Goal: Task Accomplishment & Management: Manage account settings

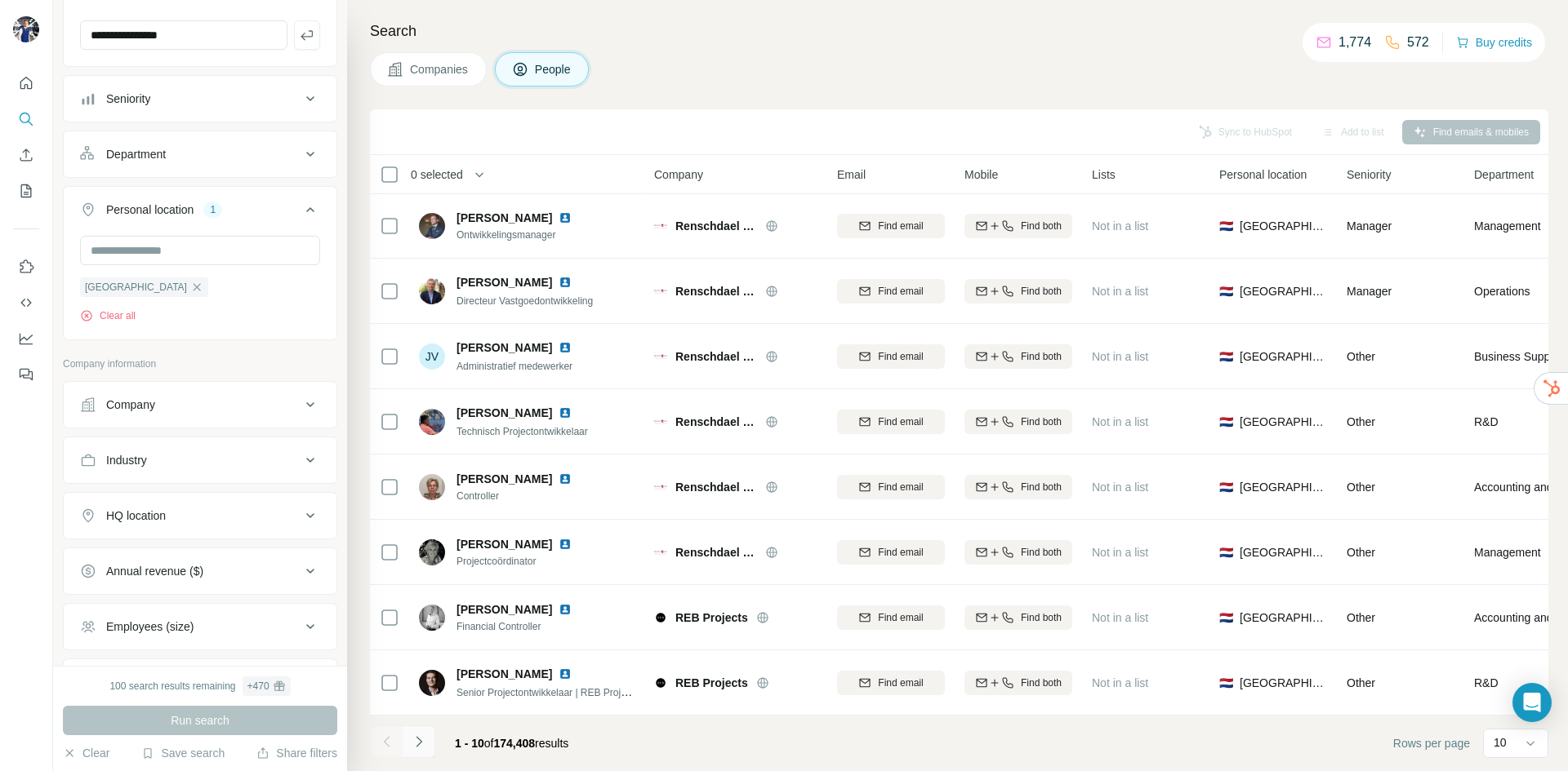
click at [413, 751] on button "Navigate to next page" at bounding box center [418, 742] width 33 height 33
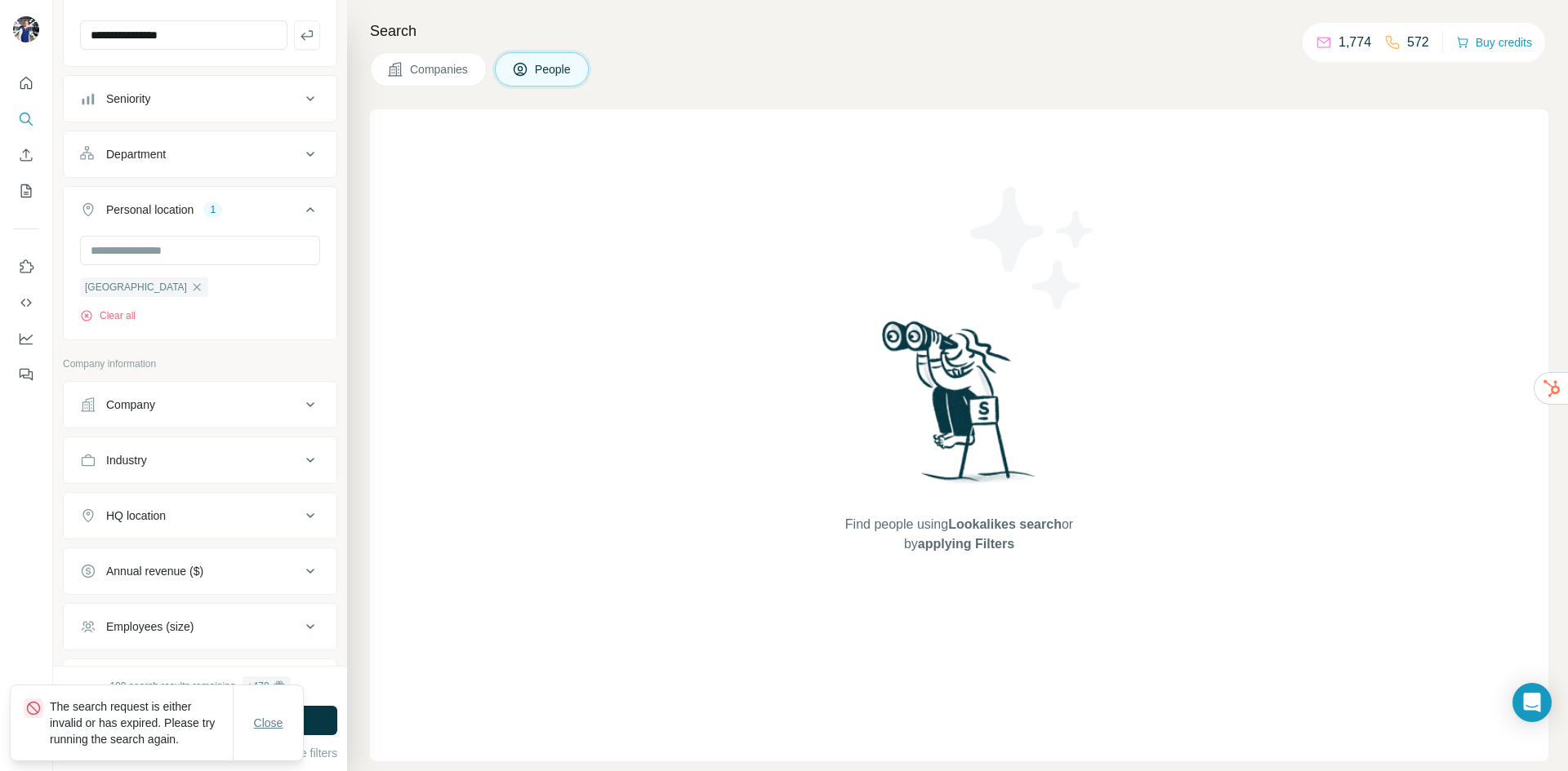
click at [275, 725] on span "Close" at bounding box center [268, 723] width 30 height 16
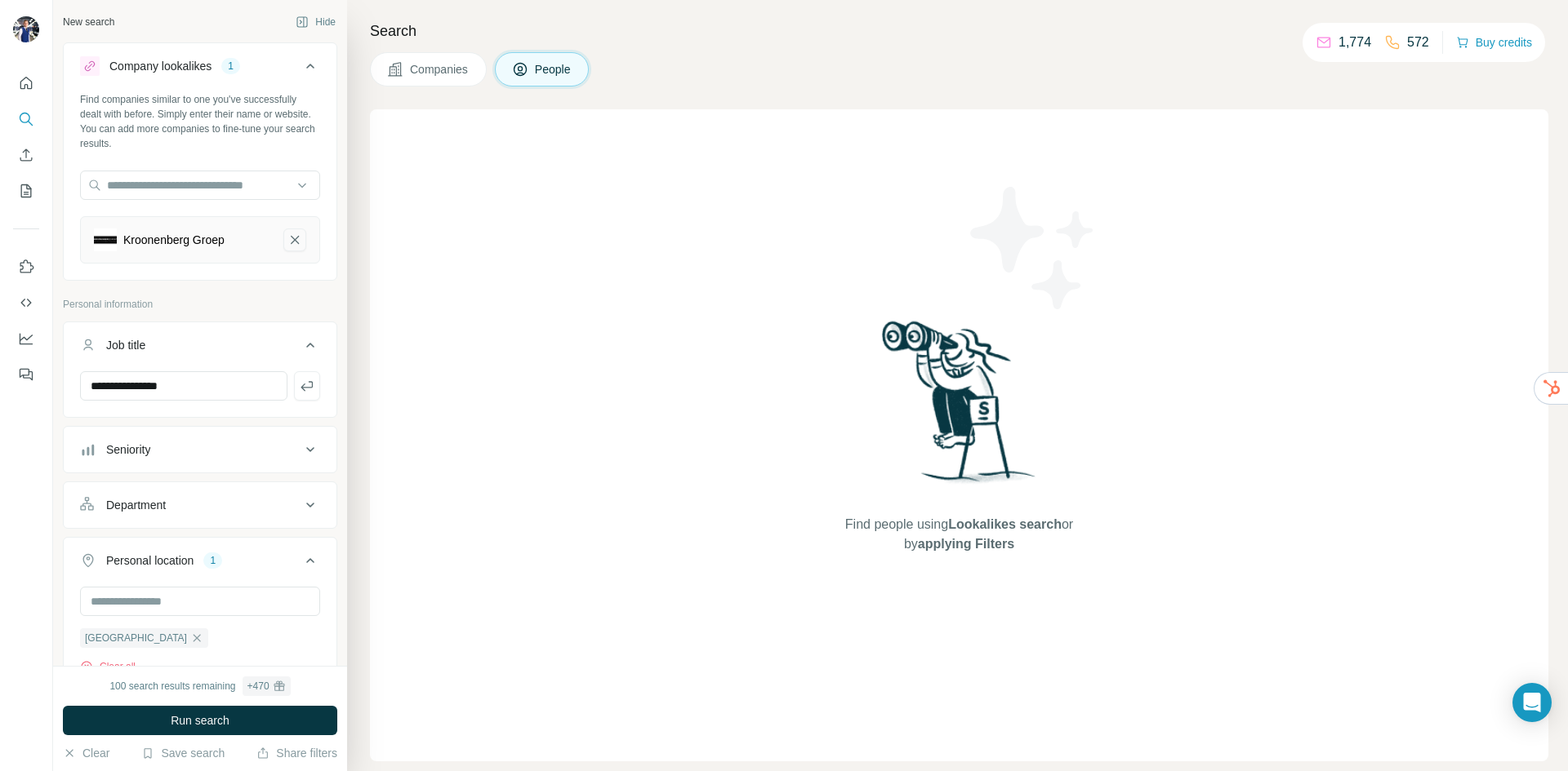
click at [291, 239] on icon "Kroonenberg Groep-remove-button" at bounding box center [294, 239] width 8 height 8
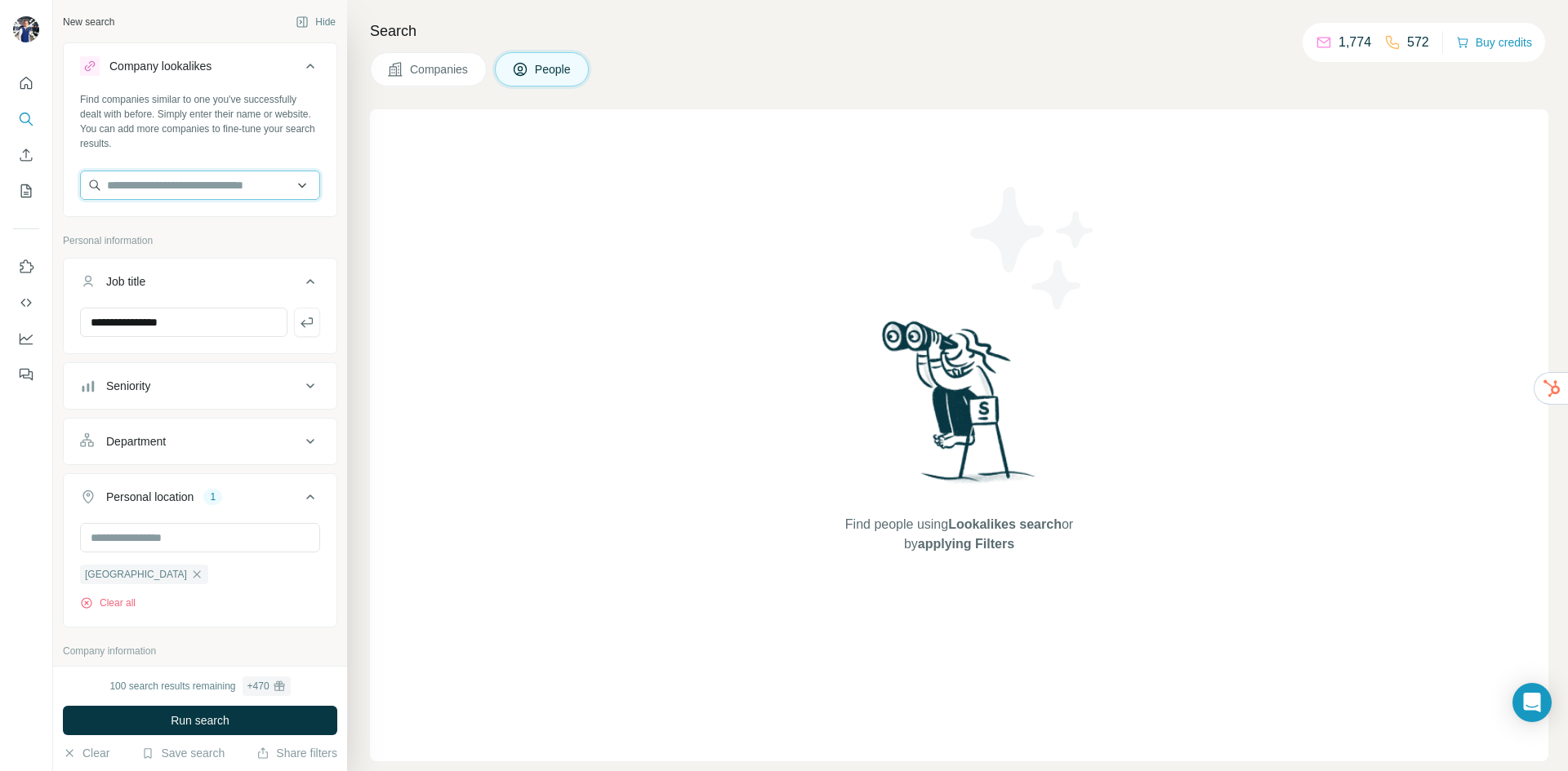
click at [213, 185] on input "text" at bounding box center [200, 185] width 240 height 29
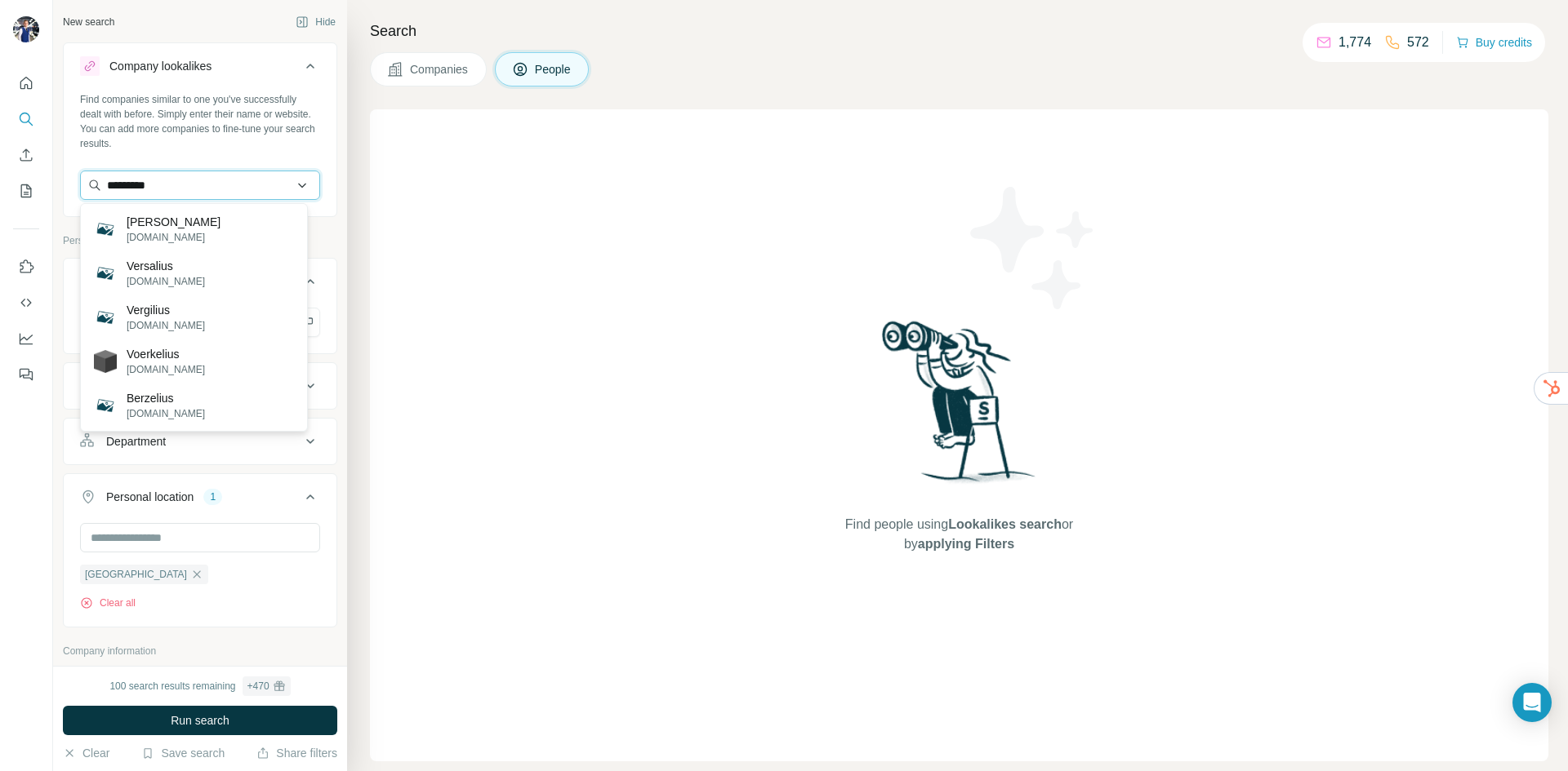
click at [182, 190] on input "*********" at bounding box center [200, 185] width 240 height 29
type input "*"
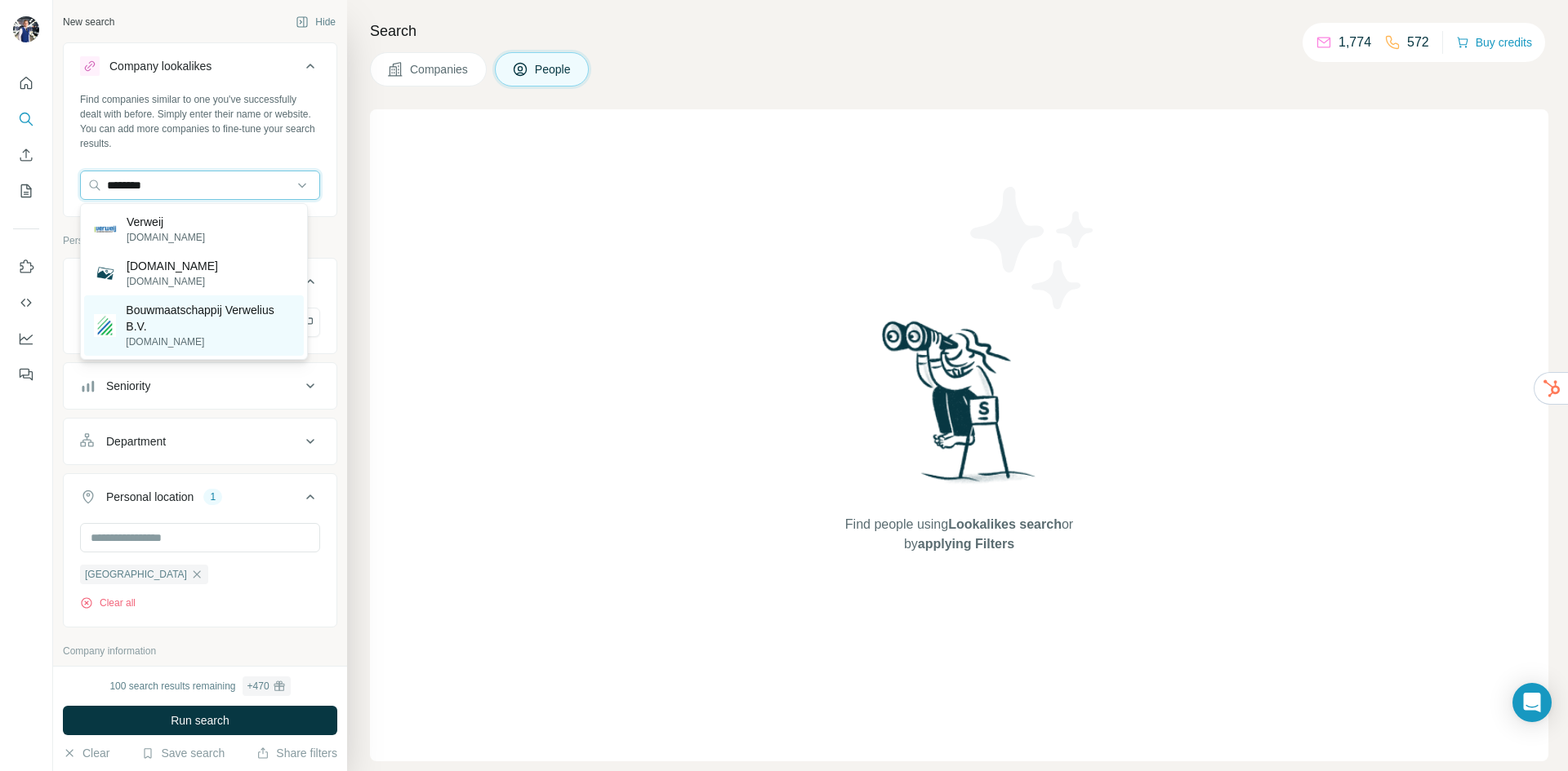
type input "********"
click at [215, 328] on p "Bouwmaatschappij Verwelius B.V." at bounding box center [210, 318] width 168 height 33
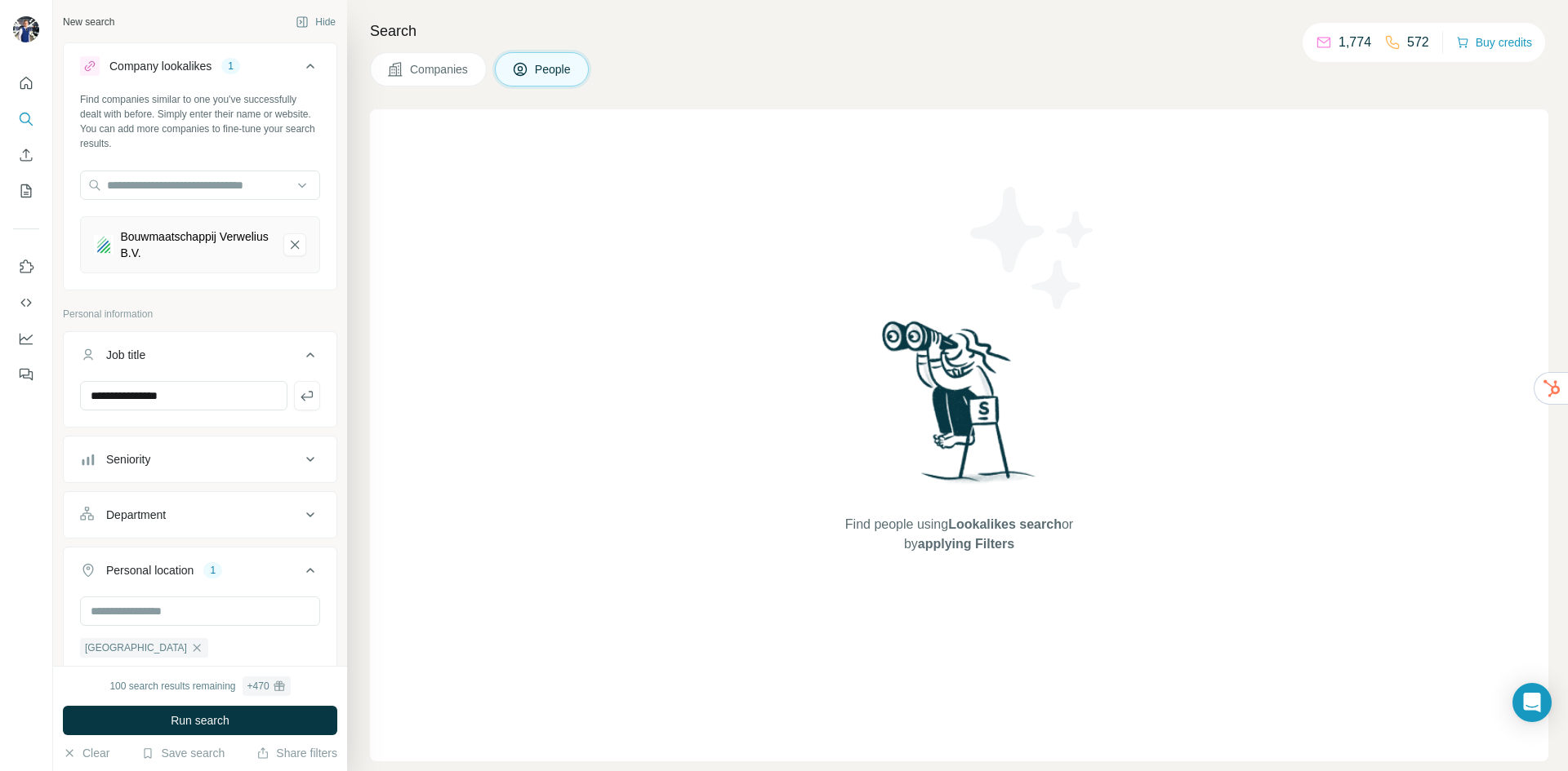
click at [210, 719] on span "Run search" at bounding box center [200, 721] width 59 height 16
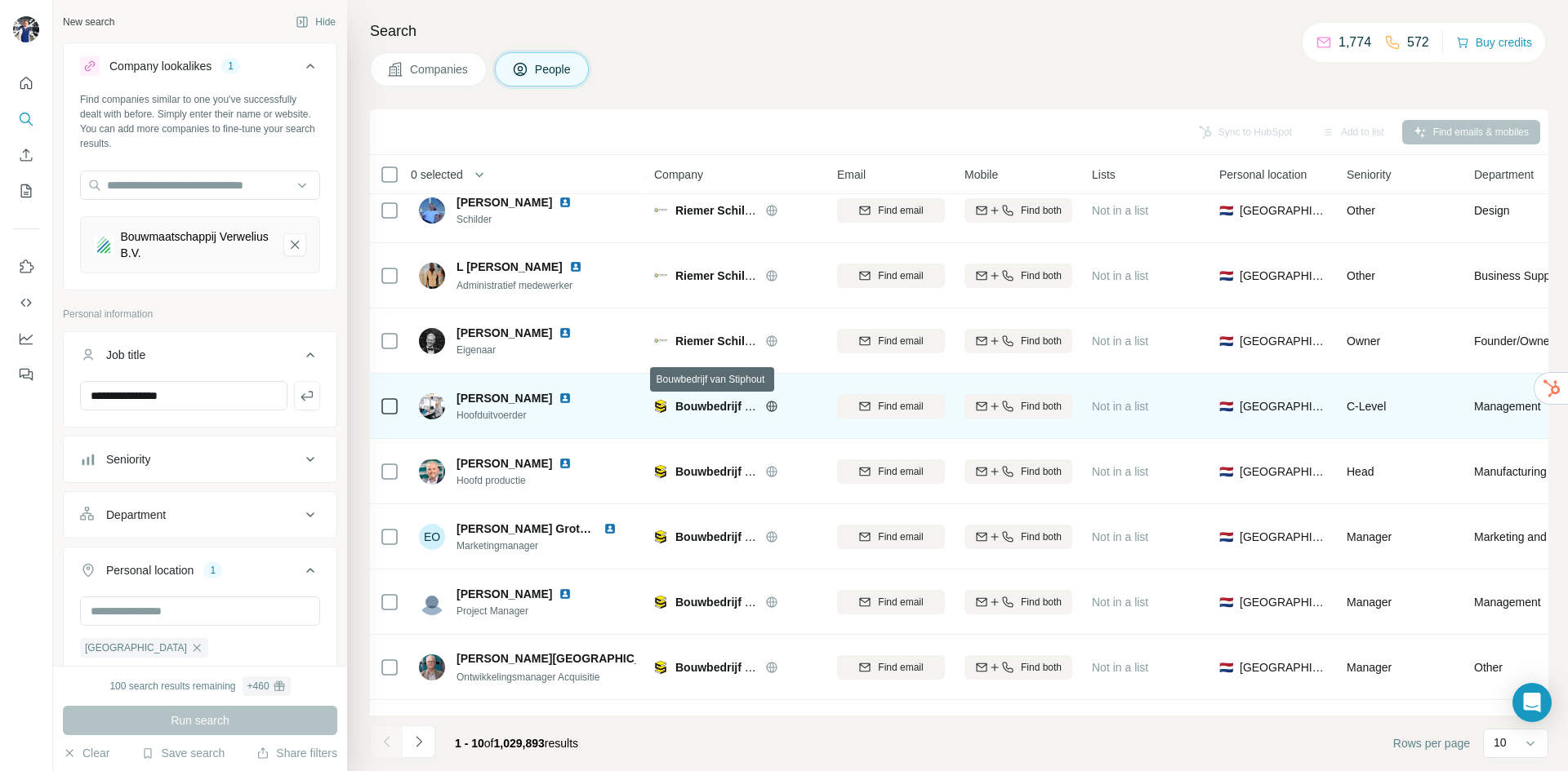
scroll to position [139, 0]
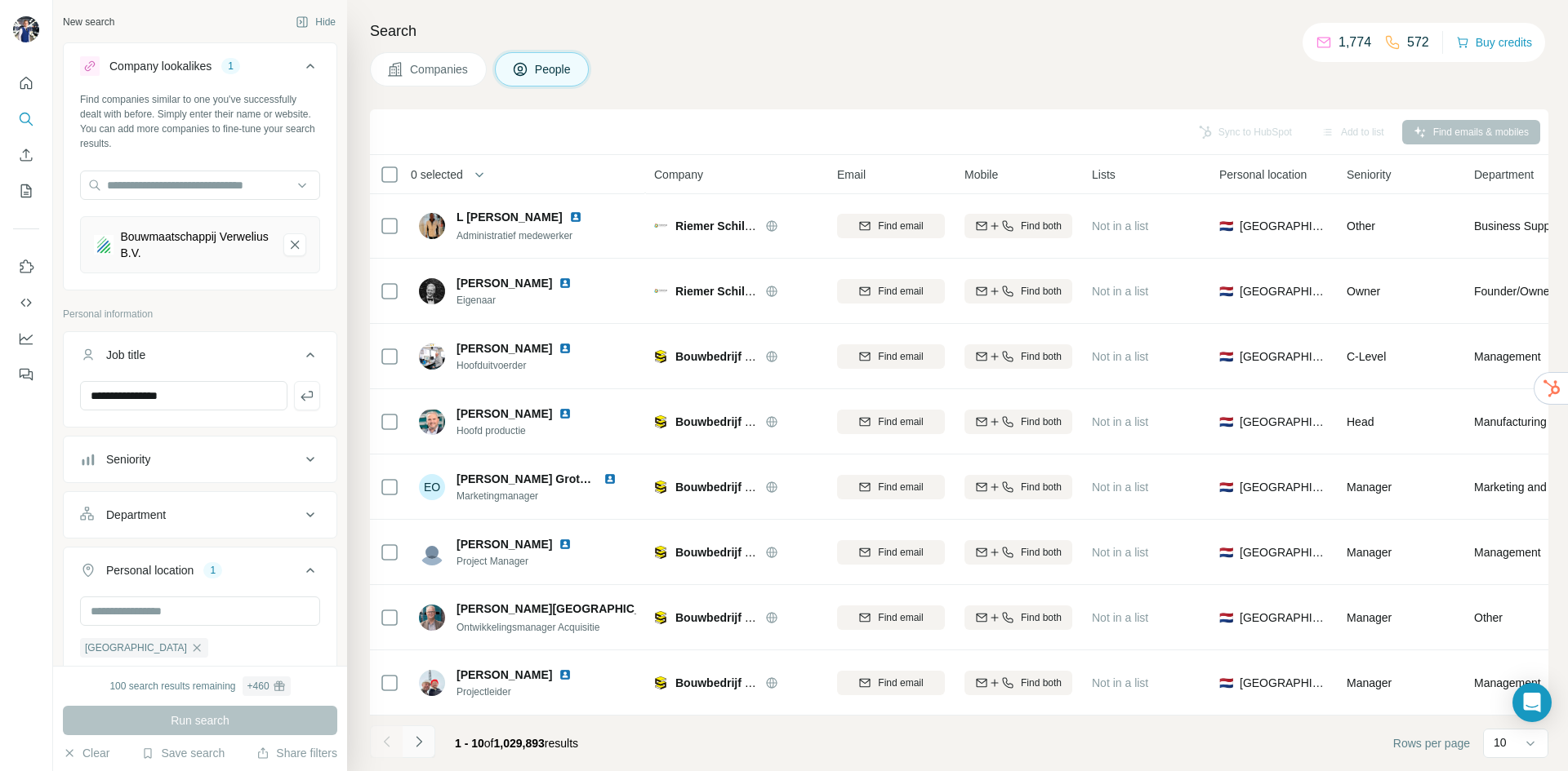
click at [419, 742] on icon "Navigate to next page" at bounding box center [419, 742] width 16 height 16
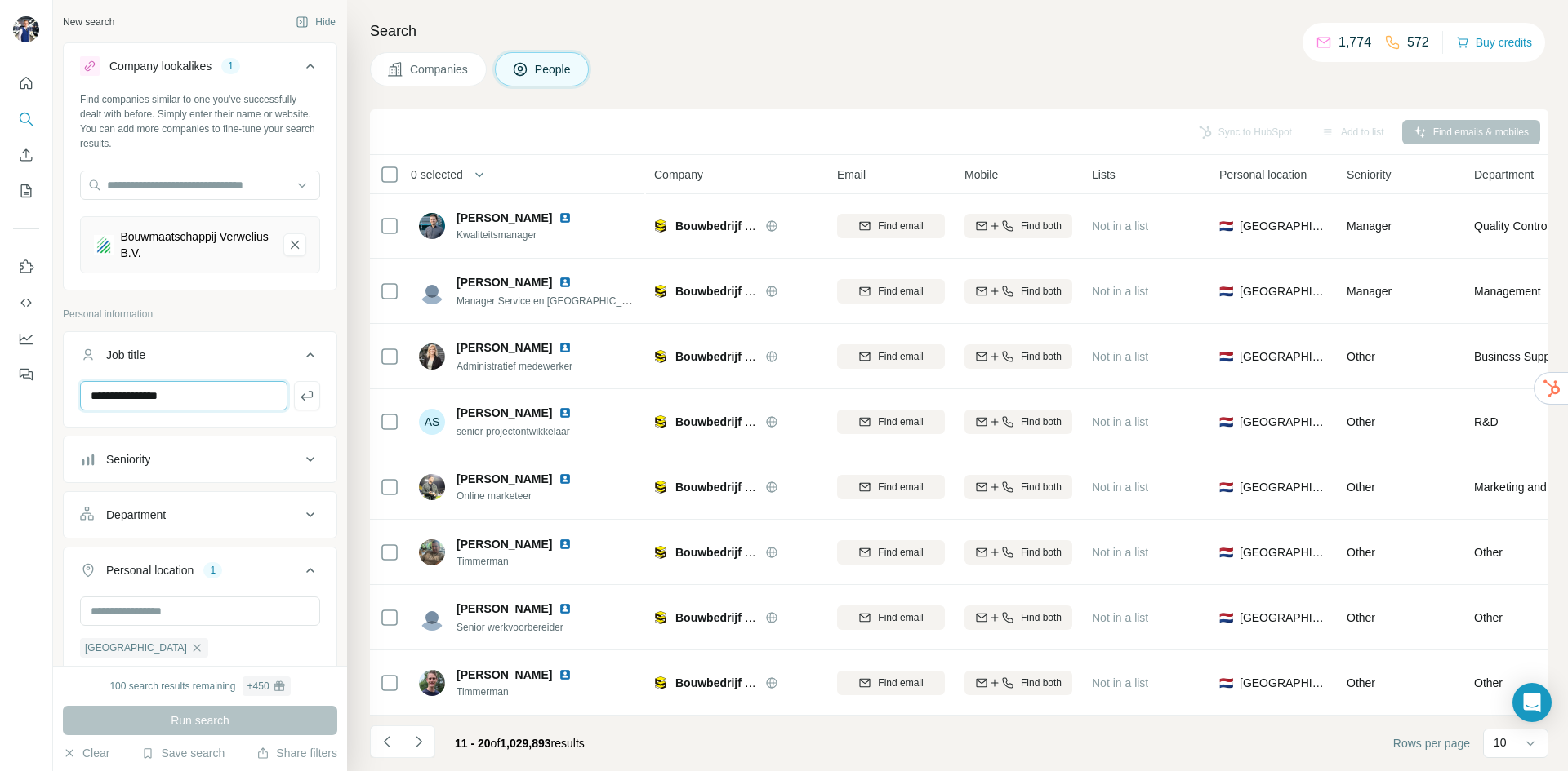
click at [241, 400] on input "**********" at bounding box center [184, 396] width 207 height 29
click at [299, 398] on icon "button" at bounding box center [307, 396] width 16 height 16
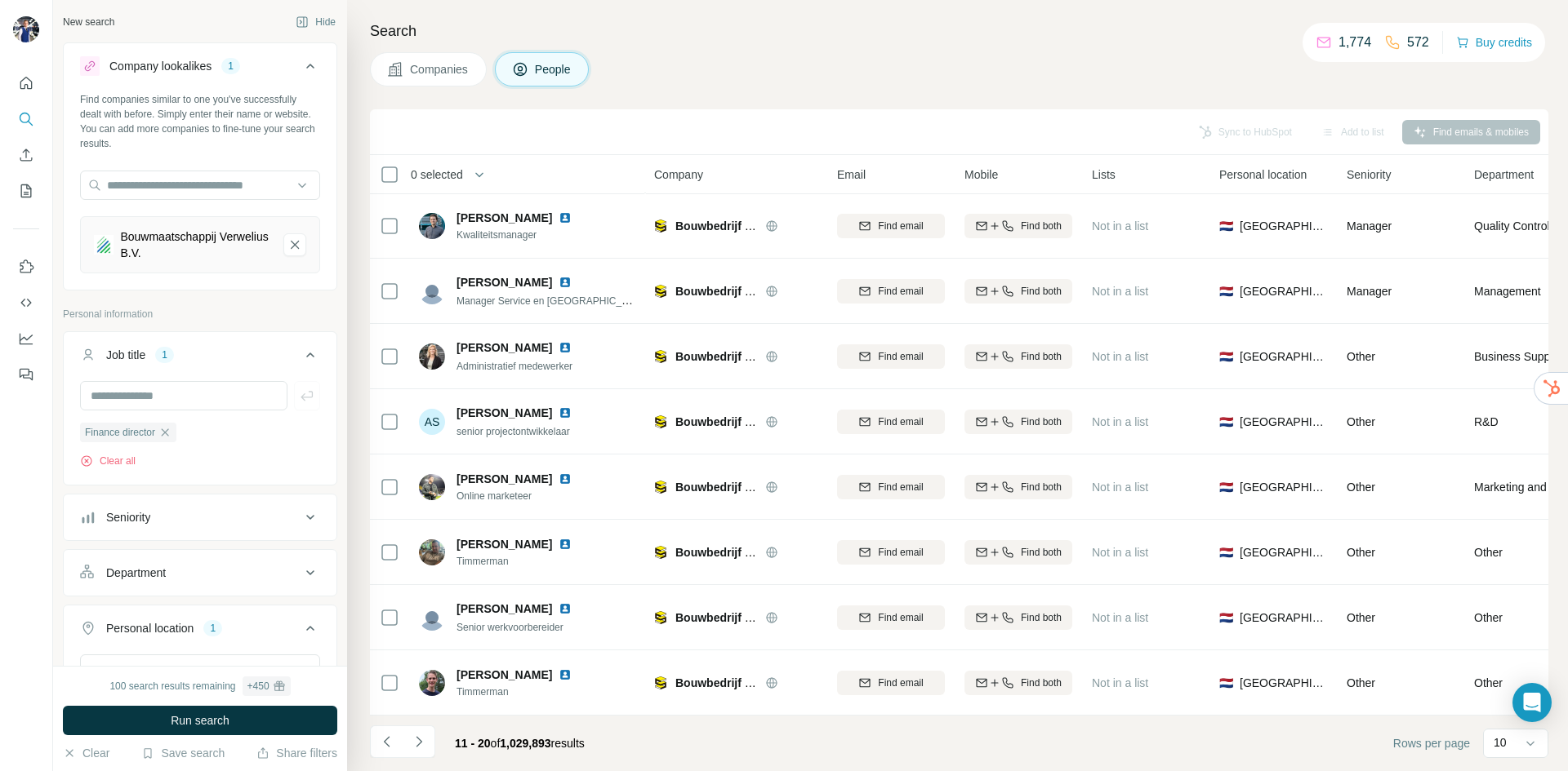
scroll to position [81, 0]
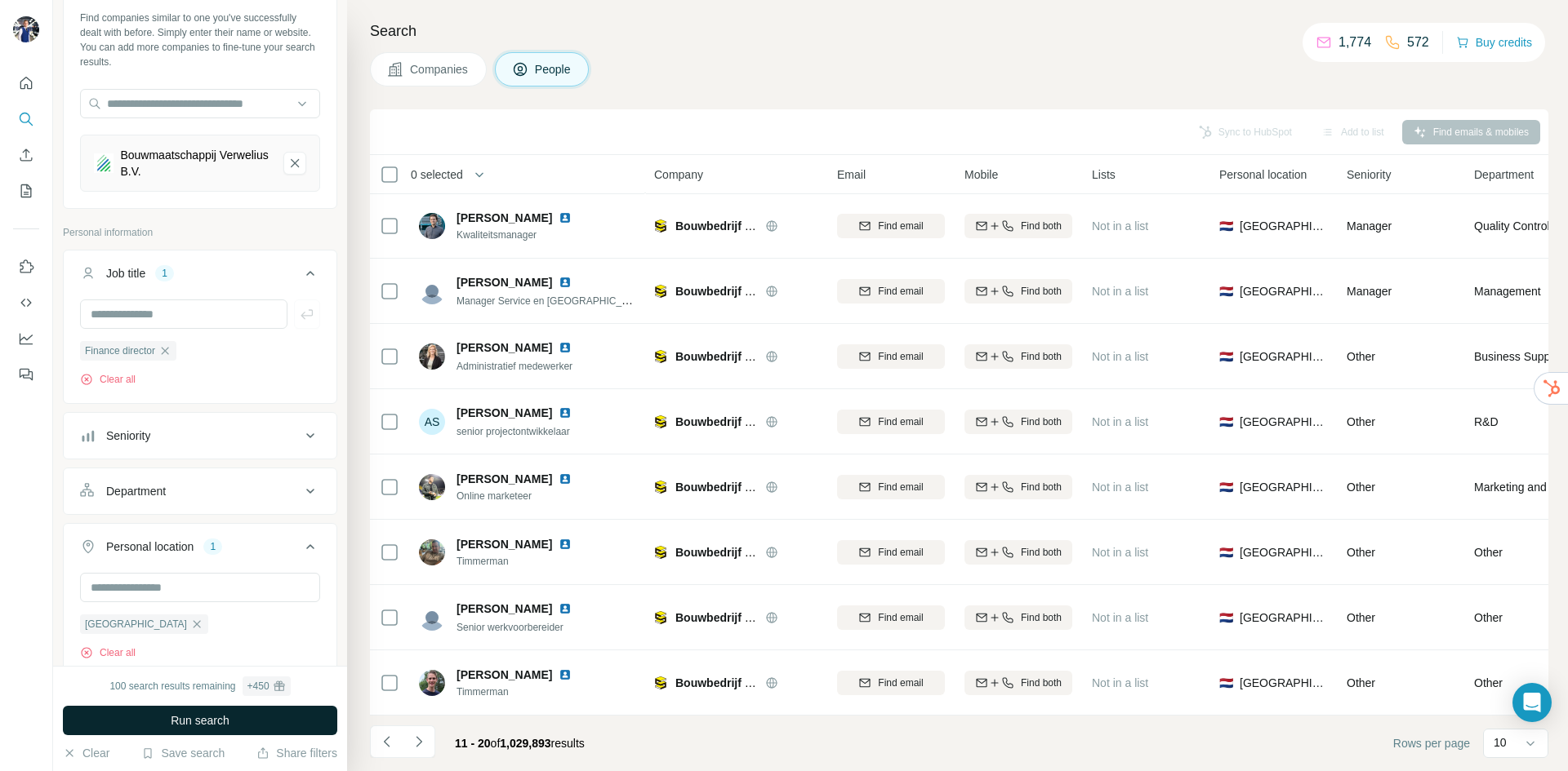
click at [202, 732] on button "Run search" at bounding box center [199, 720] width 274 height 29
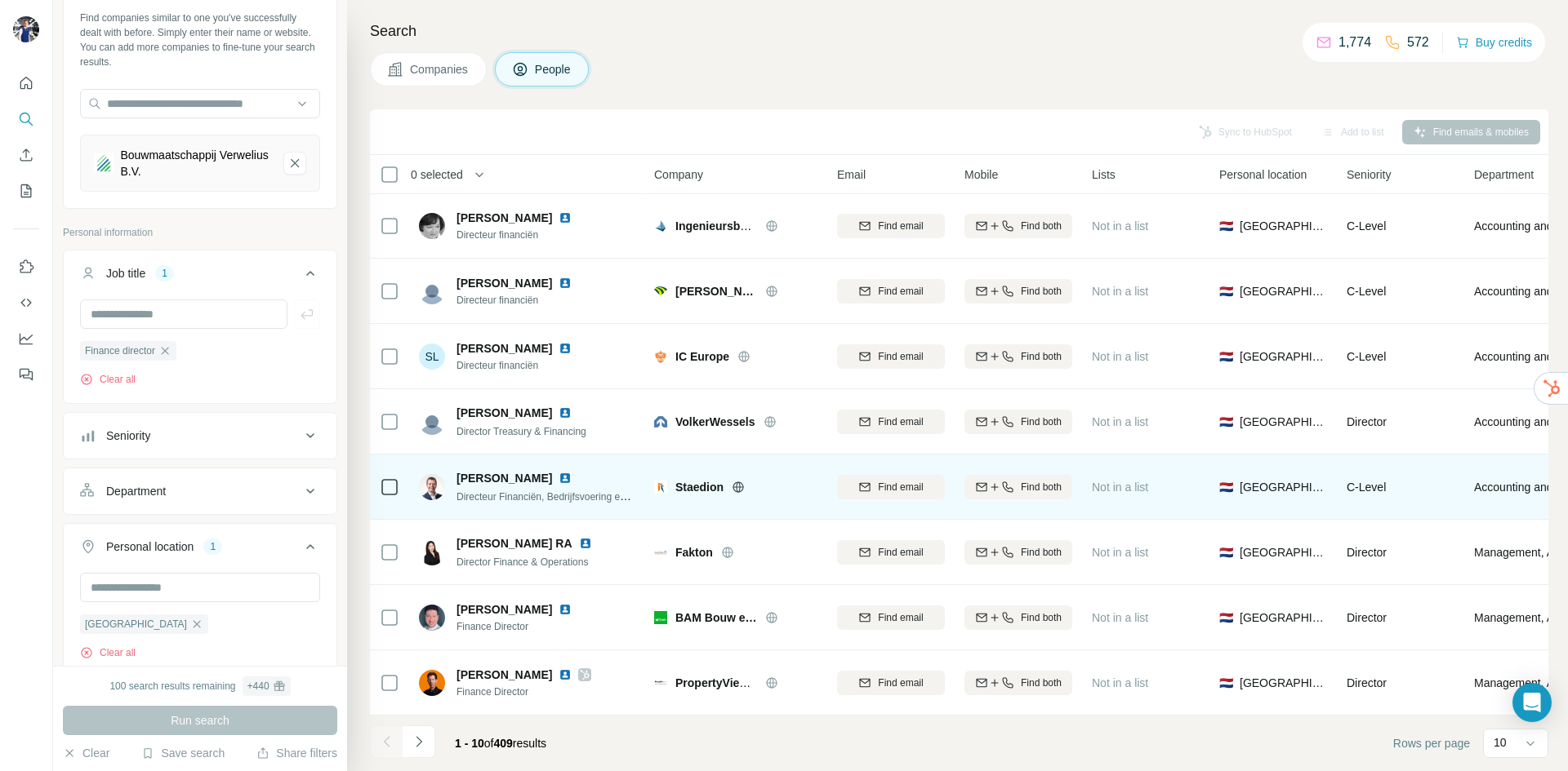
click at [695, 482] on span "Staedion" at bounding box center [700, 487] width 48 height 16
click at [706, 481] on span "Staedion" at bounding box center [700, 487] width 48 height 16
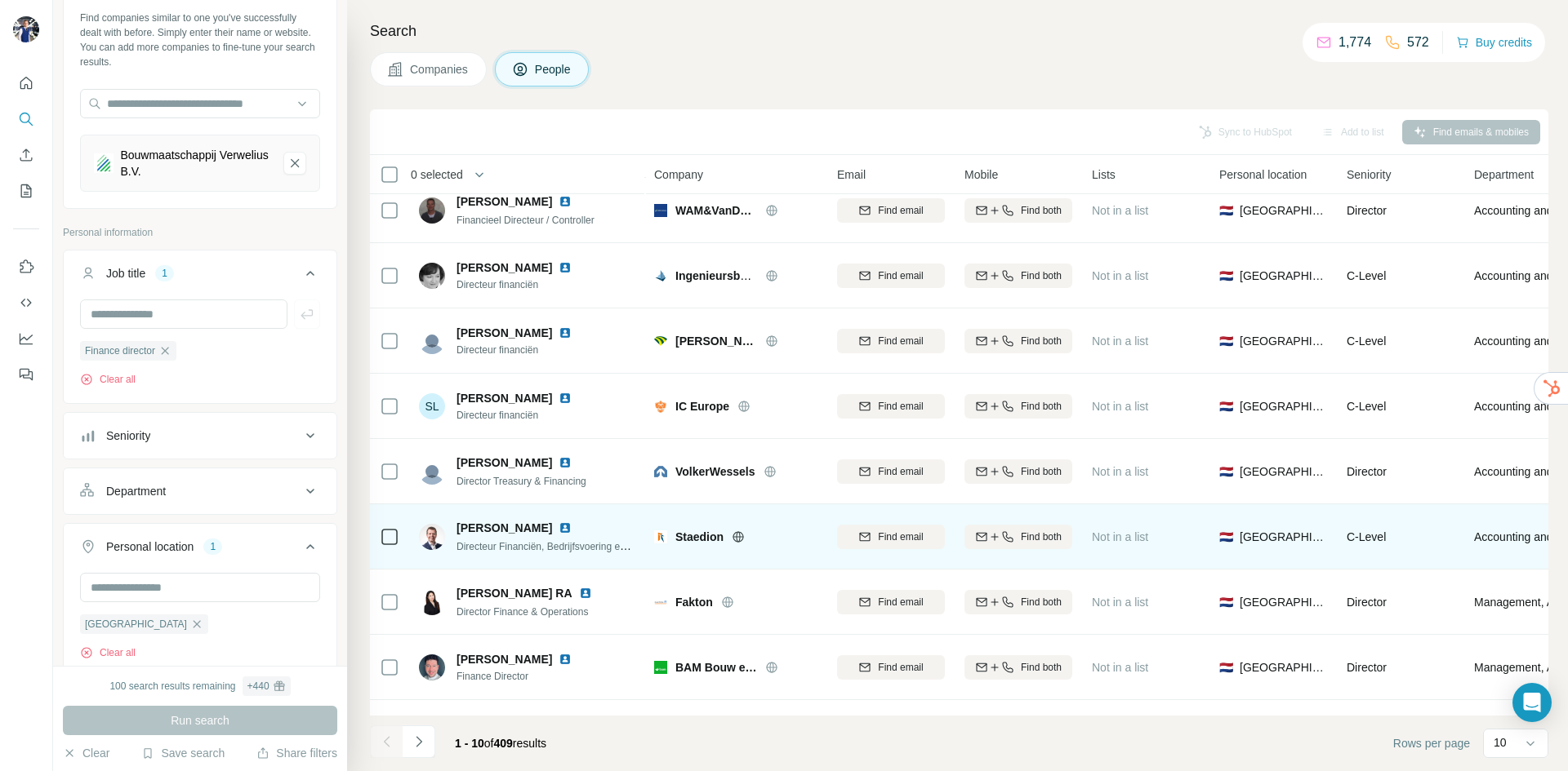
click at [518, 528] on span "[PERSON_NAME]" at bounding box center [504, 528] width 96 height 16
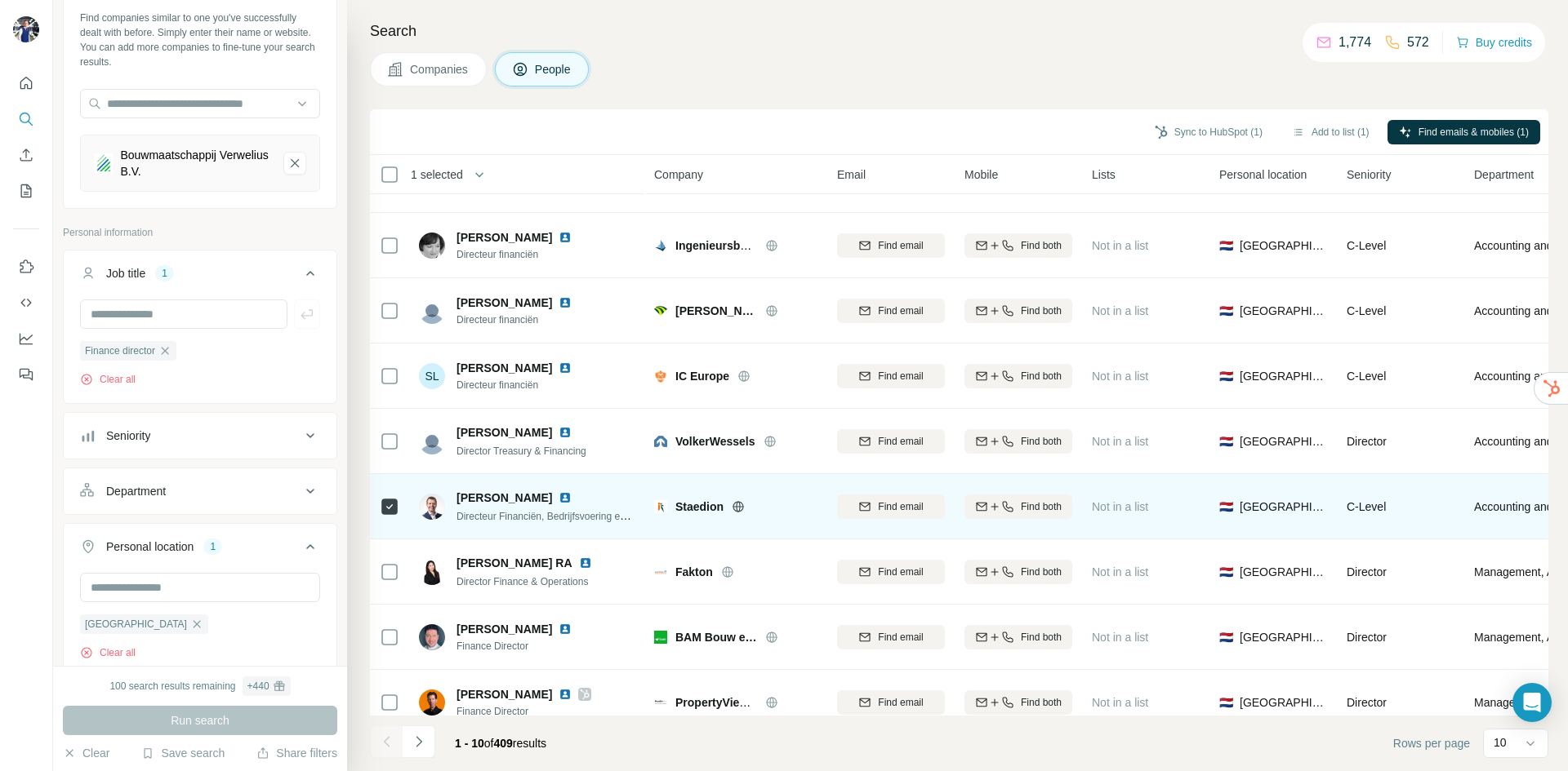
scroll to position [139, 0]
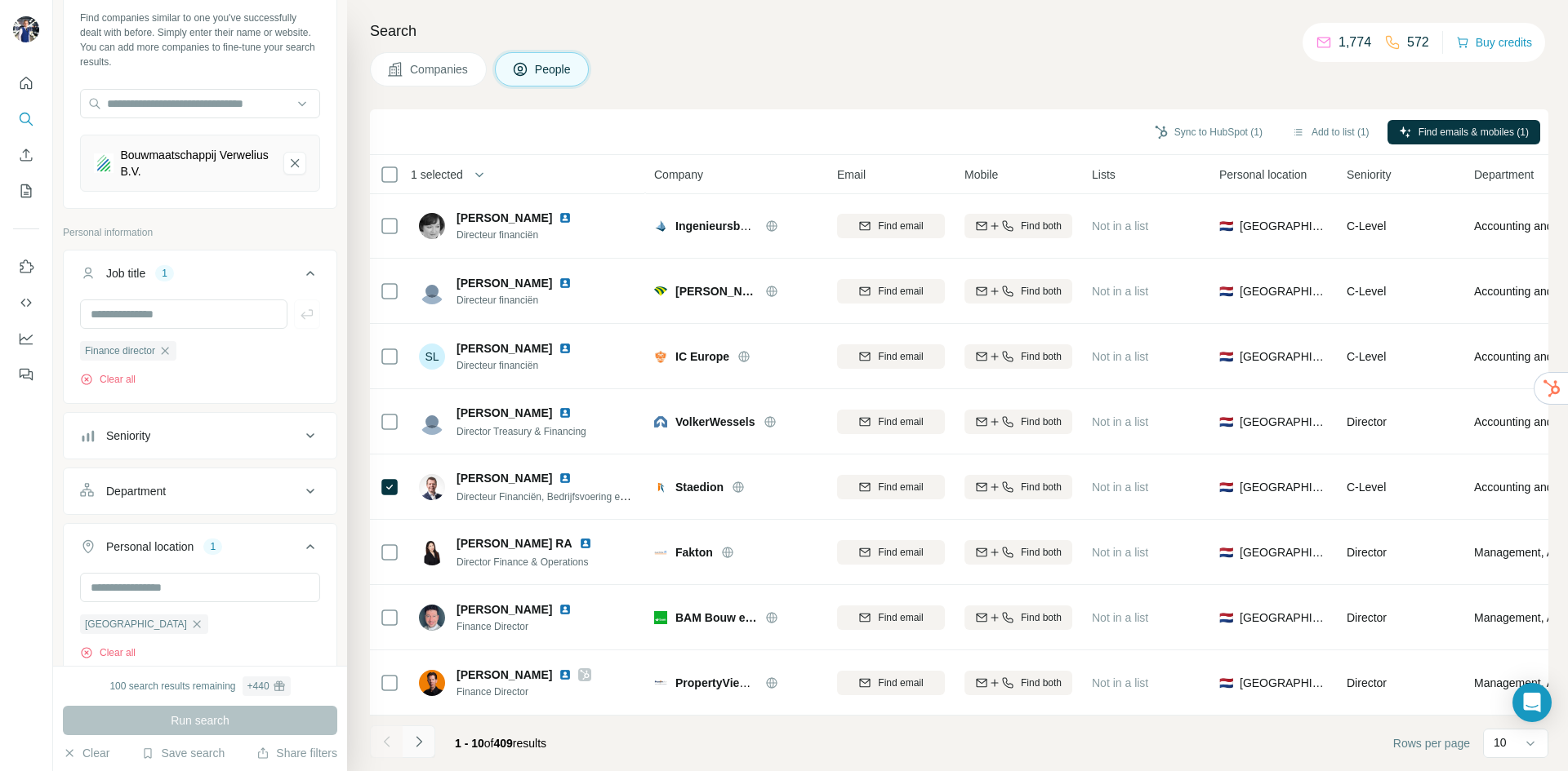
click at [424, 744] on icon "Navigate to next page" at bounding box center [419, 742] width 16 height 16
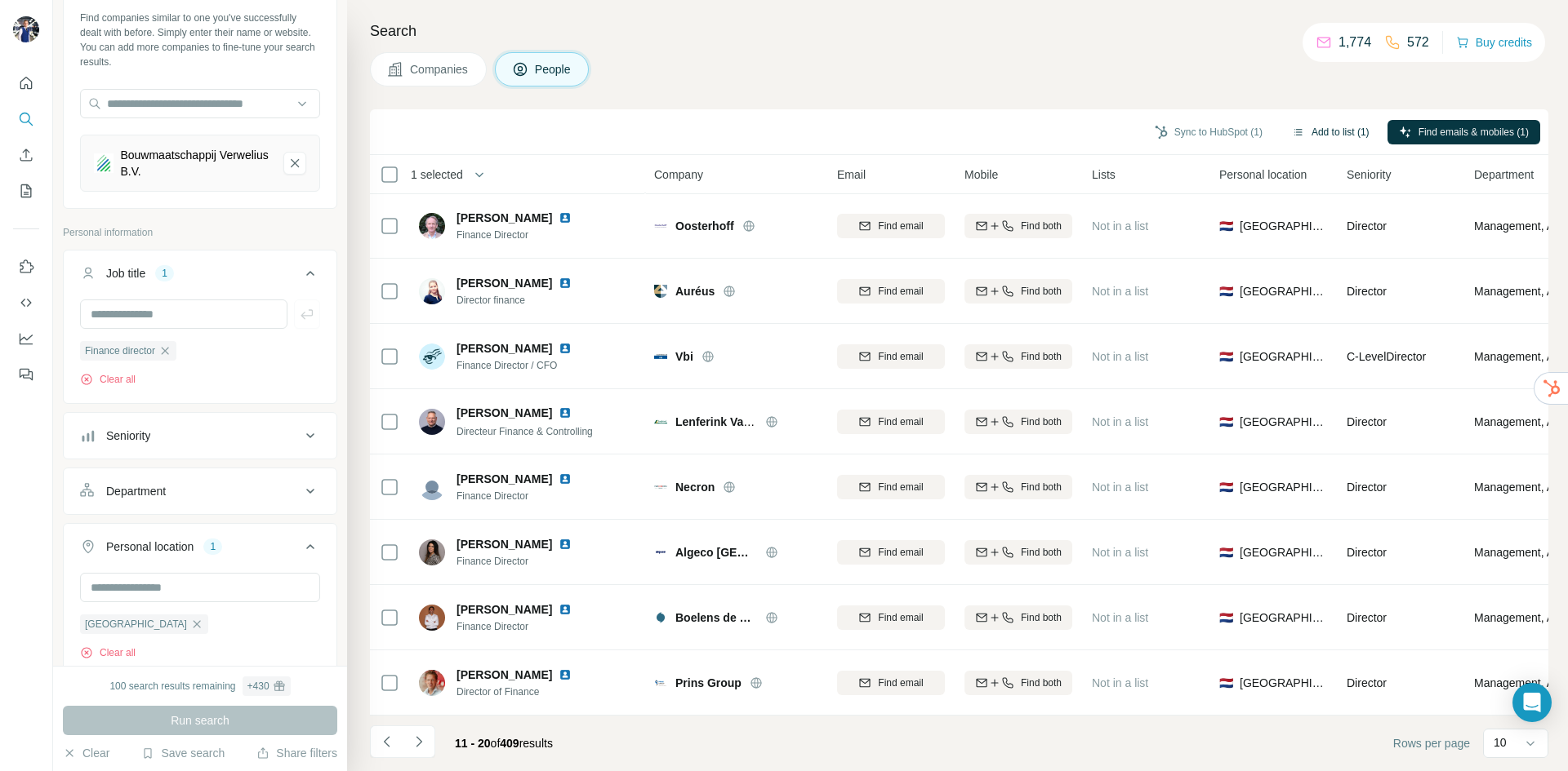
click at [1328, 137] on button "Add to list (1)" at bounding box center [1330, 131] width 100 height 24
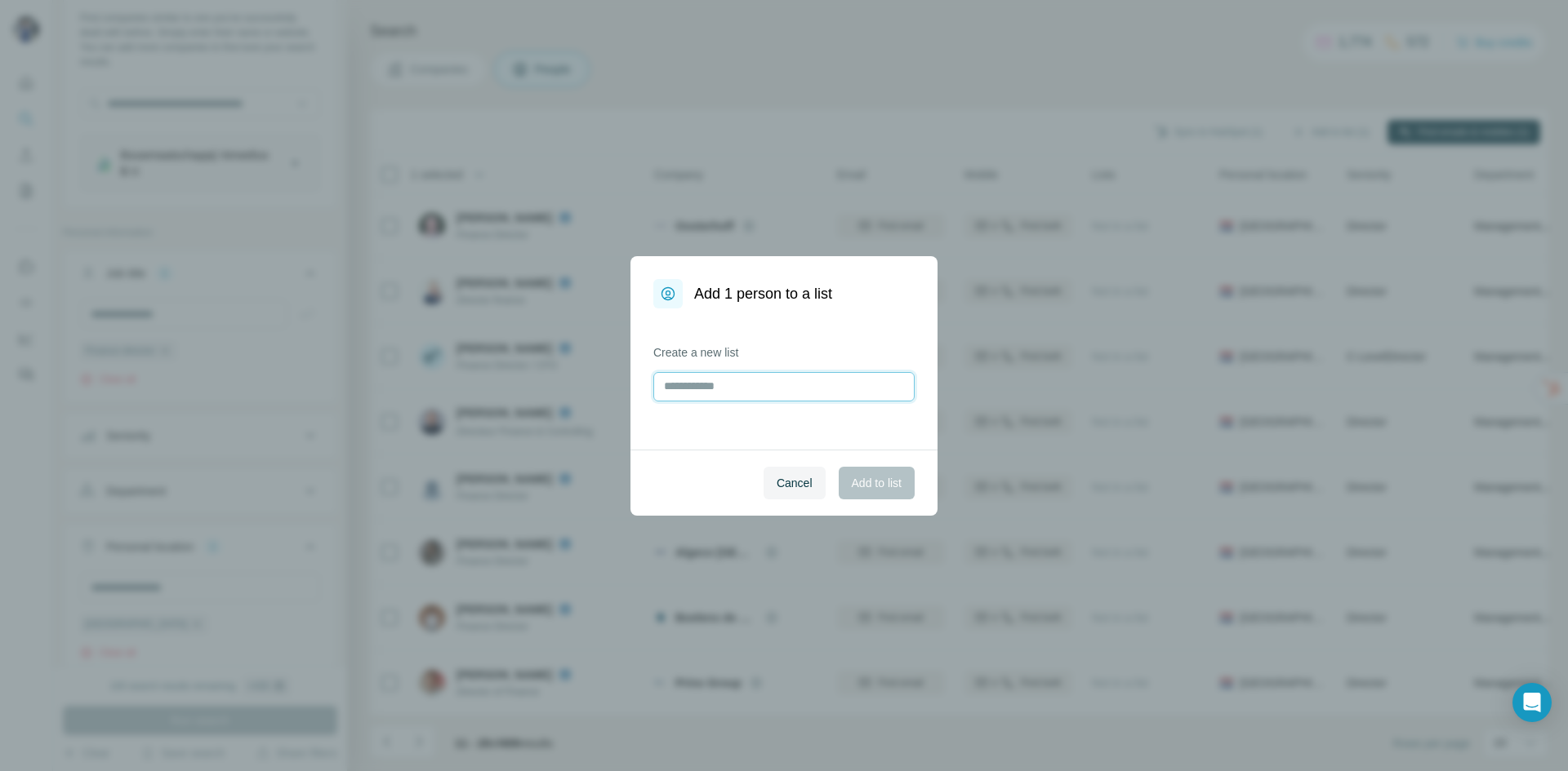
click at [740, 382] on input "text" at bounding box center [784, 387] width 261 height 29
type input "**********"
click at [880, 489] on span "Add to list" at bounding box center [877, 483] width 50 height 16
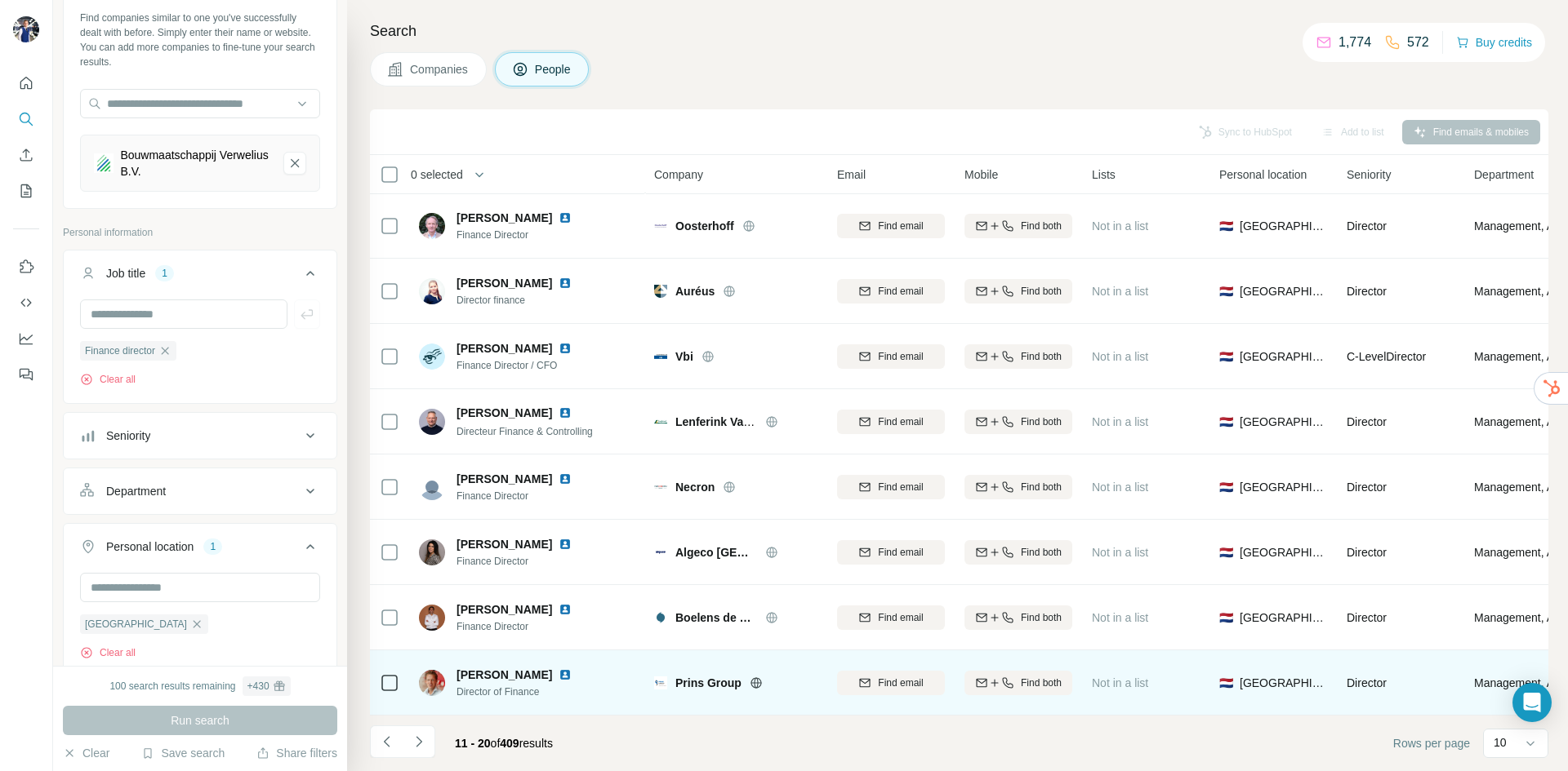
click at [756, 677] on icon at bounding box center [755, 683] width 4 height 11
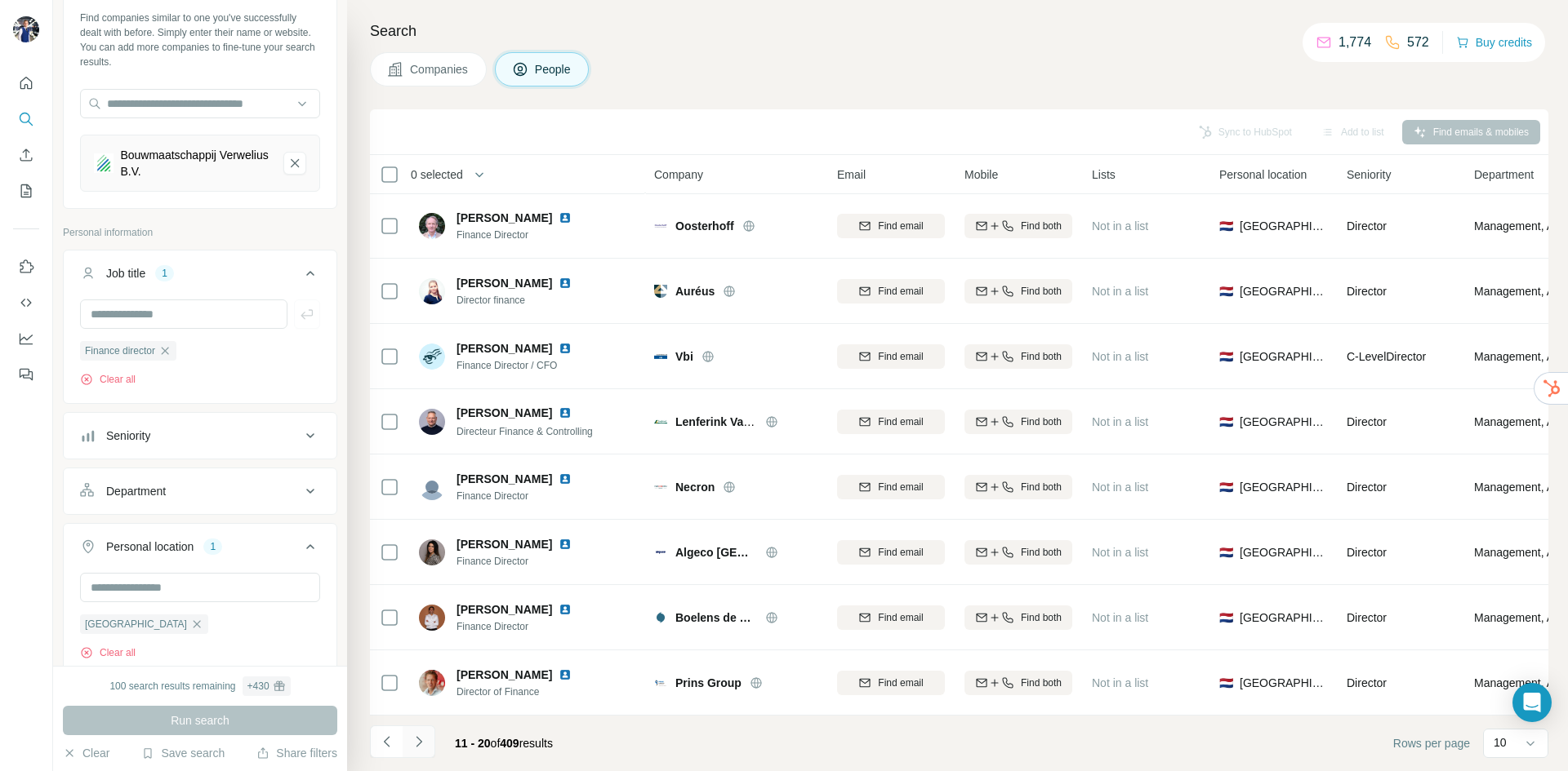
click at [420, 736] on icon "Navigate to next page" at bounding box center [419, 742] width 16 height 16
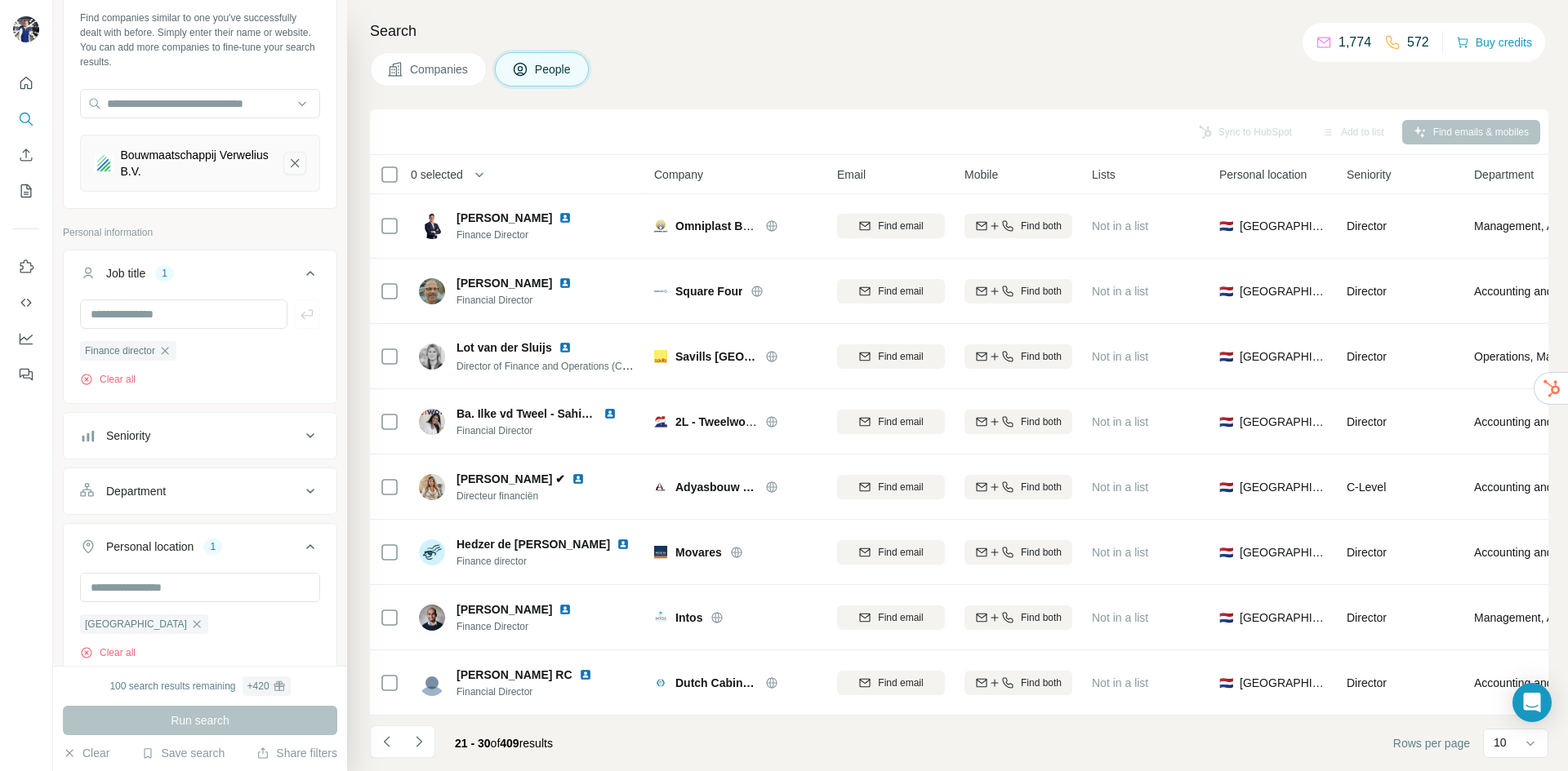
click at [288, 160] on icon "Bouwmaatschappij Verwelius B.V.-remove-button" at bounding box center [295, 163] width 14 height 16
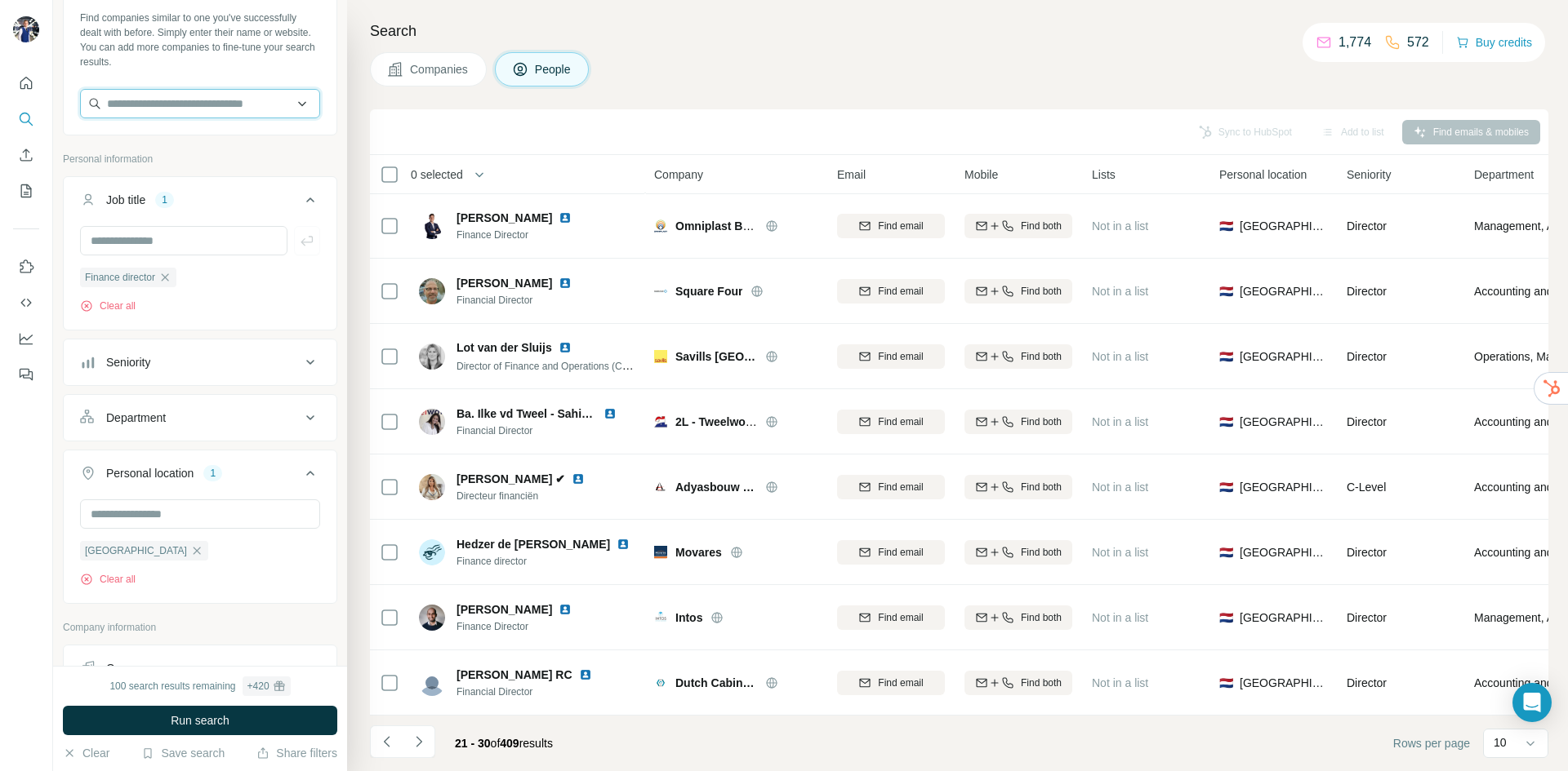
click at [190, 111] on input "text" at bounding box center [200, 104] width 240 height 29
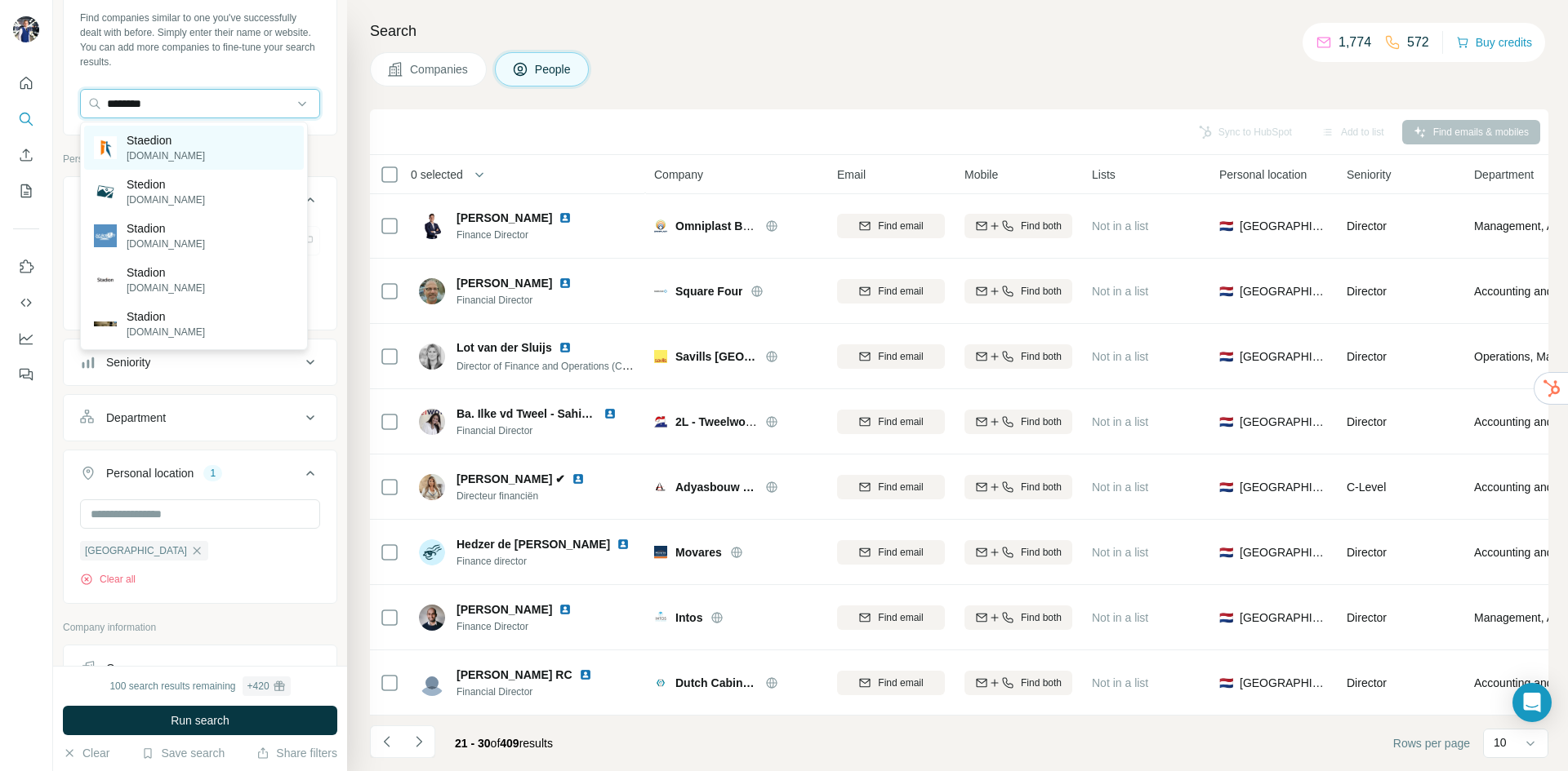
type input "********"
click at [211, 148] on div "Staedion [DOMAIN_NAME]" at bounding box center [194, 147] width 220 height 44
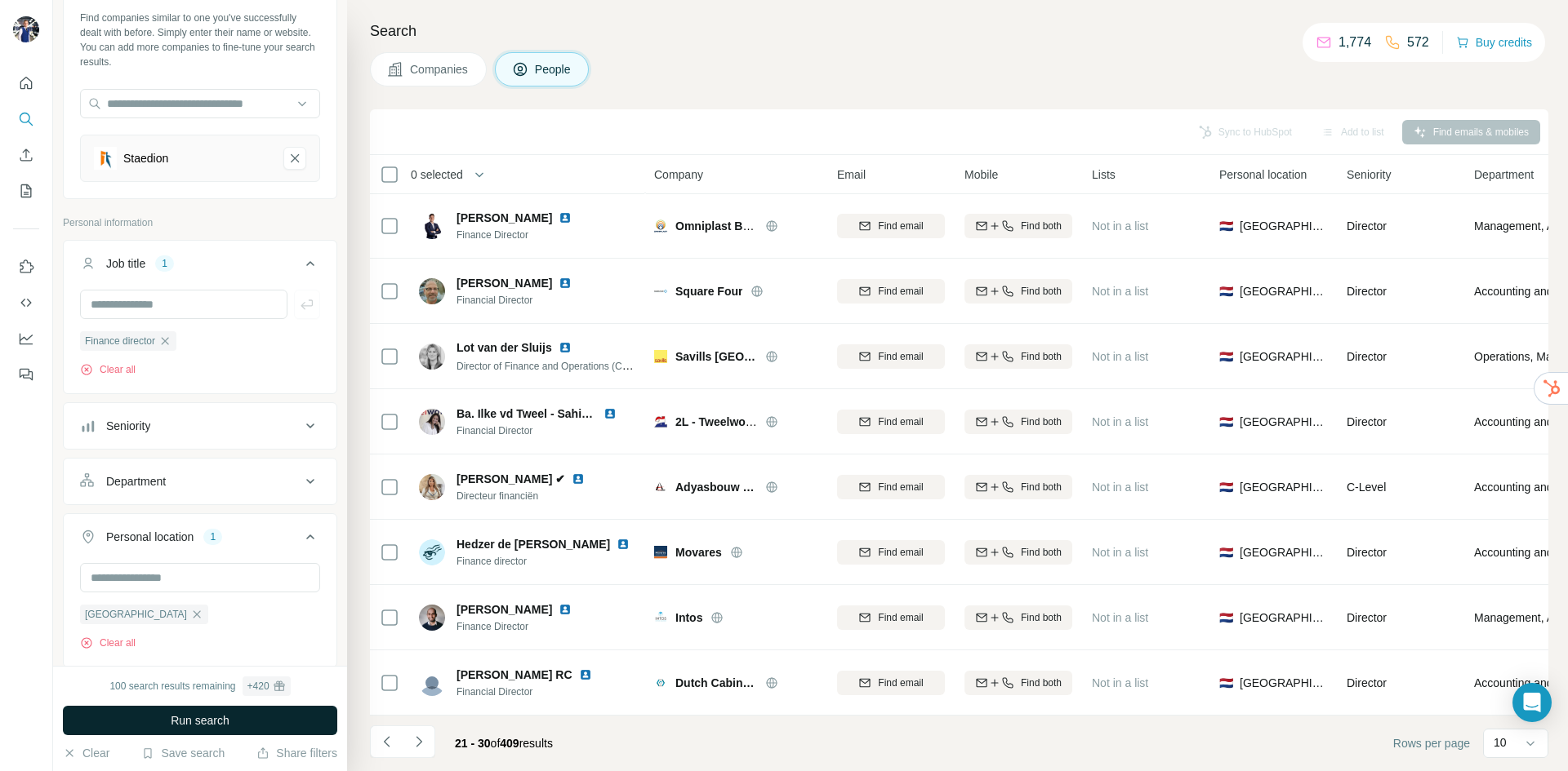
click at [225, 718] on span "Run search" at bounding box center [200, 721] width 59 height 16
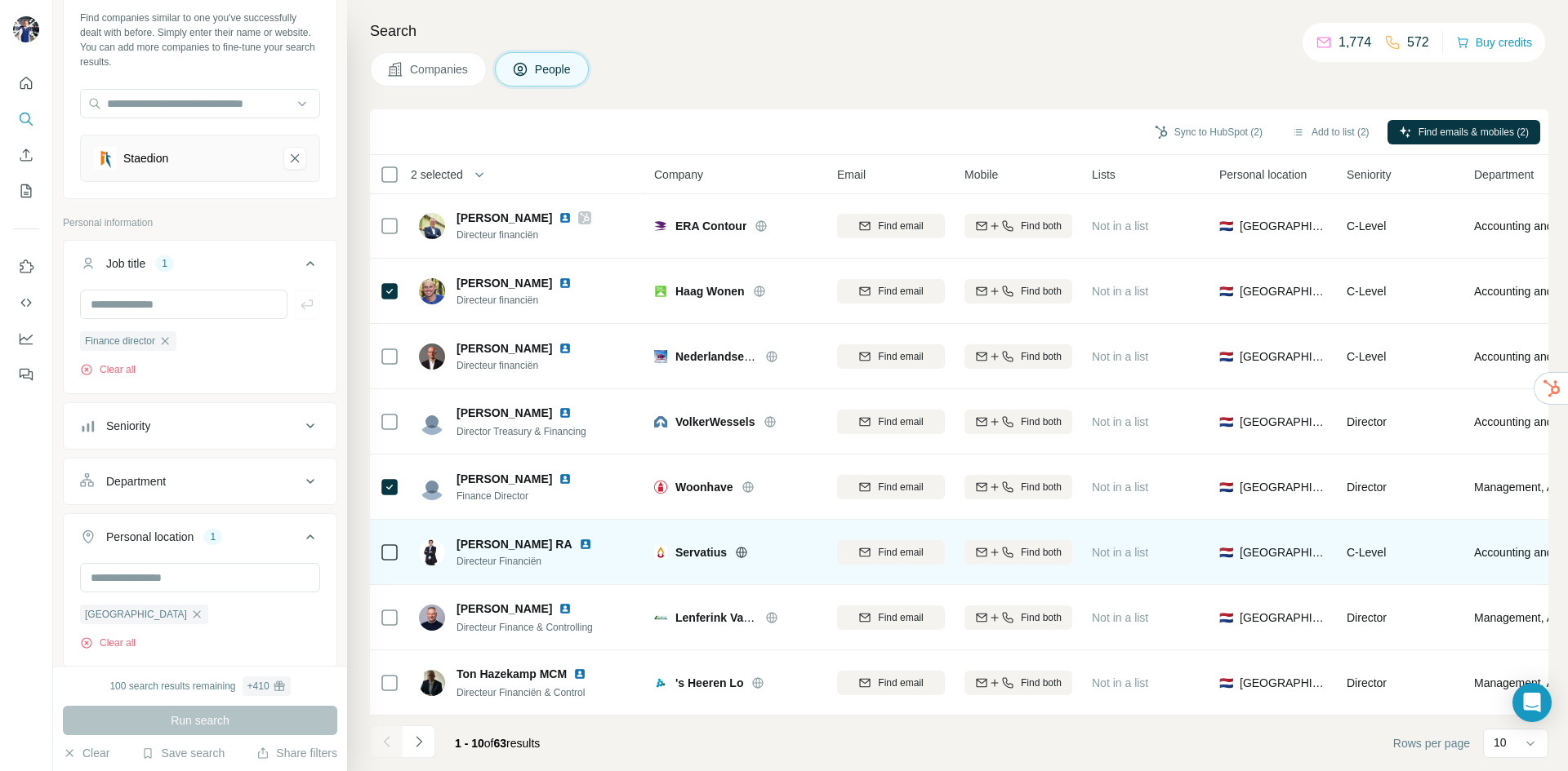
click at [736, 546] on icon at bounding box center [741, 552] width 13 height 13
click at [398, 543] on icon at bounding box center [390, 553] width 20 height 20
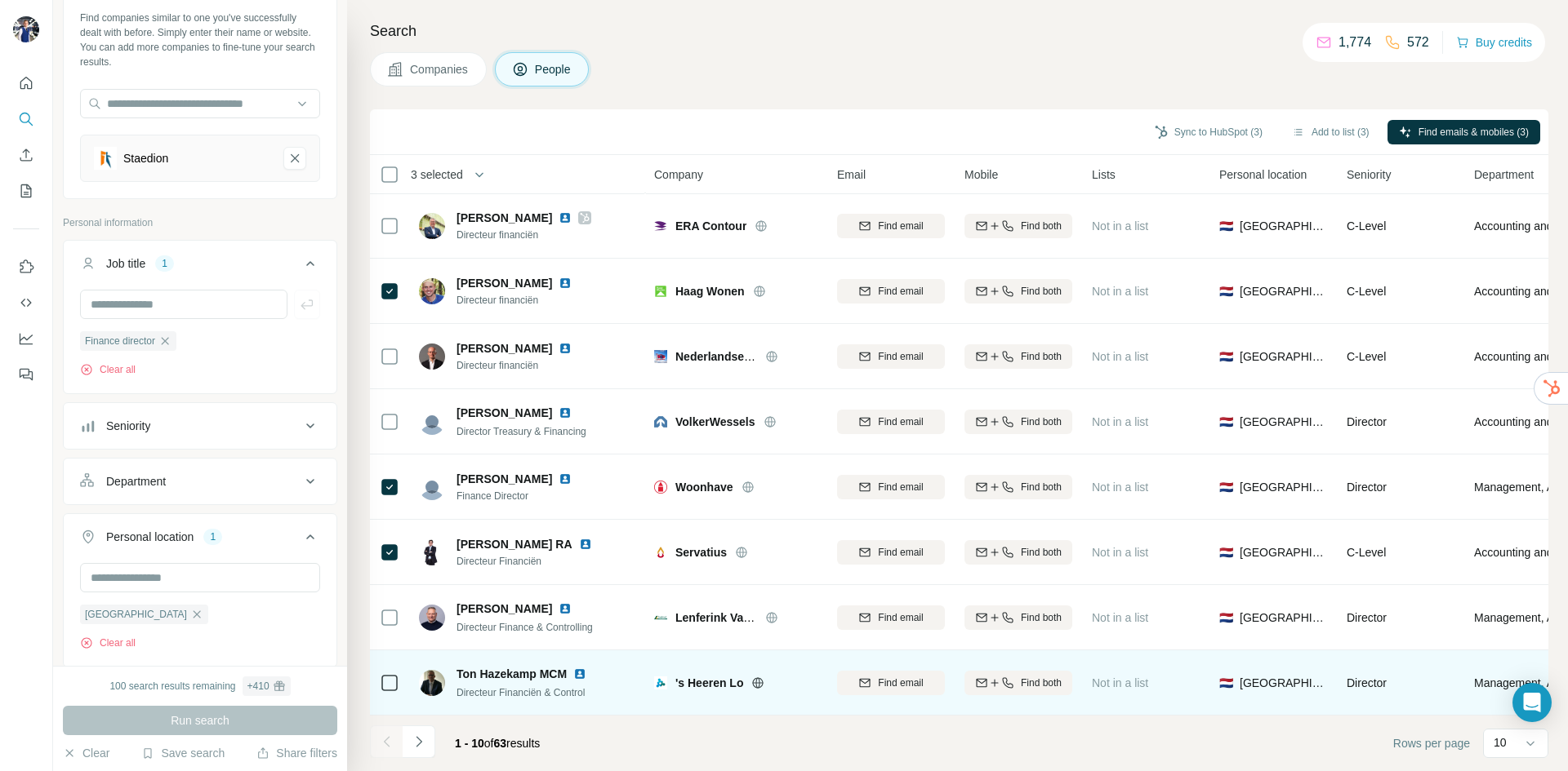
click at [754, 676] on icon at bounding box center [757, 683] width 13 height 13
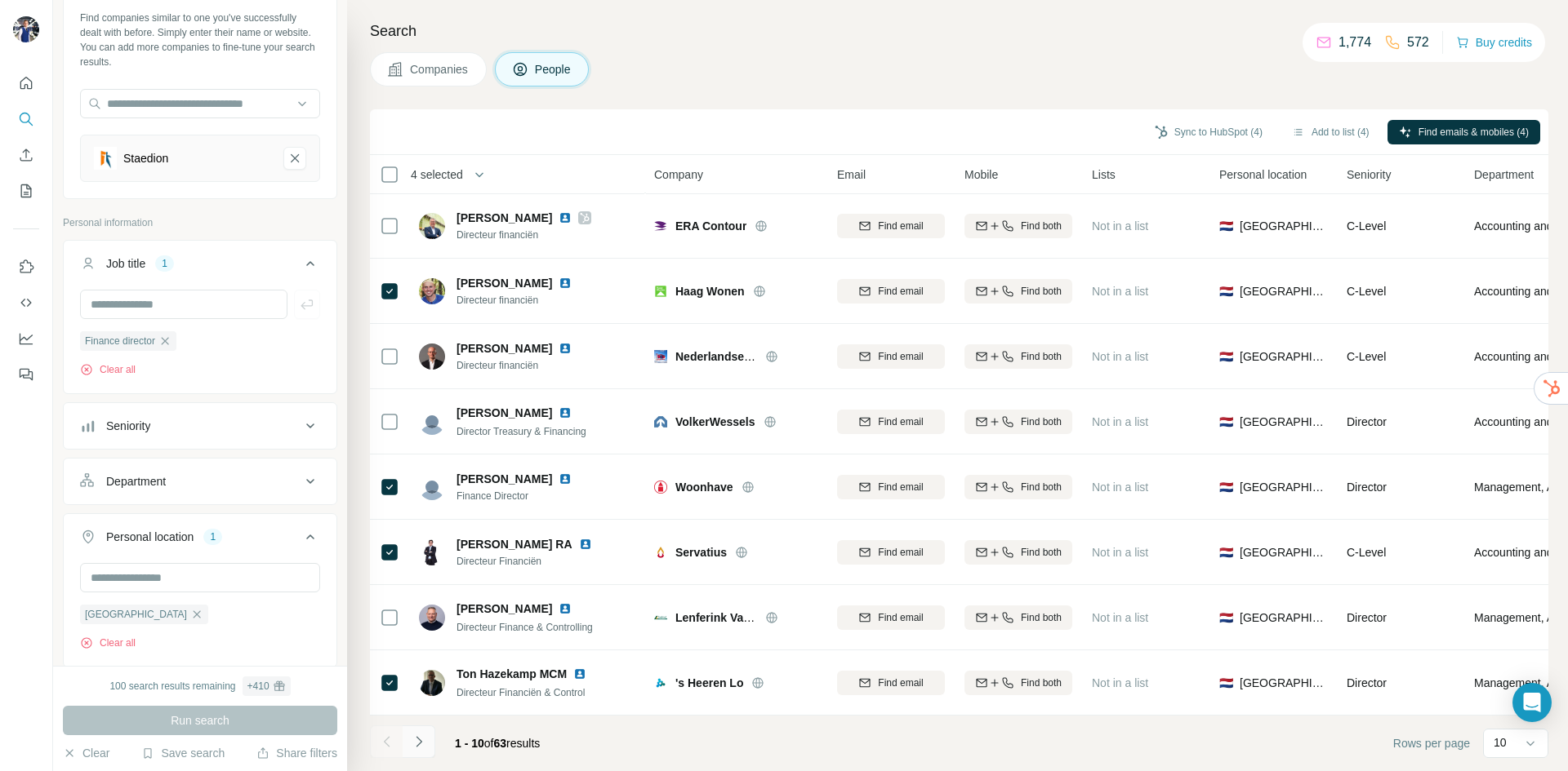
click at [421, 750] on icon "Navigate to next page" at bounding box center [419, 742] width 16 height 16
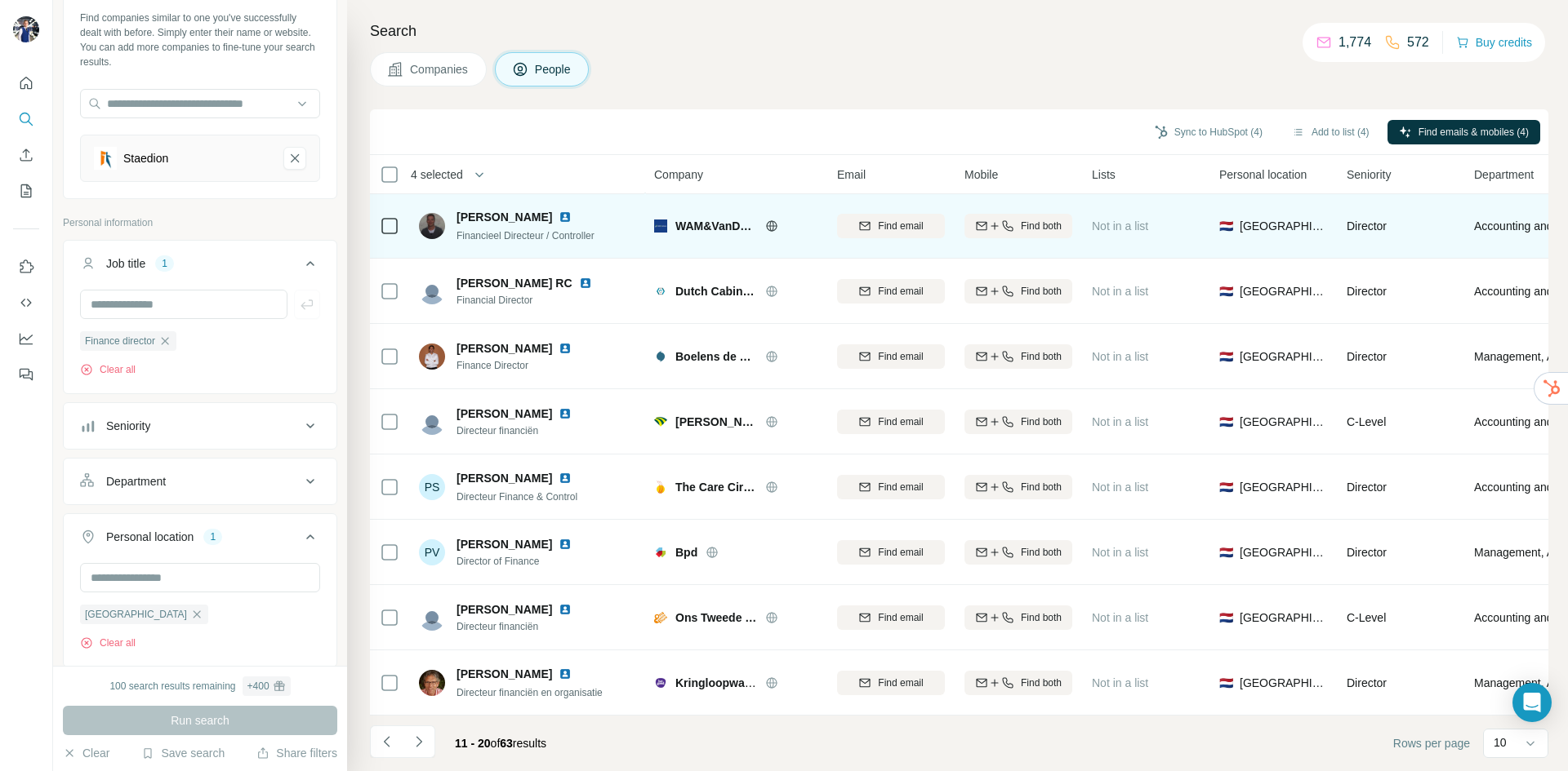
click at [771, 220] on icon at bounding box center [771, 226] width 13 height 13
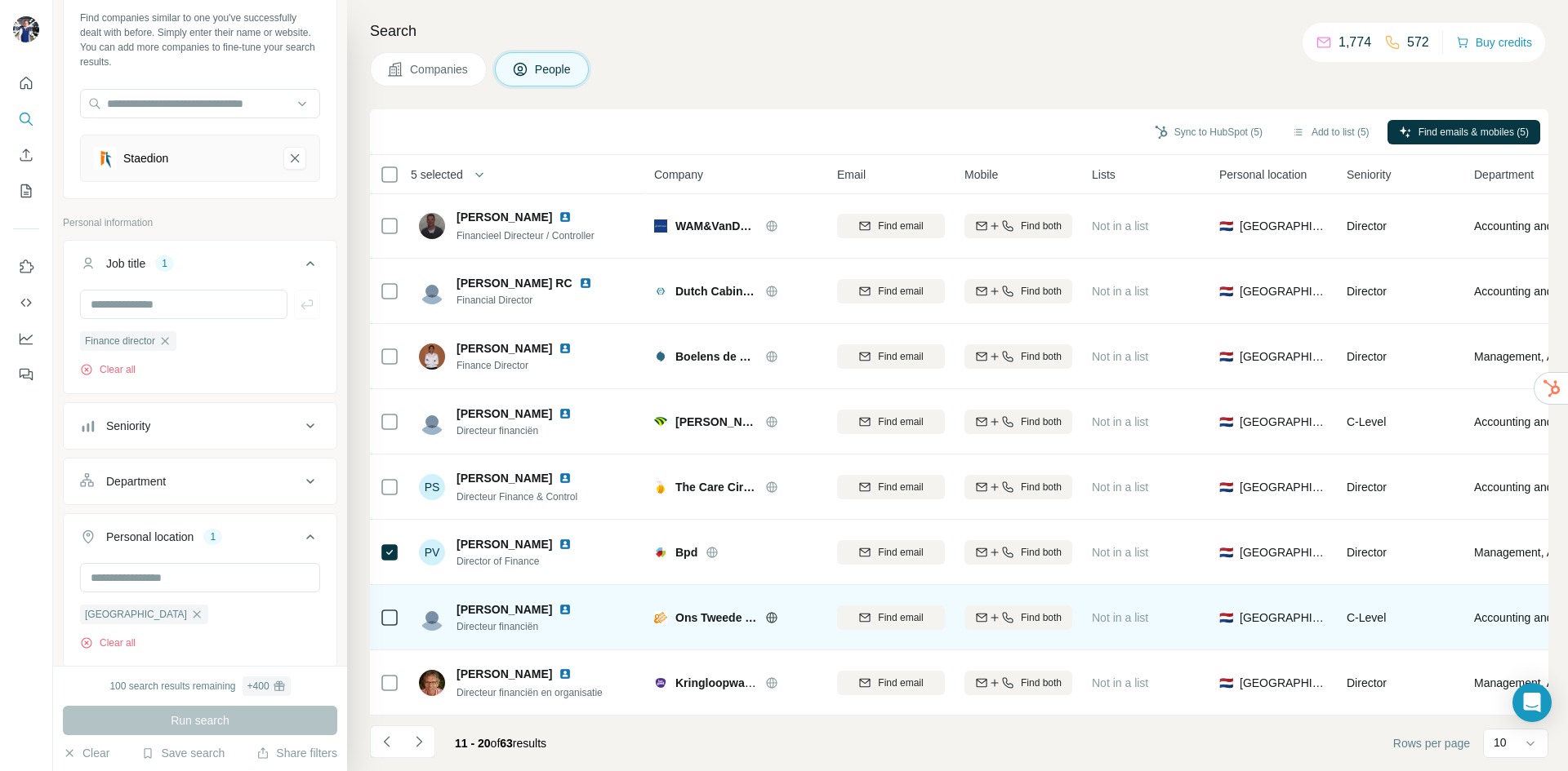
click at [771, 614] on icon at bounding box center [771, 617] width 13 height 13
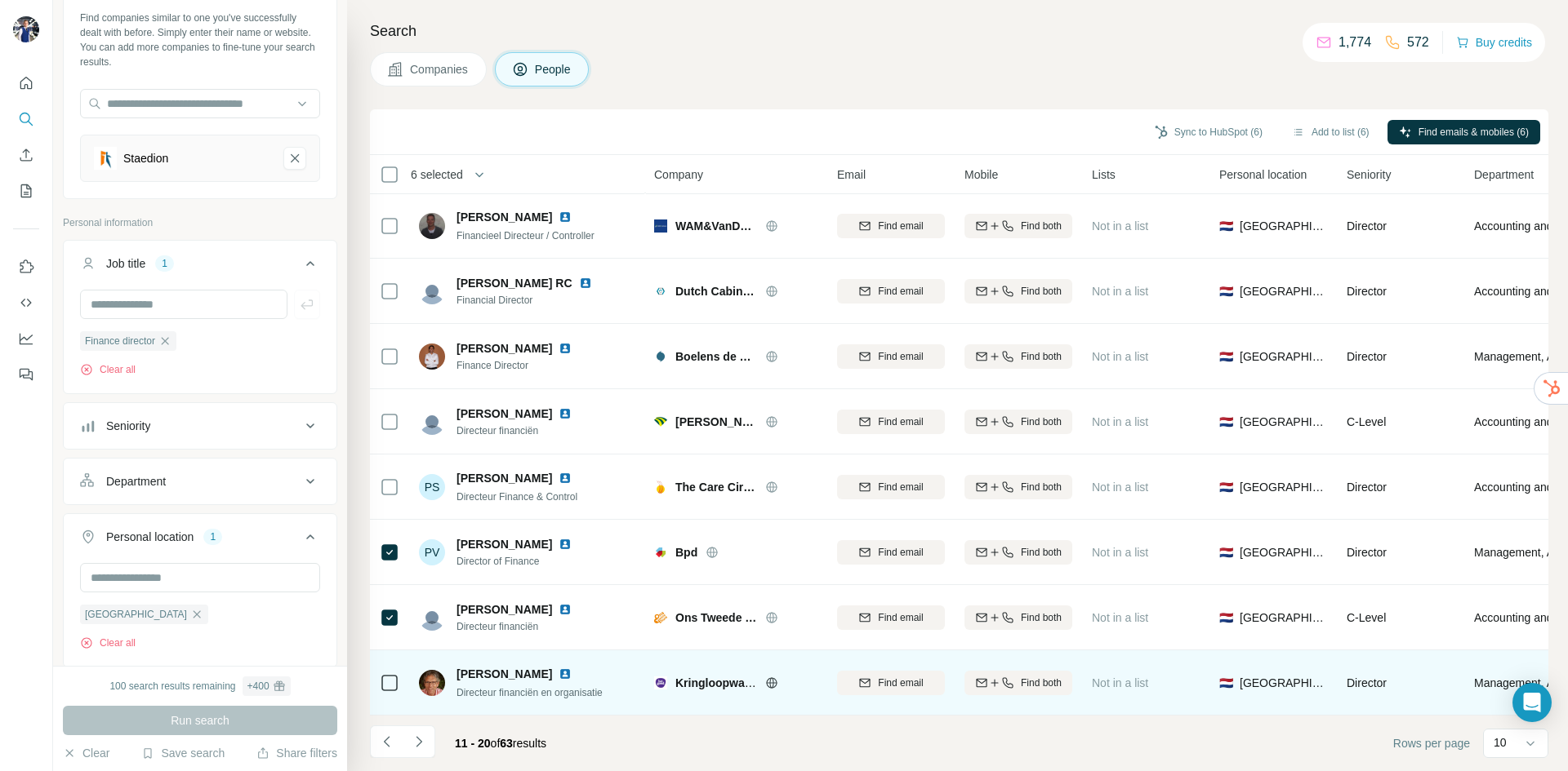
click at [773, 677] on icon at bounding box center [771, 683] width 4 height 11
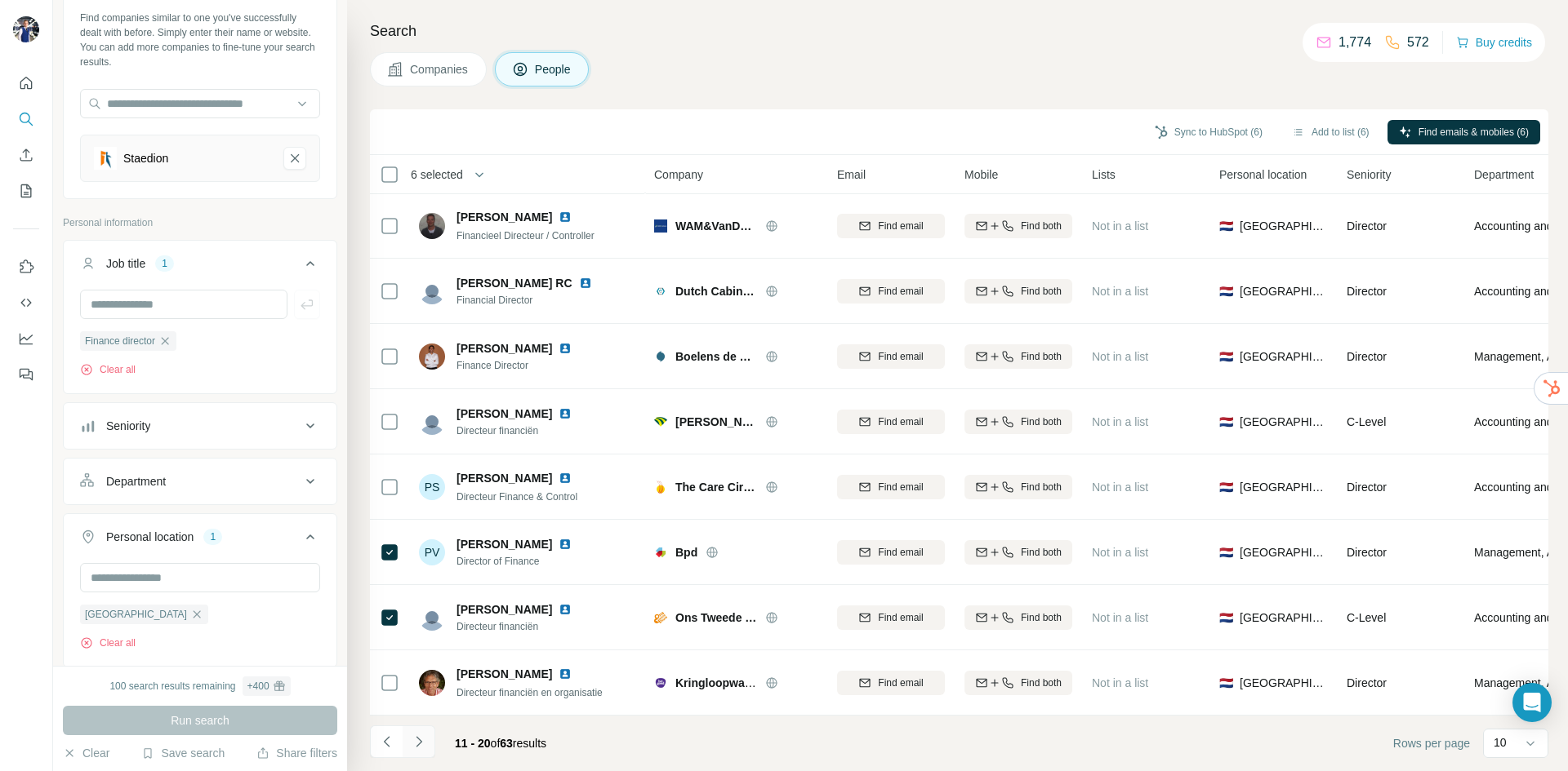
click at [423, 741] on icon "Navigate to next page" at bounding box center [419, 742] width 16 height 16
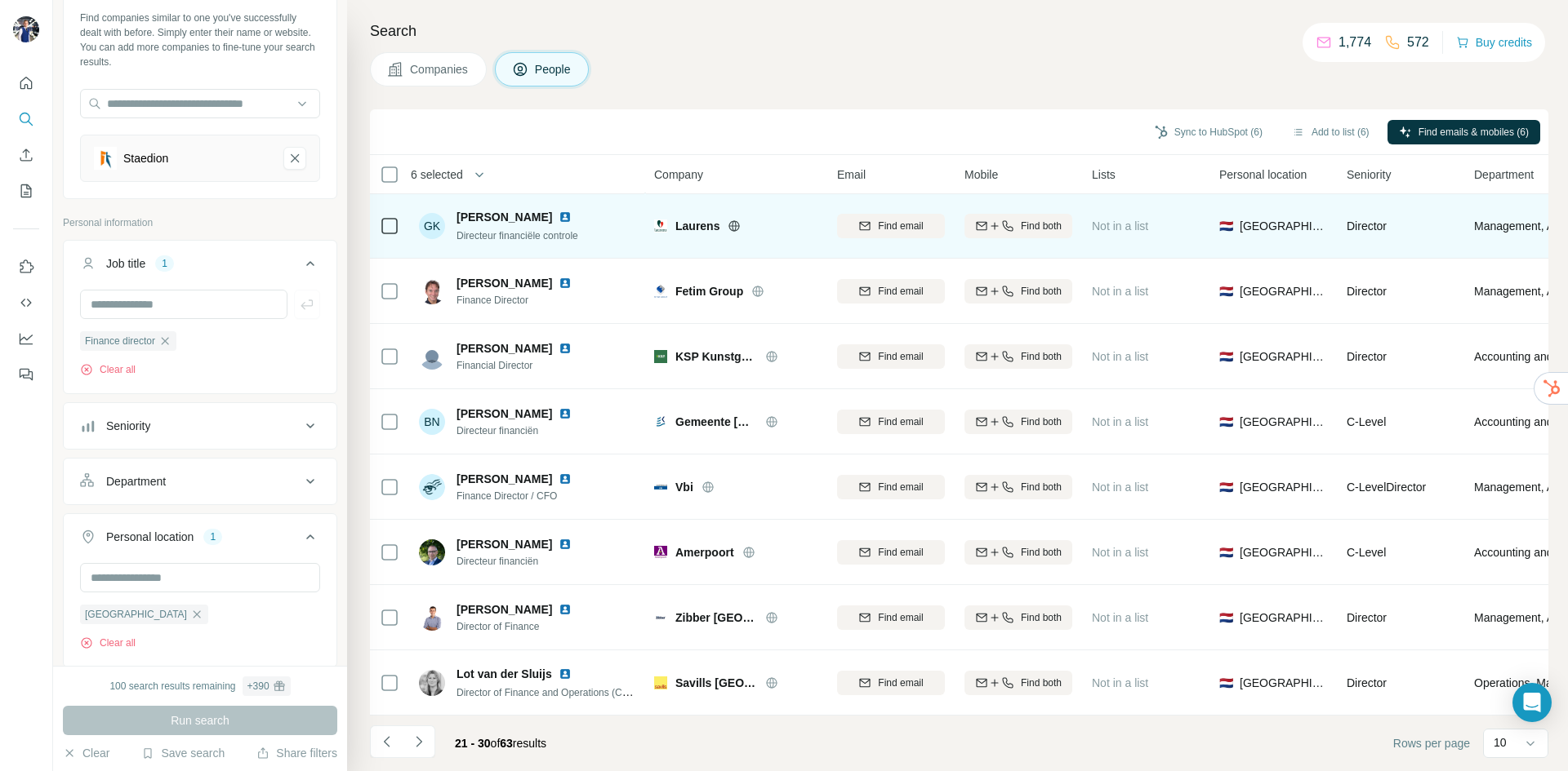
click at [732, 221] on icon at bounding box center [734, 226] width 13 height 13
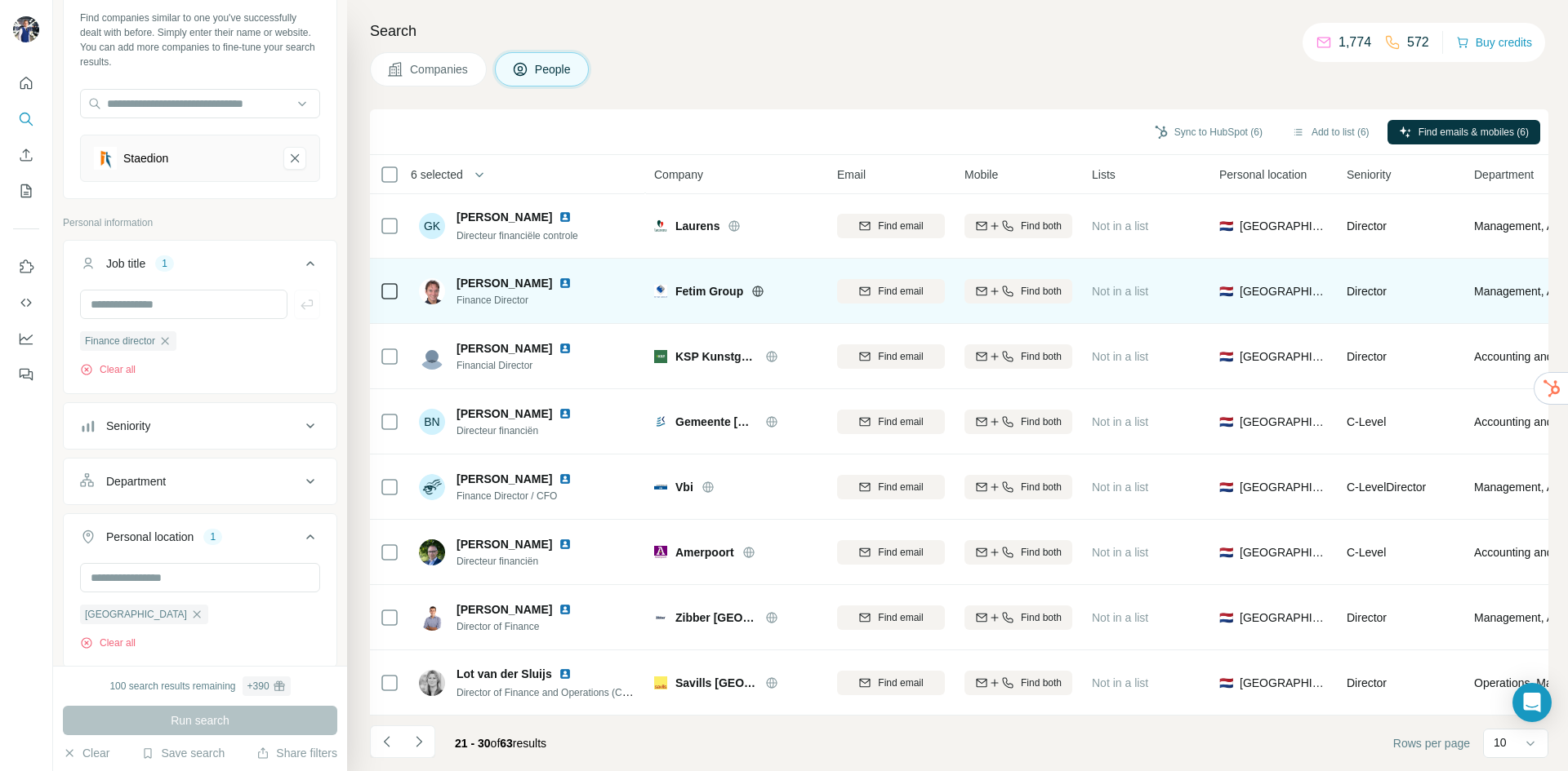
click at [761, 285] on icon at bounding box center [757, 291] width 13 height 13
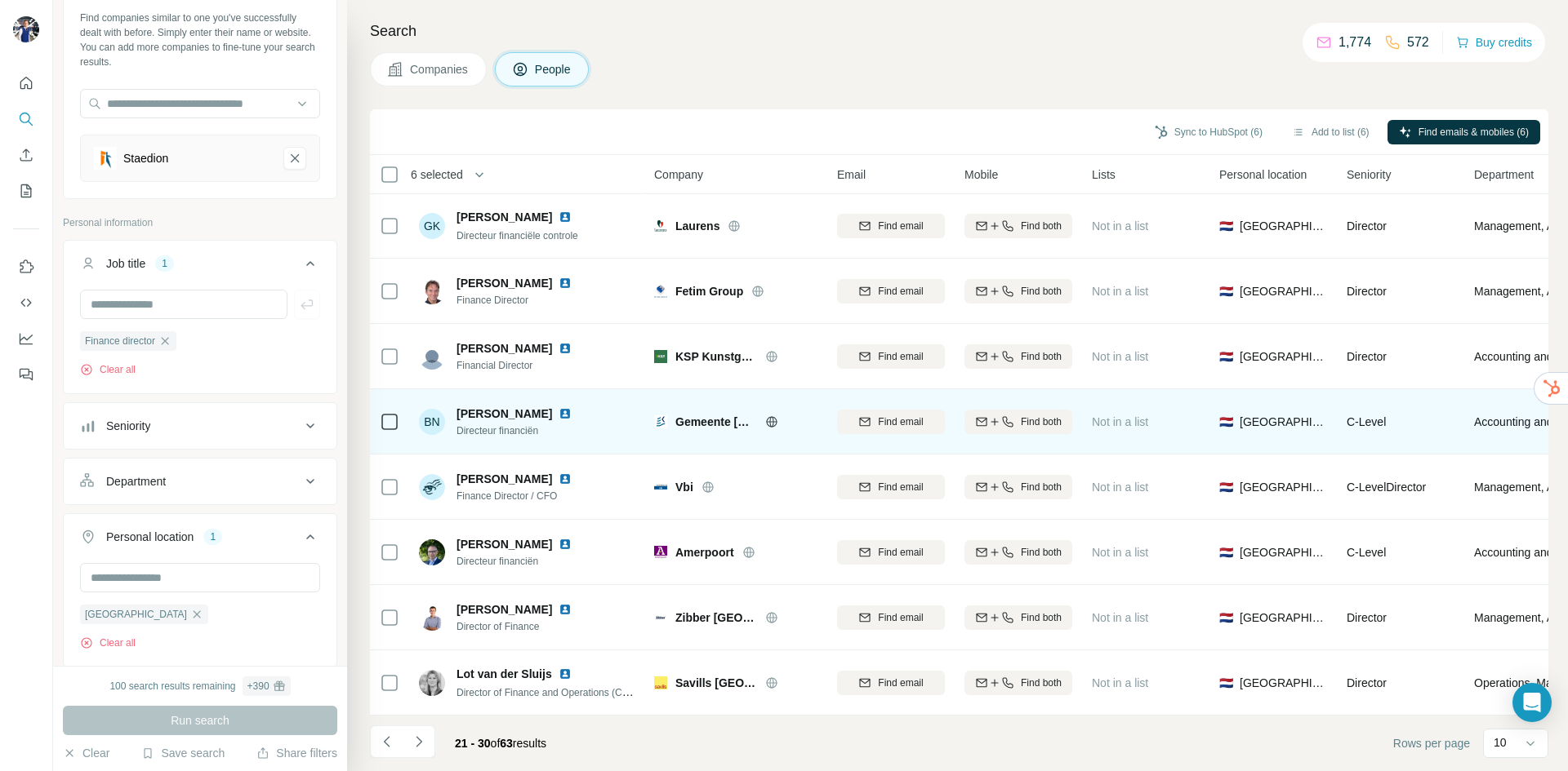
click at [773, 416] on icon at bounding box center [771, 422] width 4 height 11
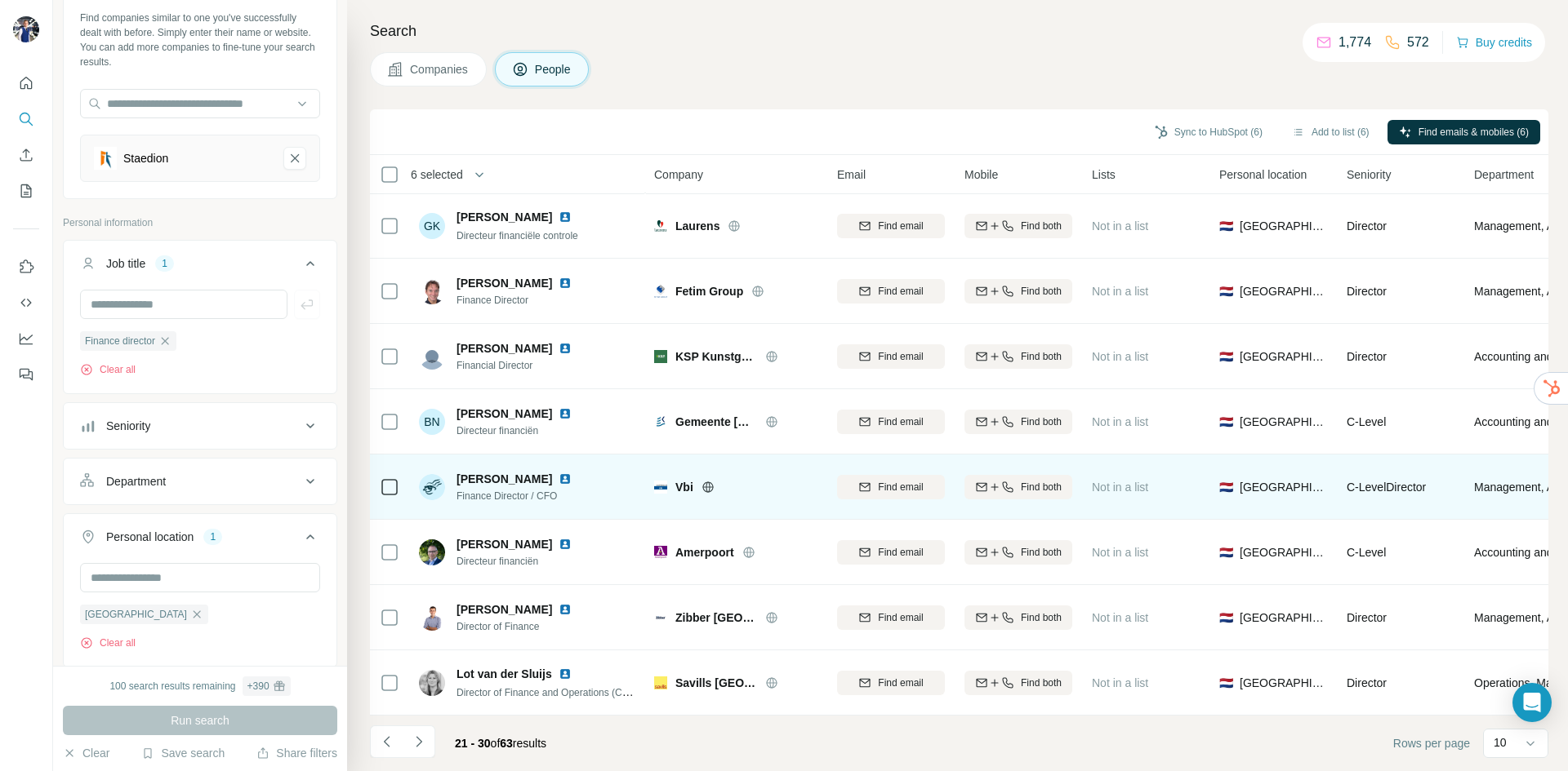
click at [707, 482] on icon at bounding box center [707, 487] width 4 height 11
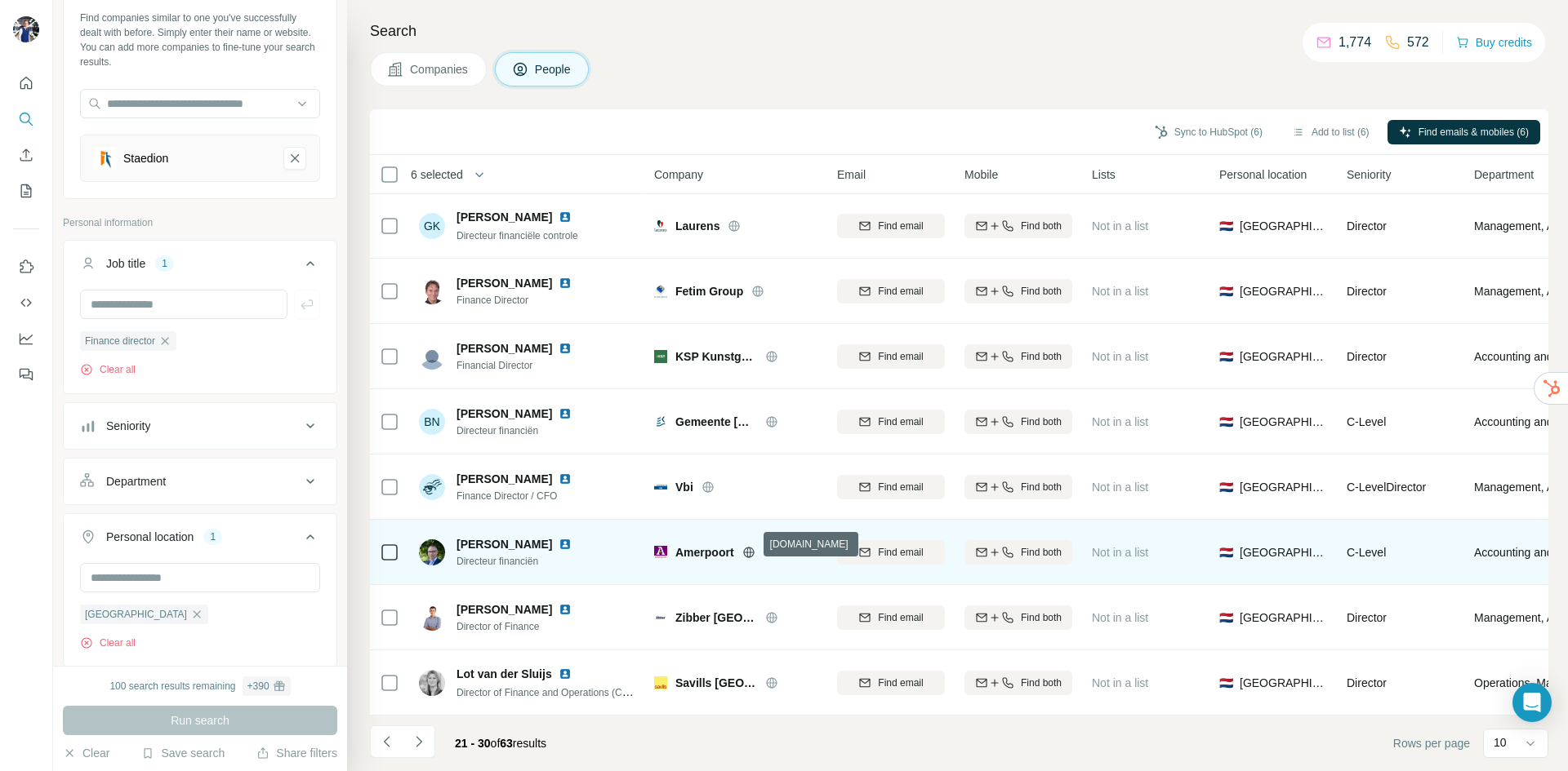
click at [749, 547] on icon at bounding box center [748, 552] width 4 height 11
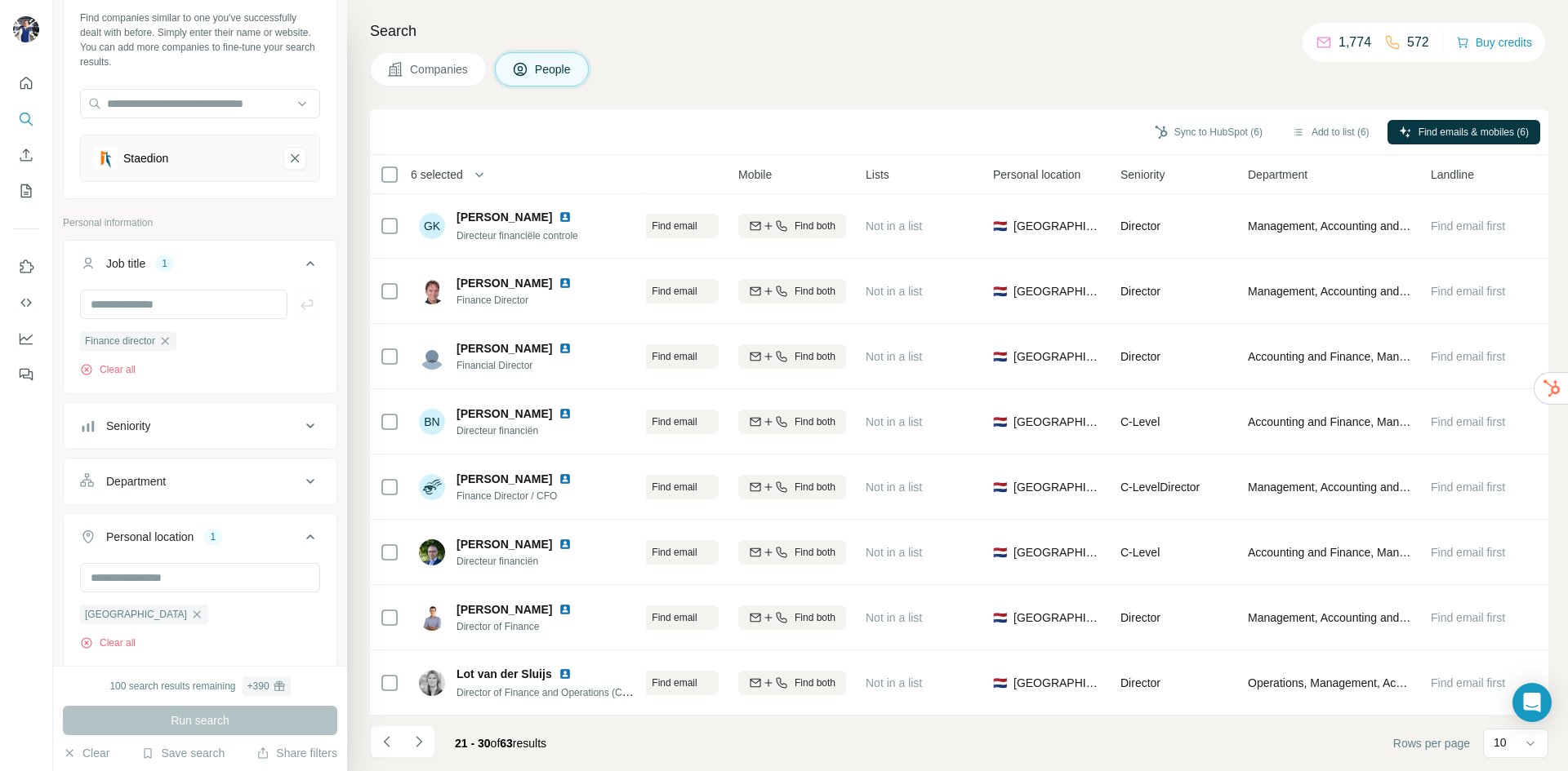
scroll to position [139, 0]
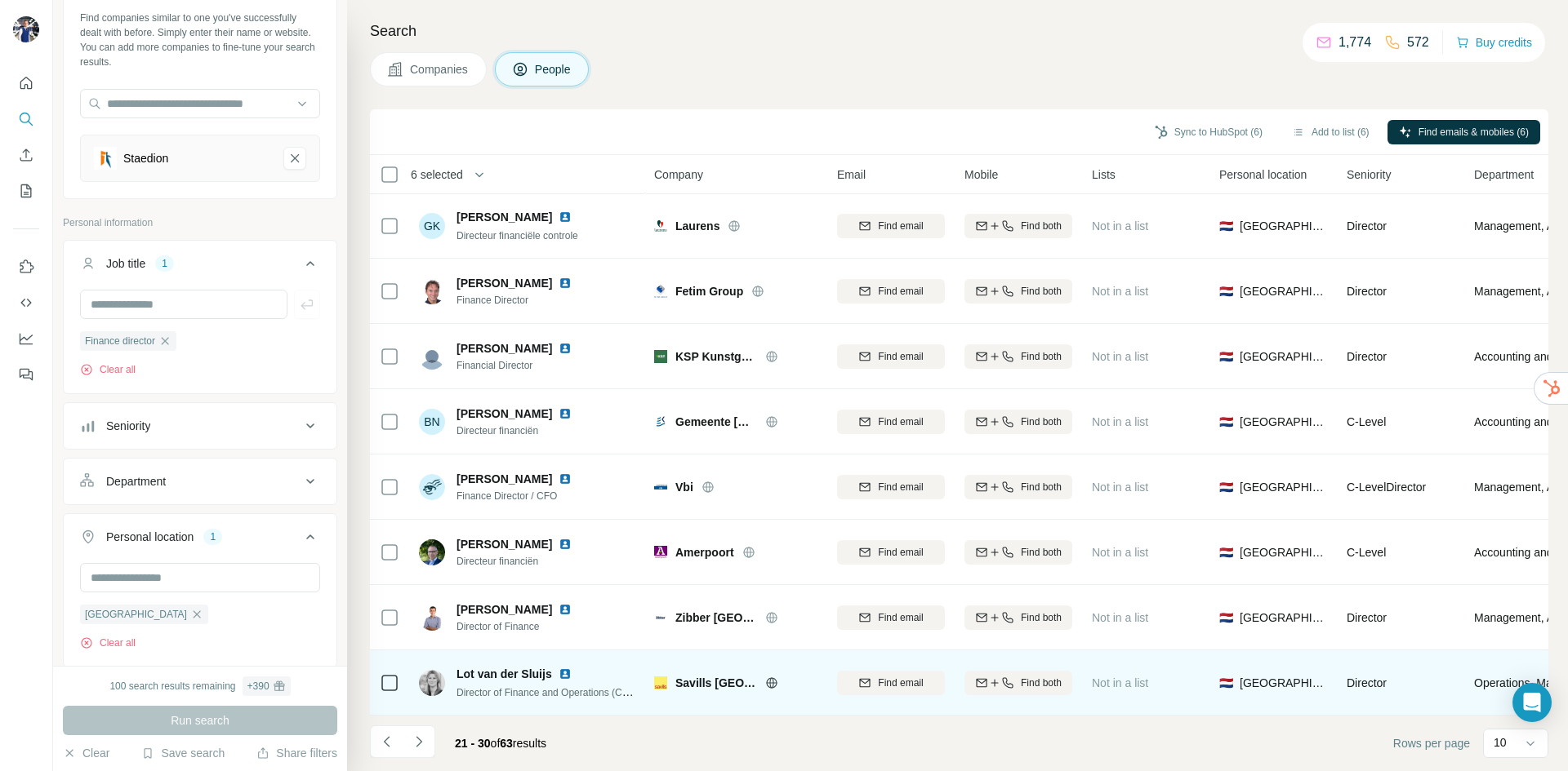
click at [772, 677] on icon at bounding box center [771, 683] width 13 height 13
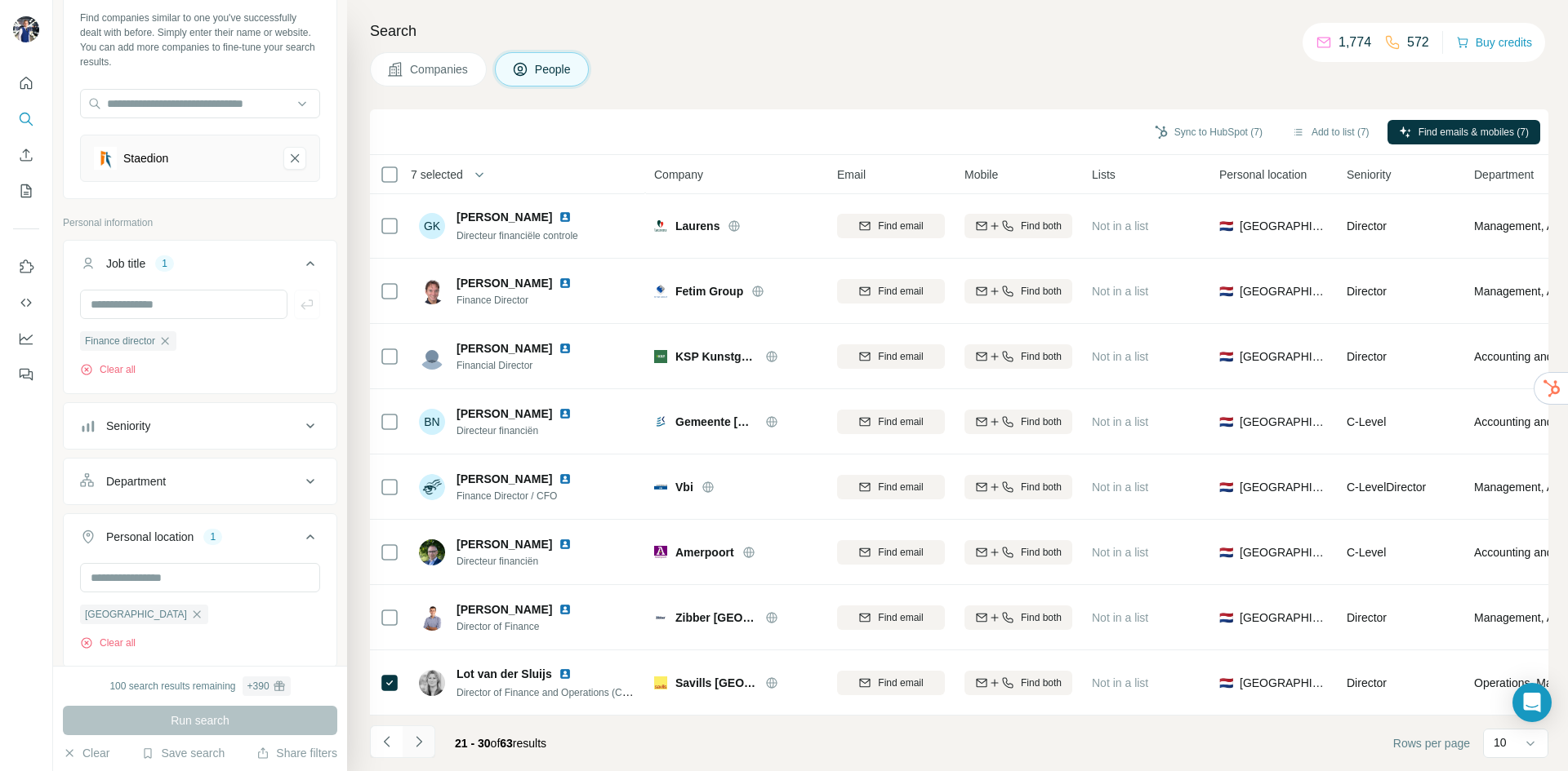
click at [418, 742] on icon "Navigate to next page" at bounding box center [419, 742] width 16 height 16
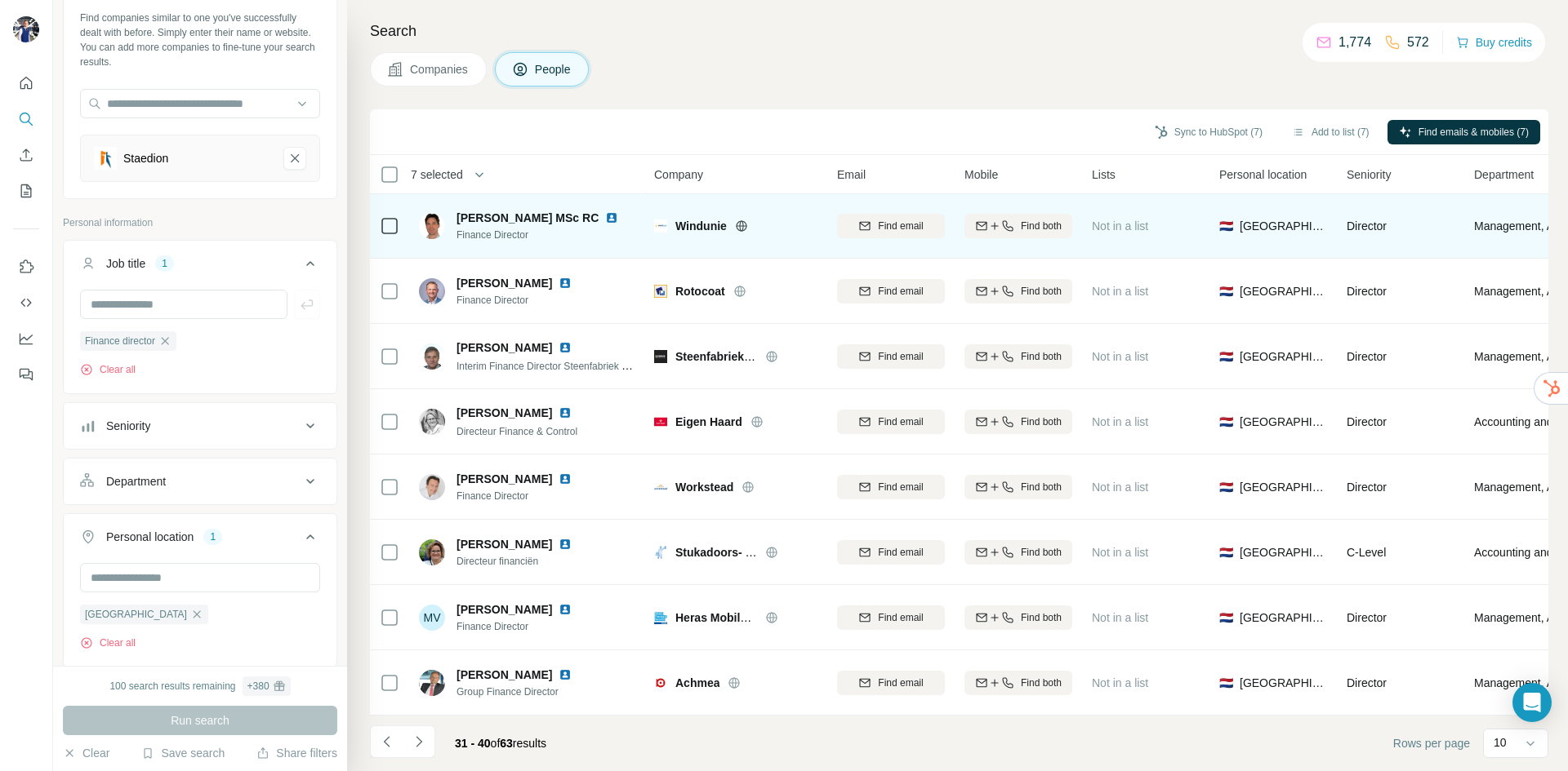
click at [741, 221] on icon at bounding box center [741, 226] width 4 height 11
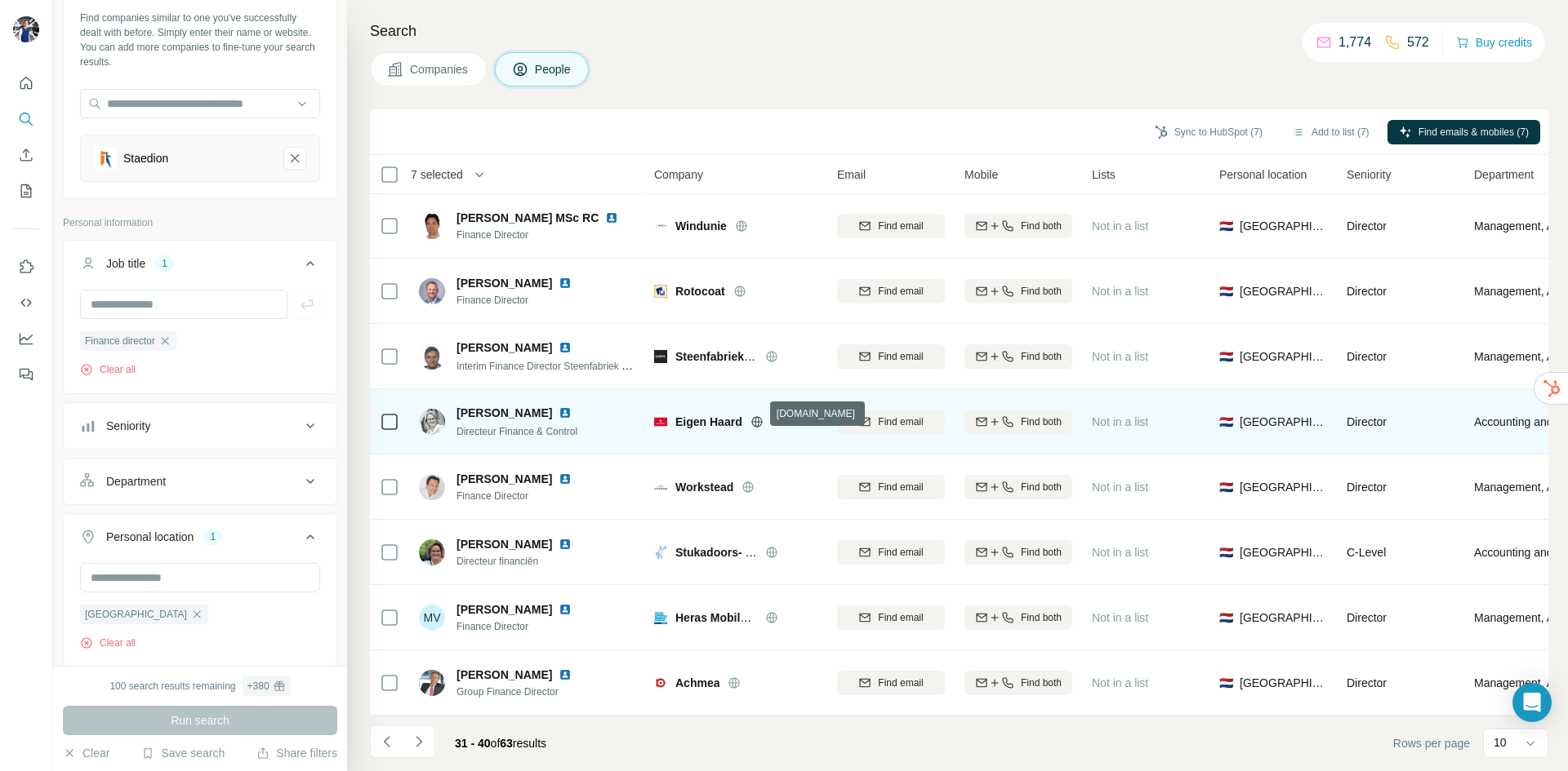
click at [758, 421] on icon at bounding box center [756, 421] width 11 height 1
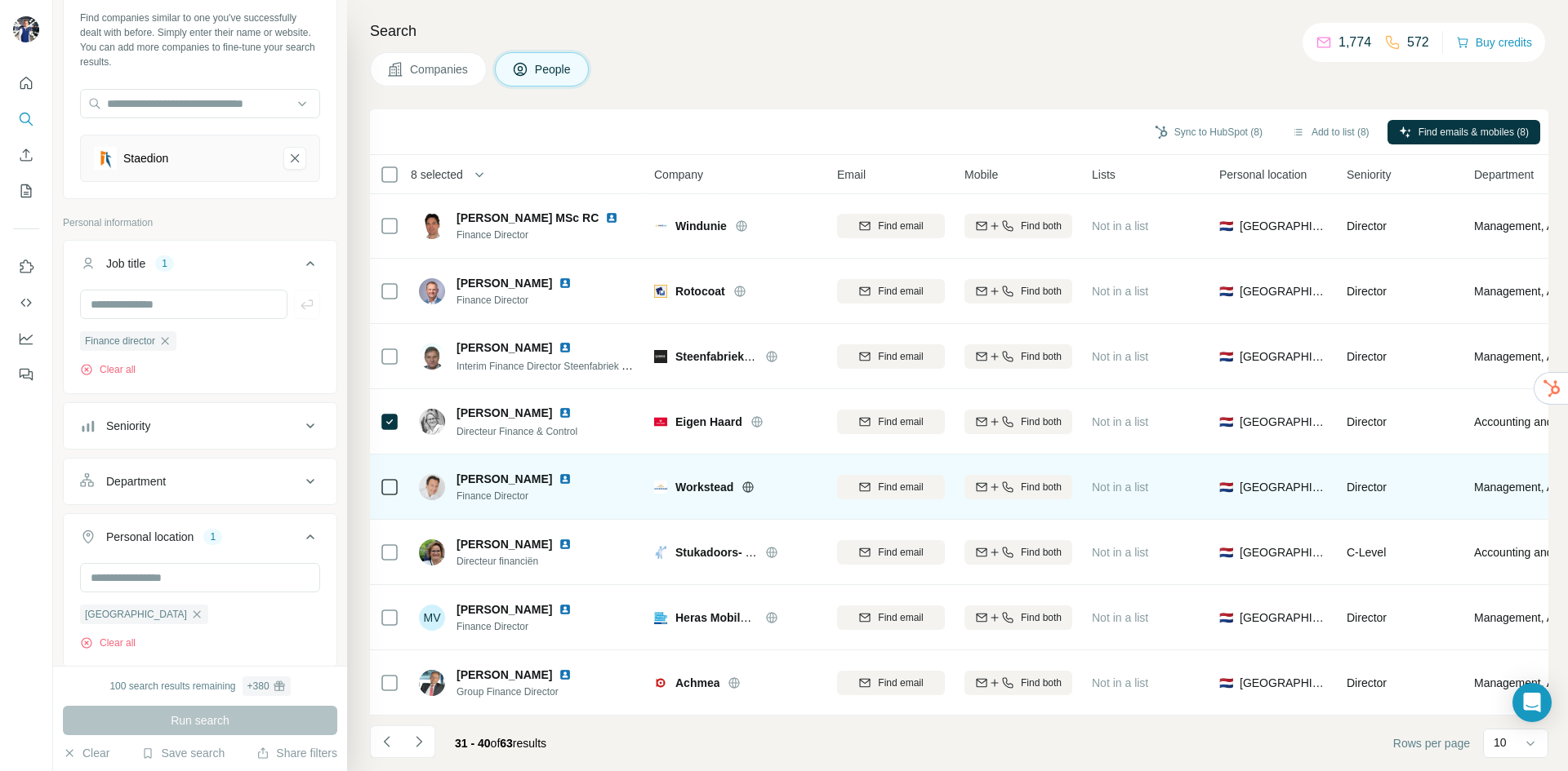
click at [754, 481] on icon at bounding box center [748, 487] width 13 height 13
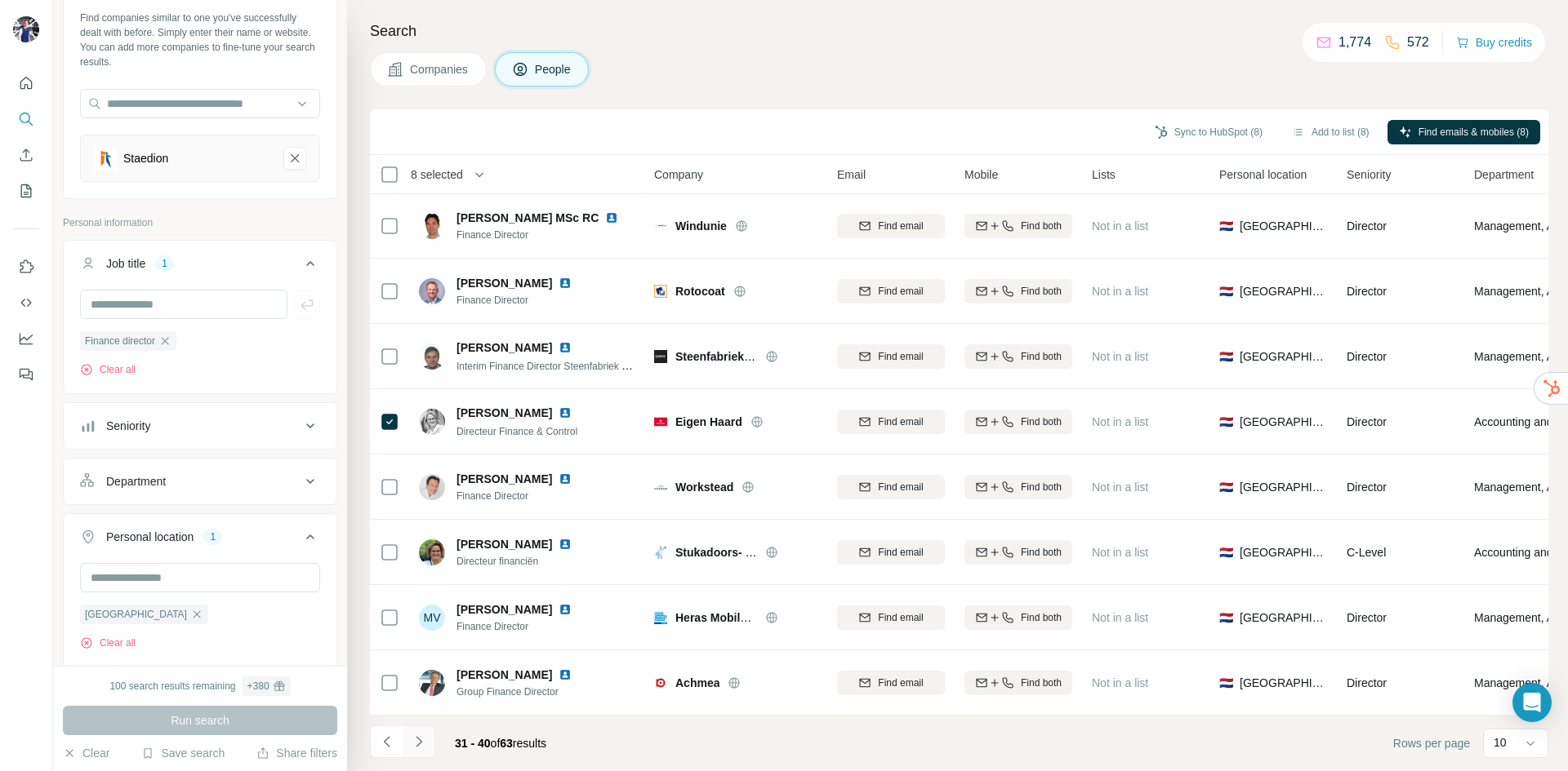
click at [422, 742] on icon "Navigate to next page" at bounding box center [419, 742] width 16 height 16
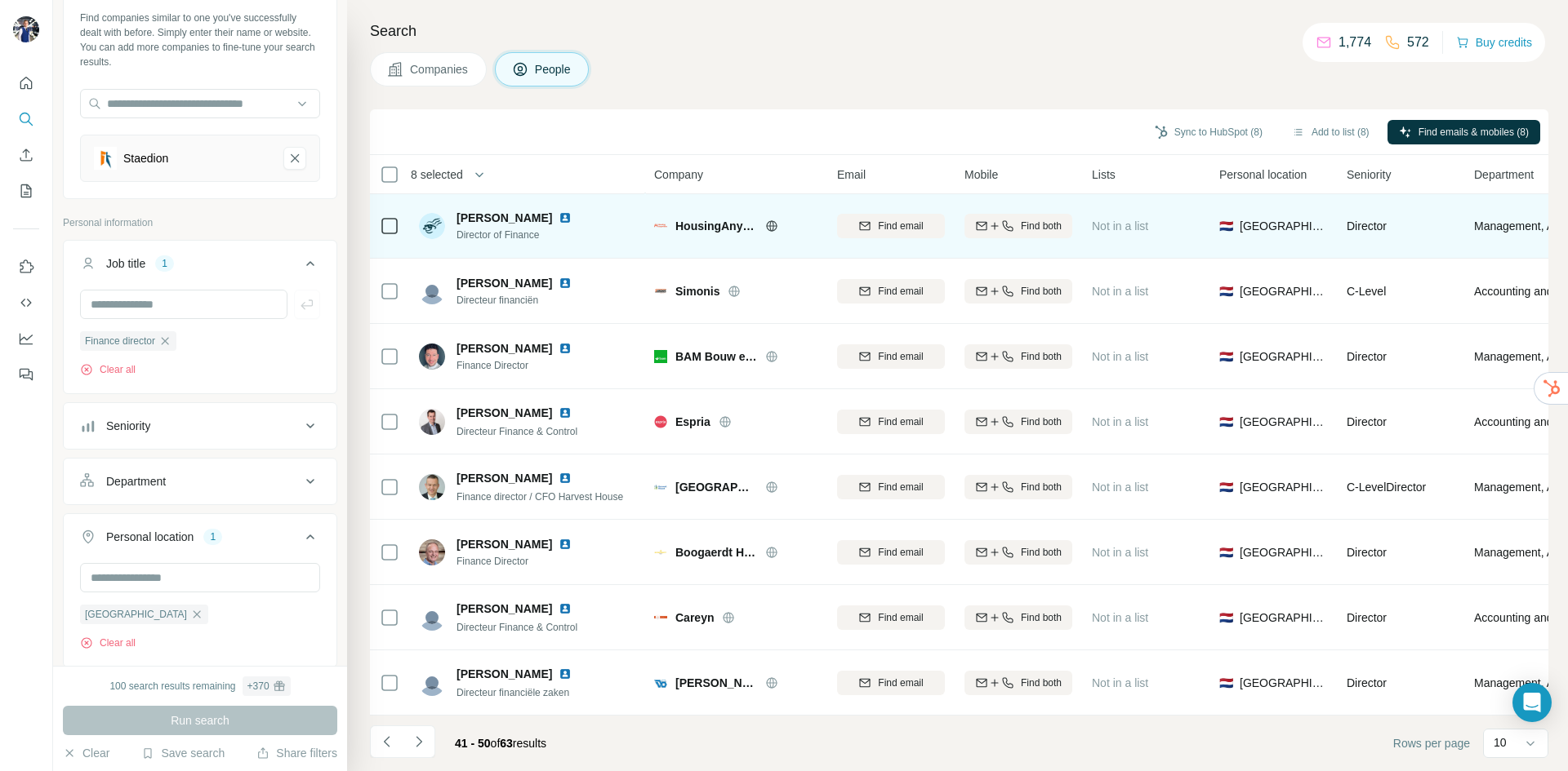
click at [771, 221] on icon at bounding box center [771, 226] width 13 height 13
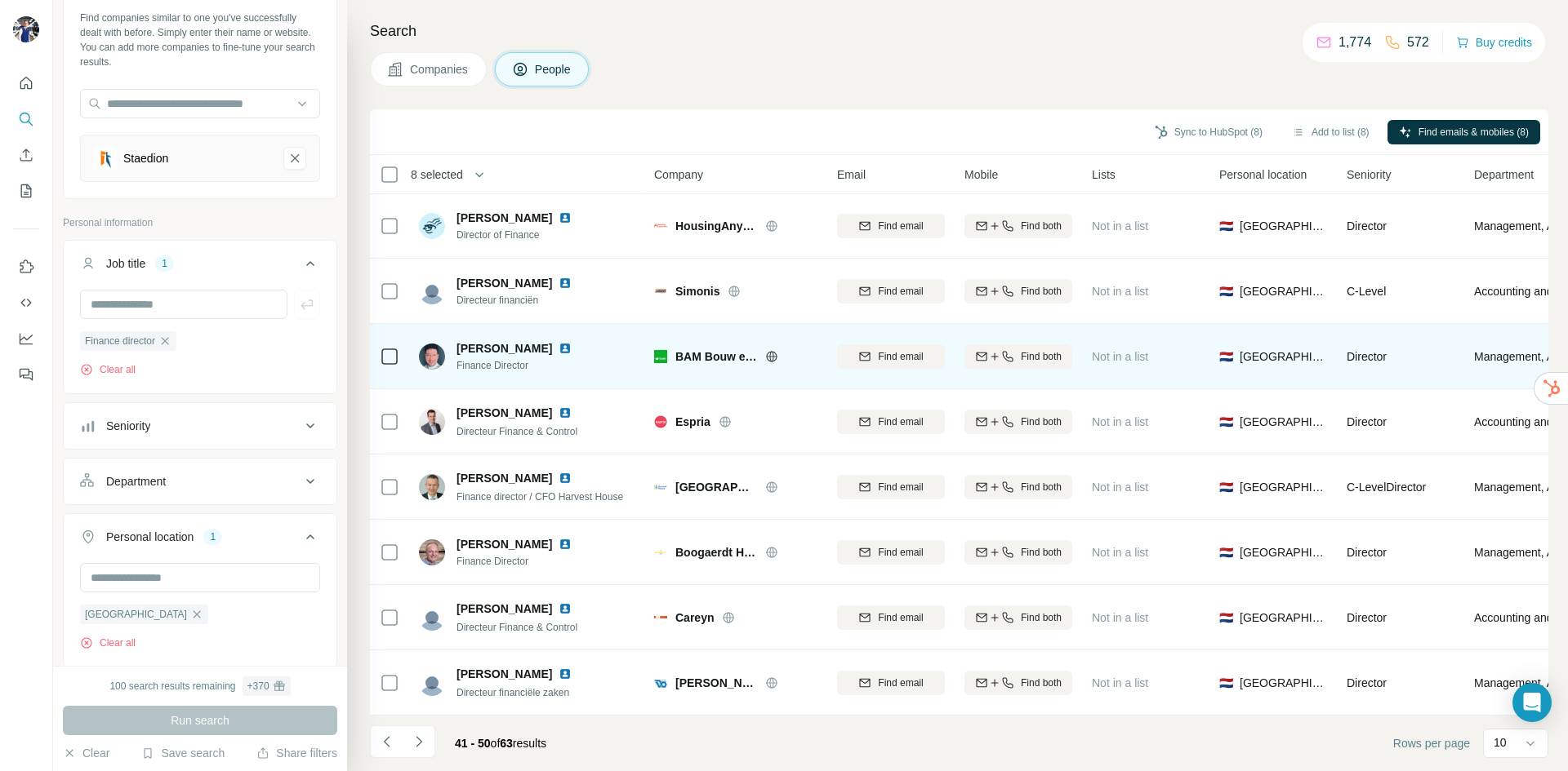
click at [774, 351] on icon at bounding box center [771, 356] width 13 height 13
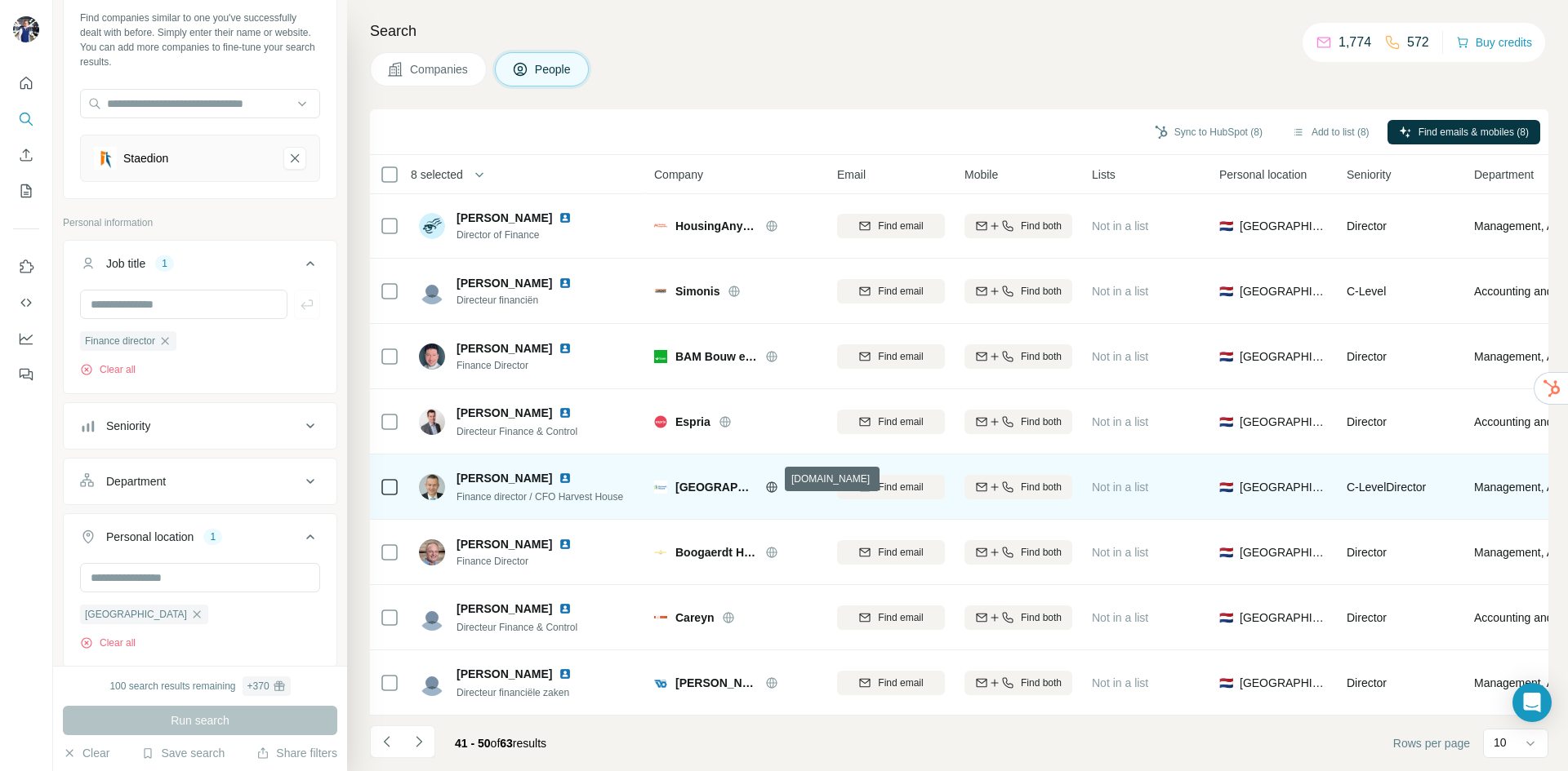
click at [771, 481] on icon at bounding box center [771, 487] width 13 height 13
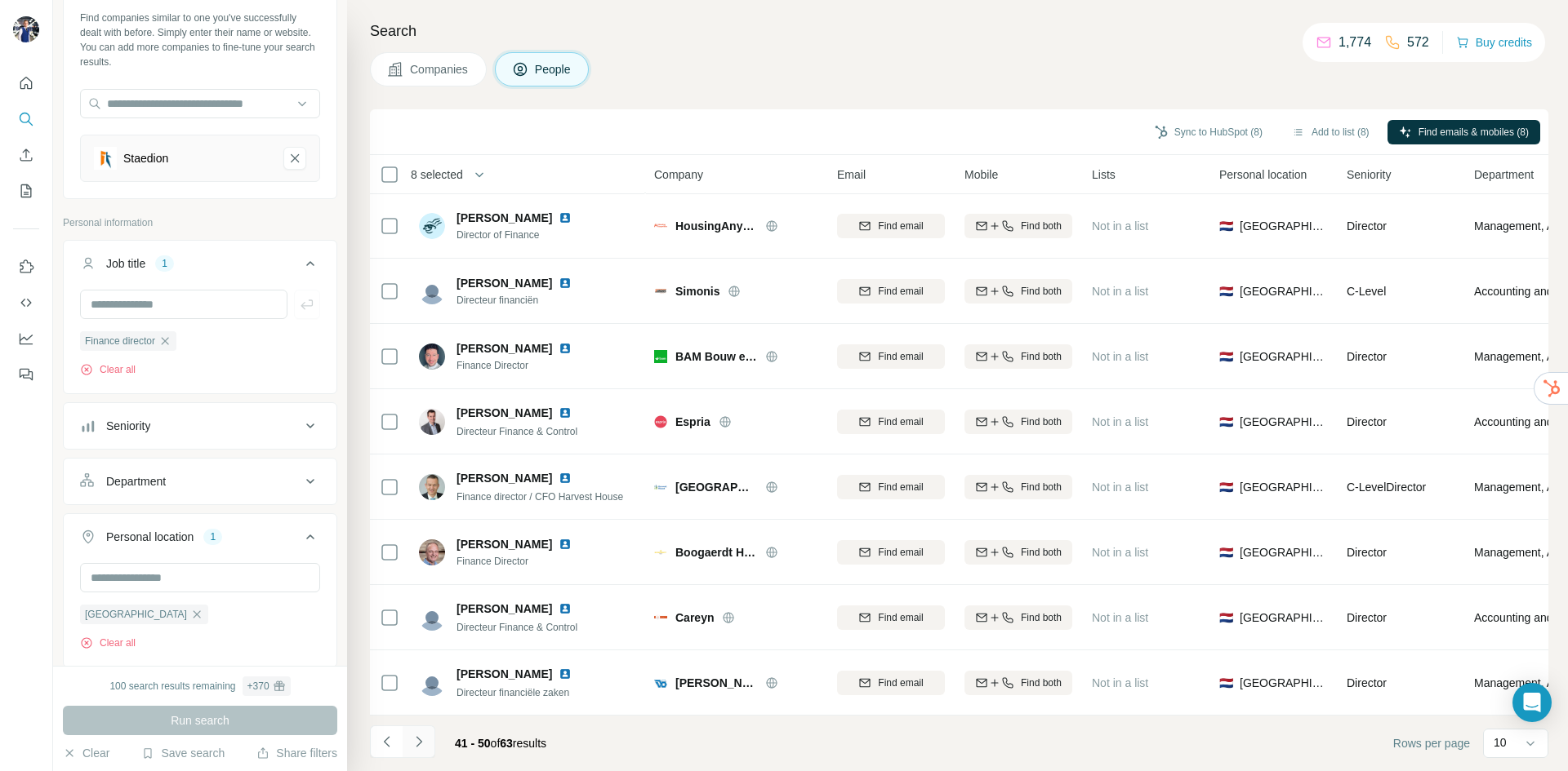
click at [417, 742] on icon "Navigate to next page" at bounding box center [419, 742] width 16 height 16
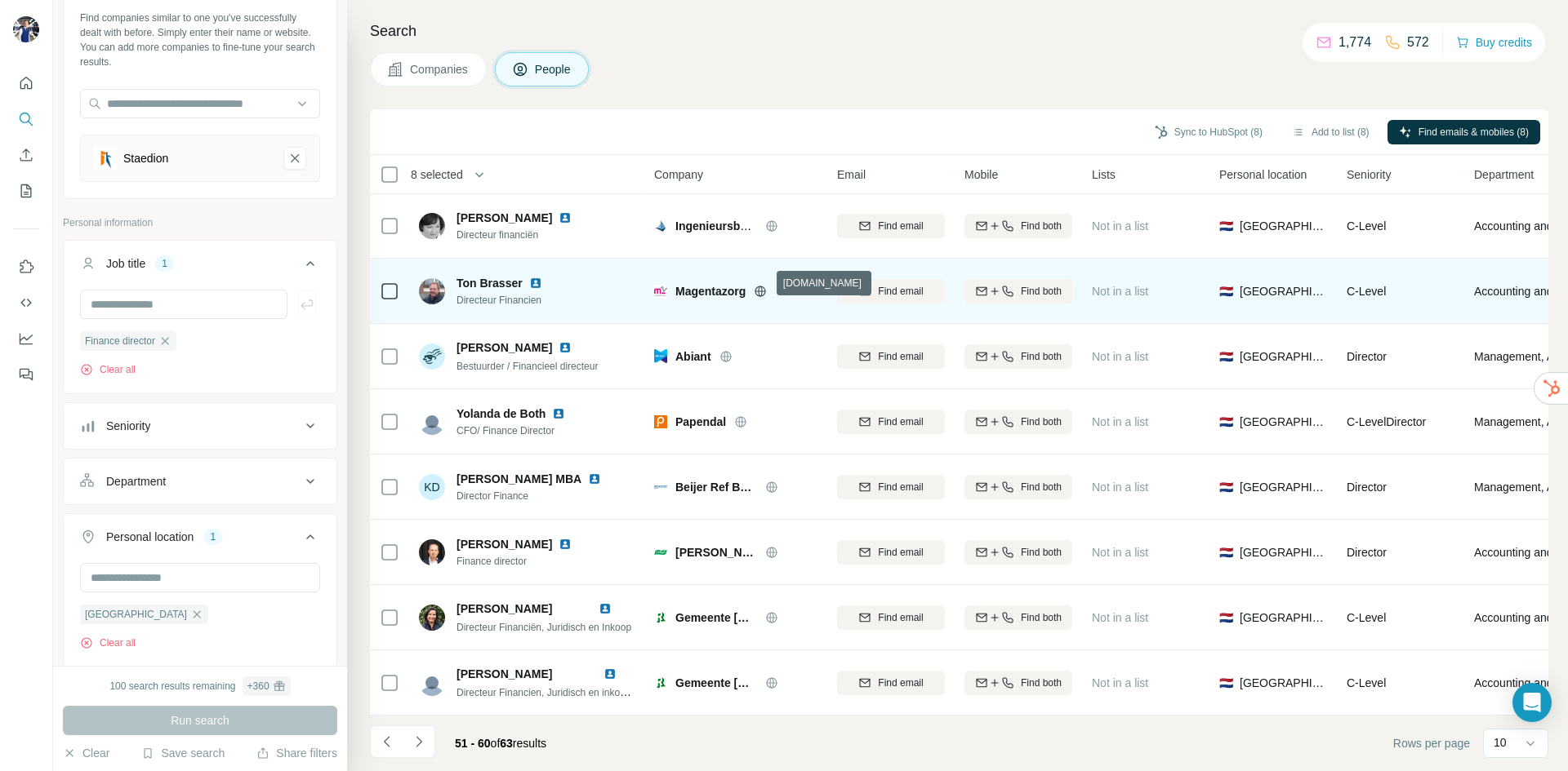
click at [763, 286] on icon at bounding box center [761, 291] width 4 height 11
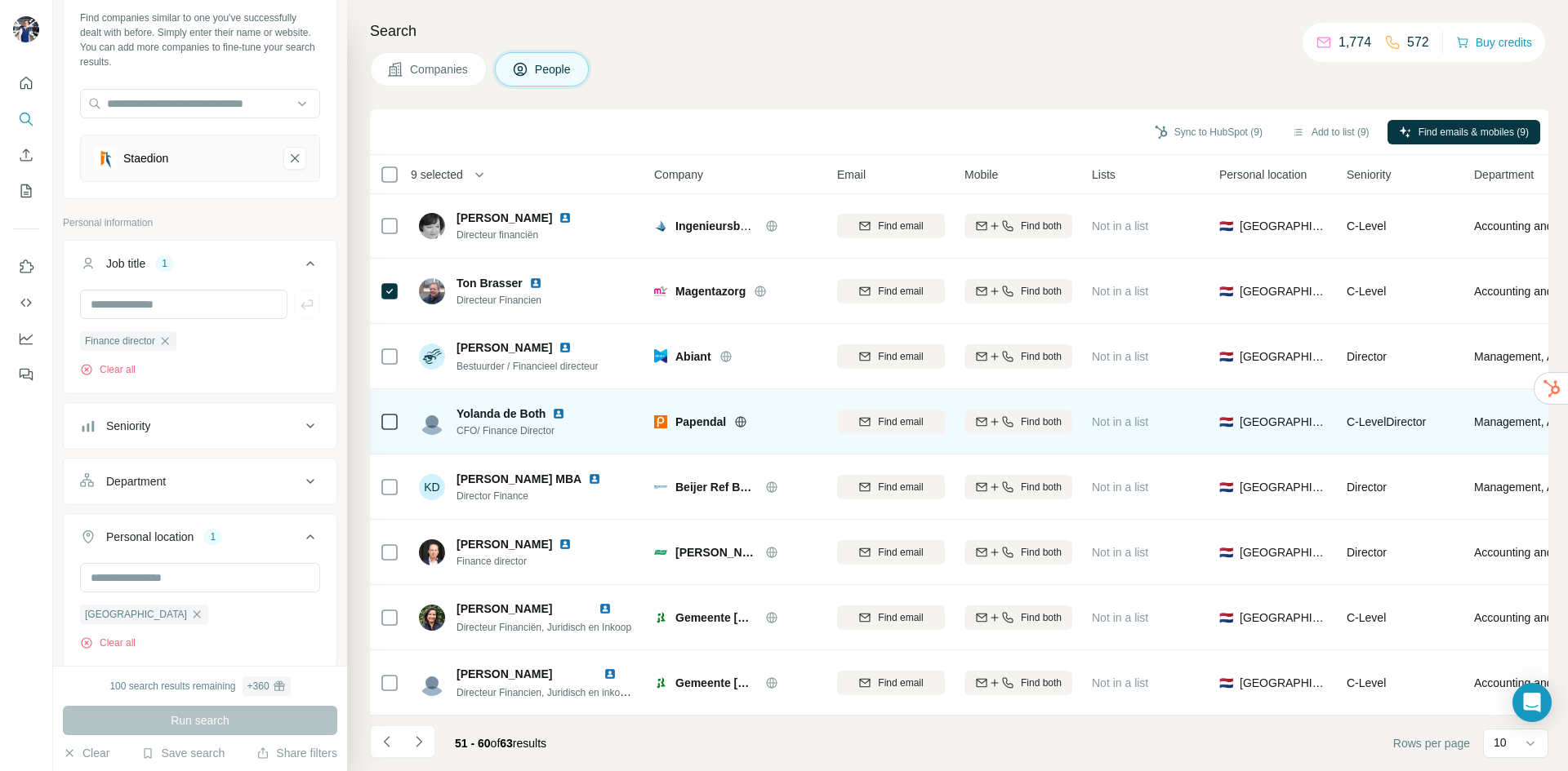
click at [738, 415] on icon at bounding box center [740, 422] width 13 height 13
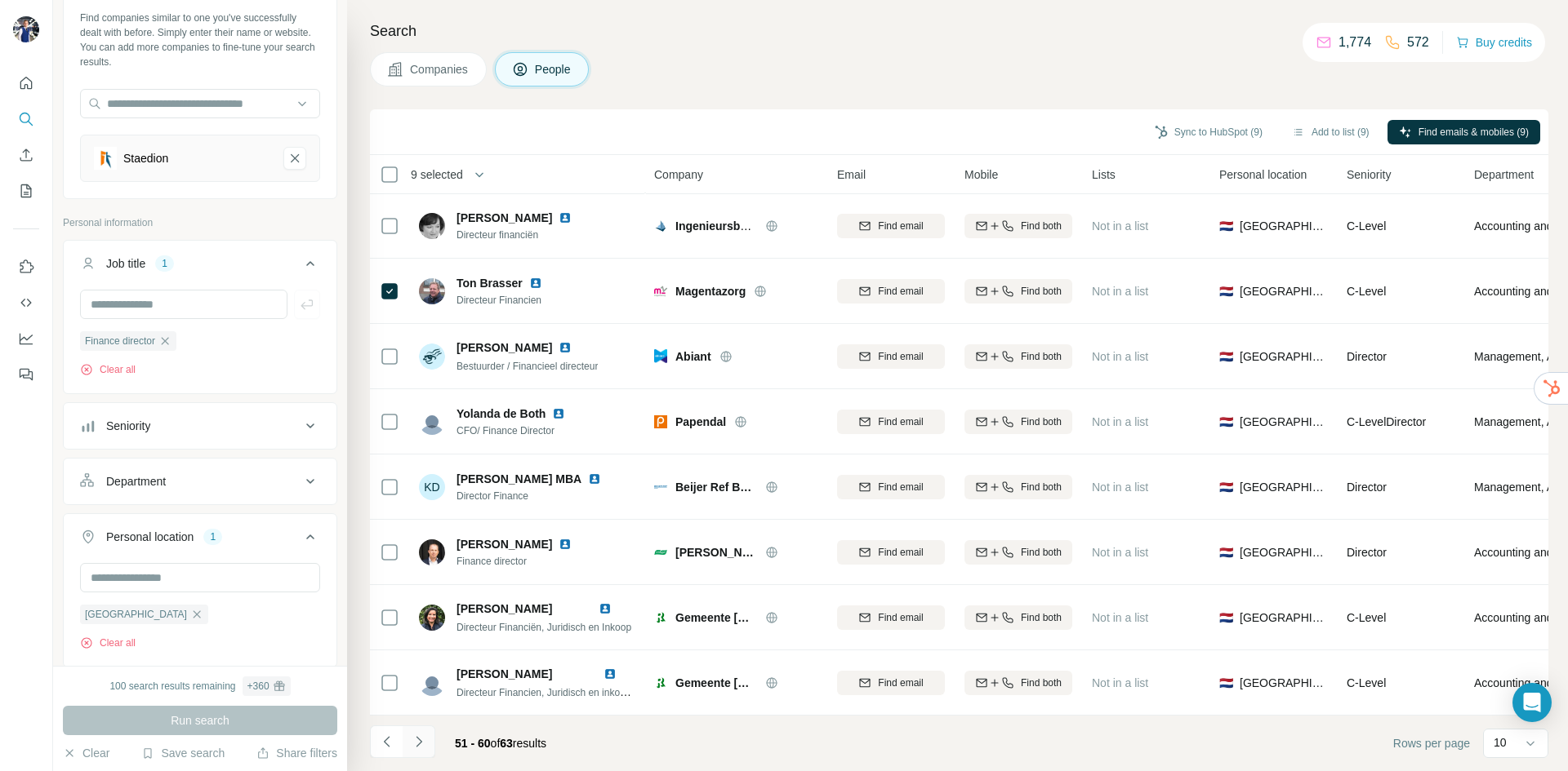
click at [426, 742] on icon "Navigate to next page" at bounding box center [419, 742] width 16 height 16
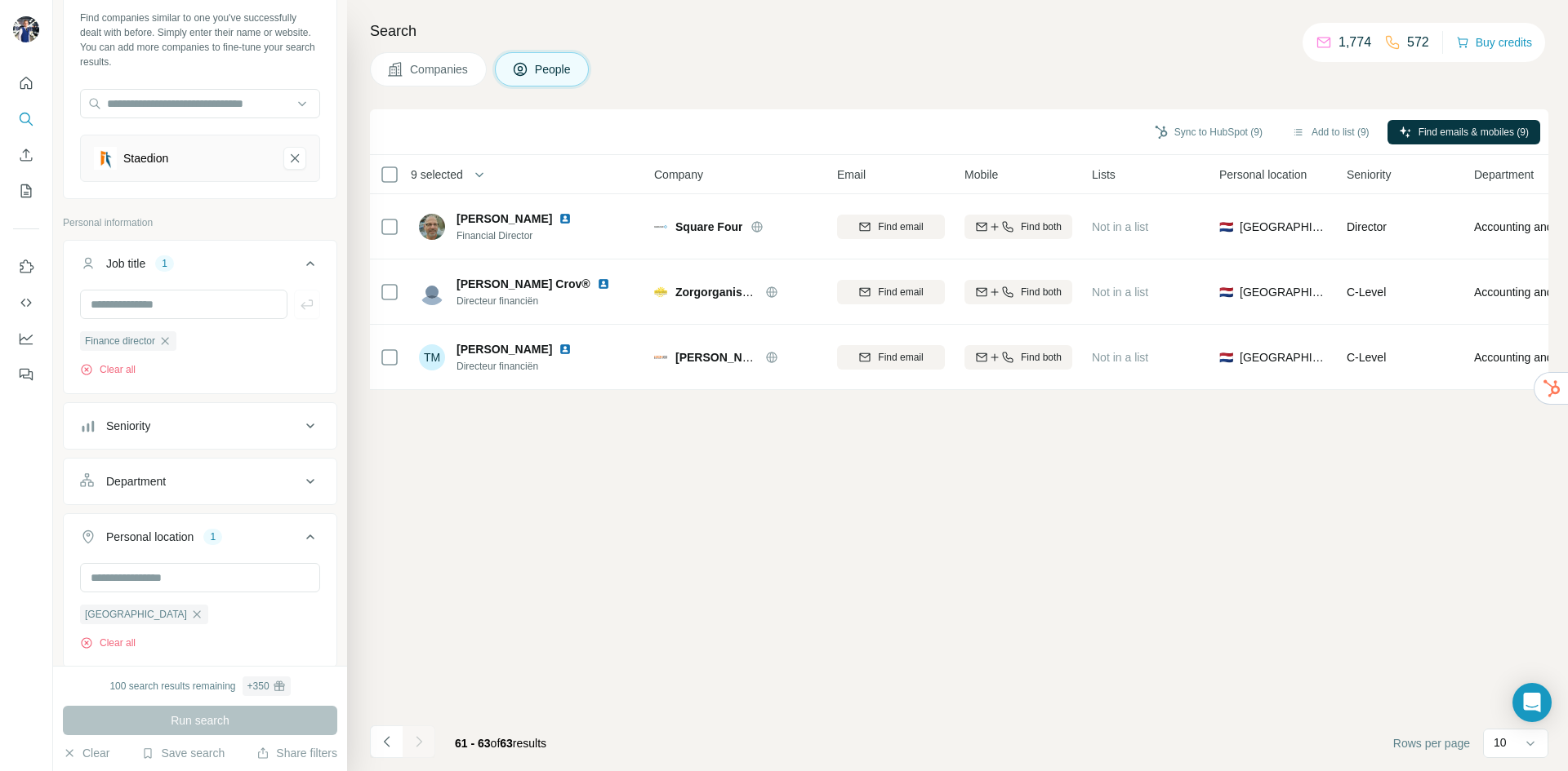
scroll to position [0, 0]
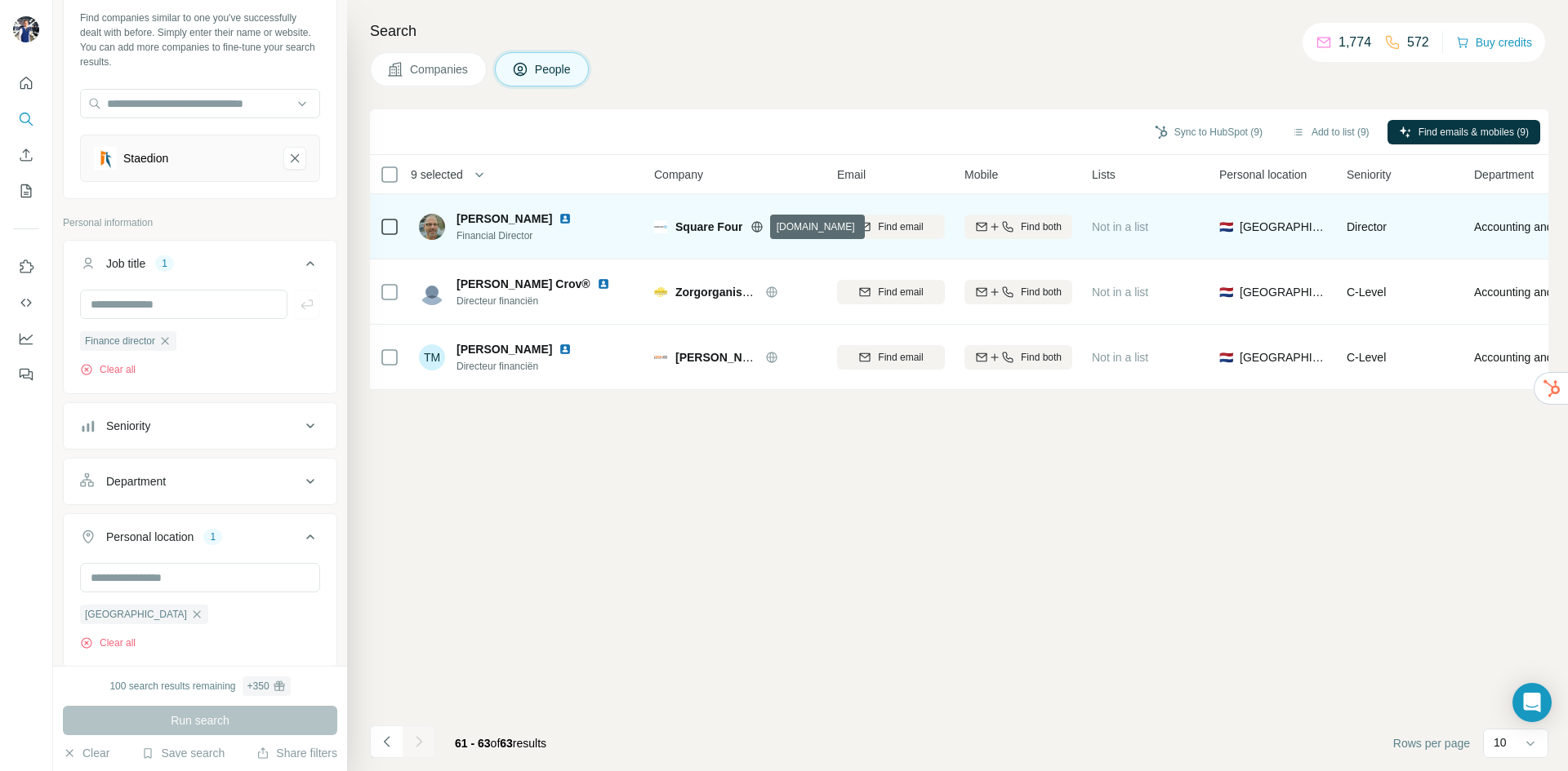
click at [760, 229] on icon at bounding box center [757, 227] width 13 height 13
click at [386, 236] on icon at bounding box center [390, 227] width 20 height 20
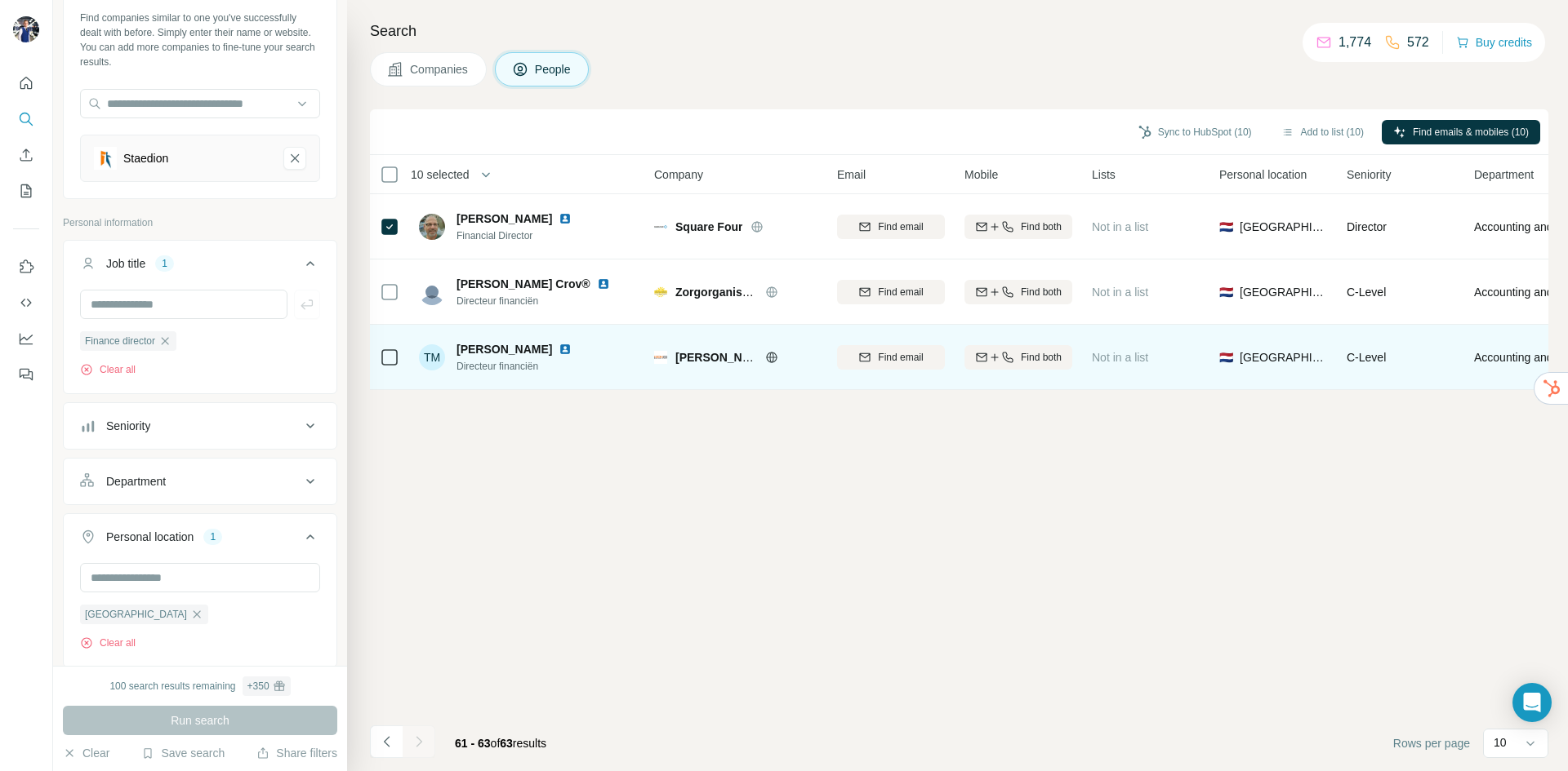
click at [774, 356] on icon at bounding box center [771, 357] width 13 height 13
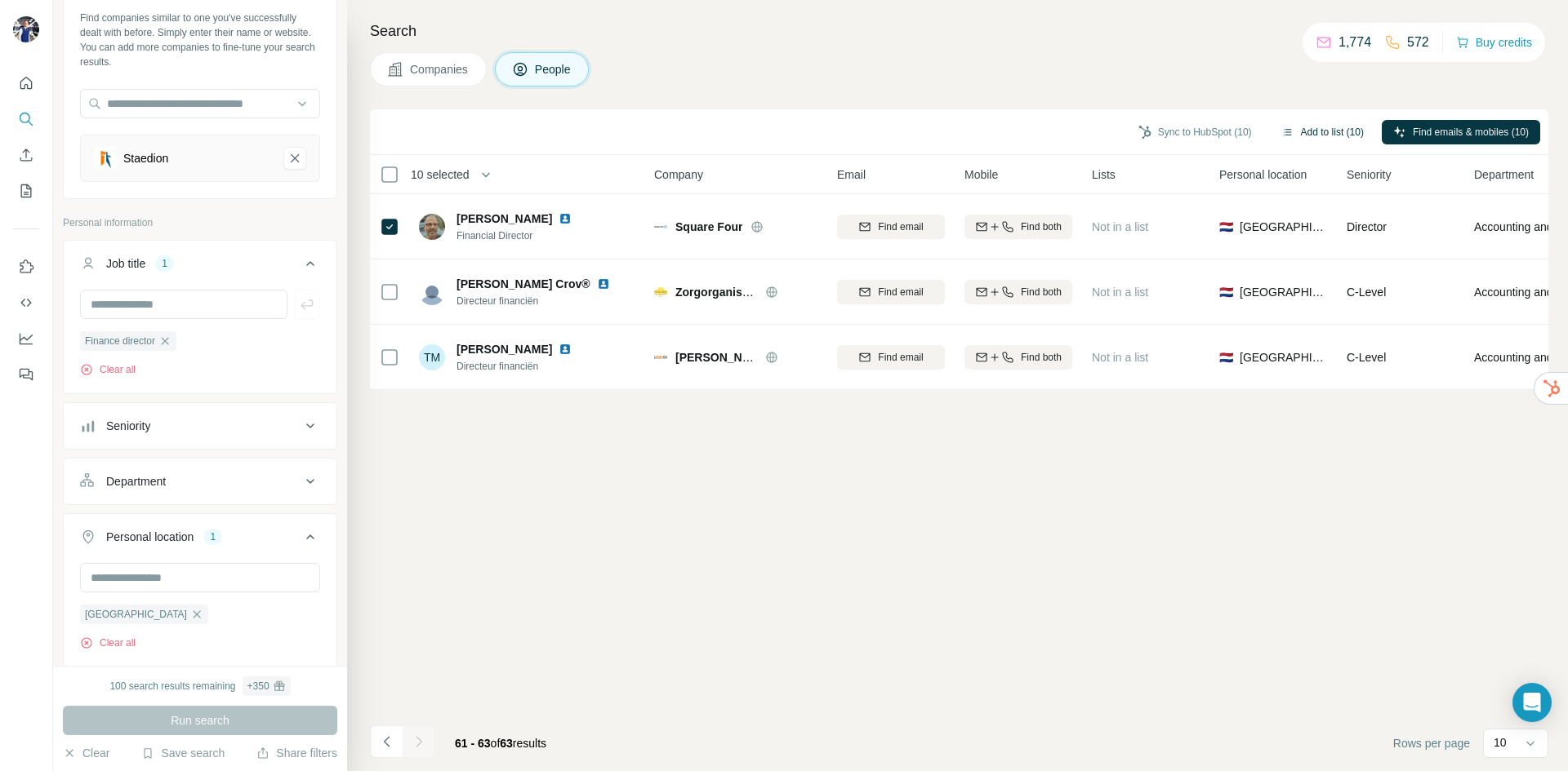
click at [1326, 134] on button "Add to list (10)" at bounding box center [1323, 131] width 105 height 24
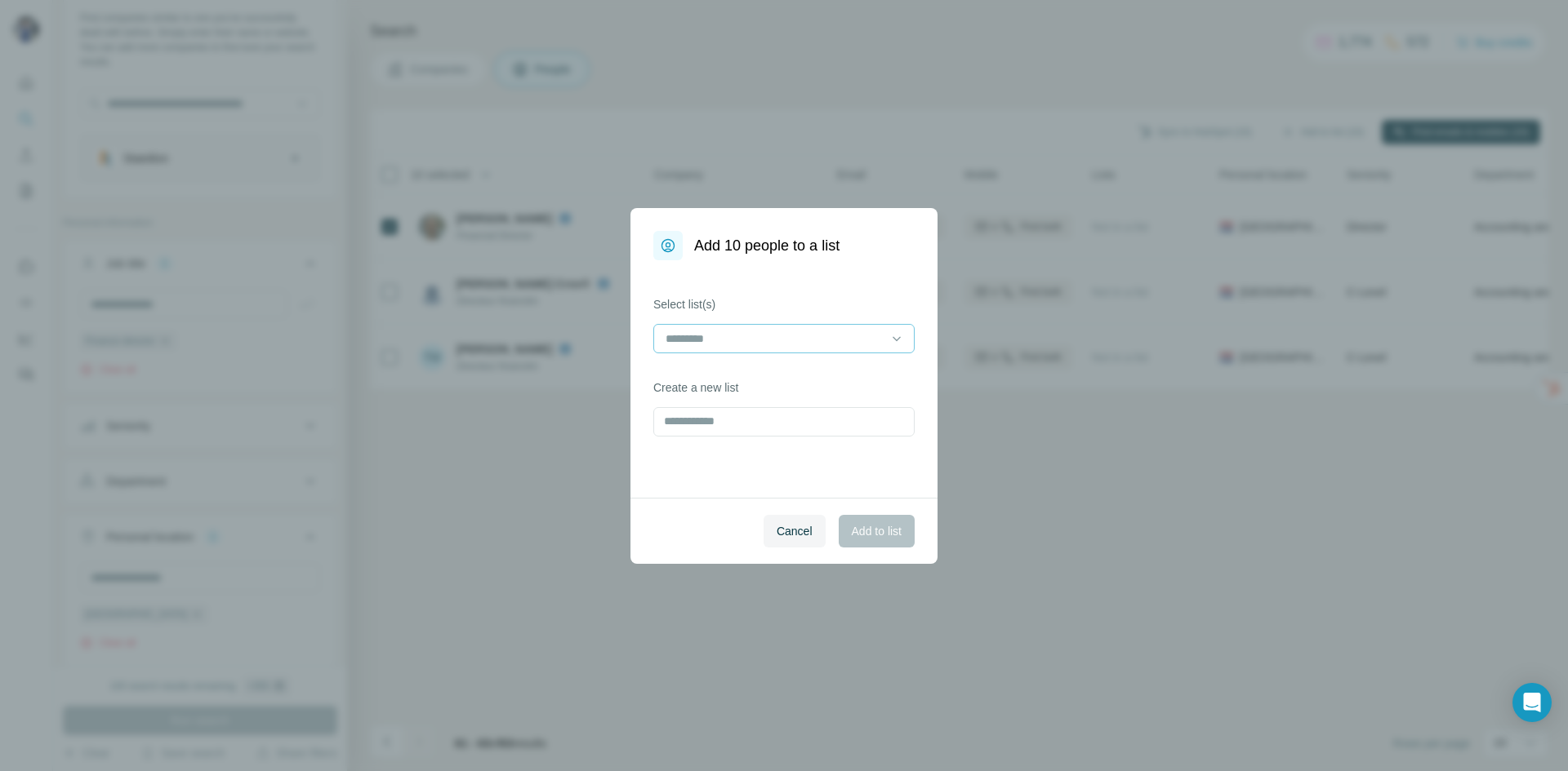
click at [858, 349] on div at bounding box center [774, 339] width 221 height 28
click at [821, 377] on div "Vastgoed prospects" at bounding box center [783, 375] width 233 height 16
click at [863, 531] on span "Add to list" at bounding box center [877, 532] width 50 height 16
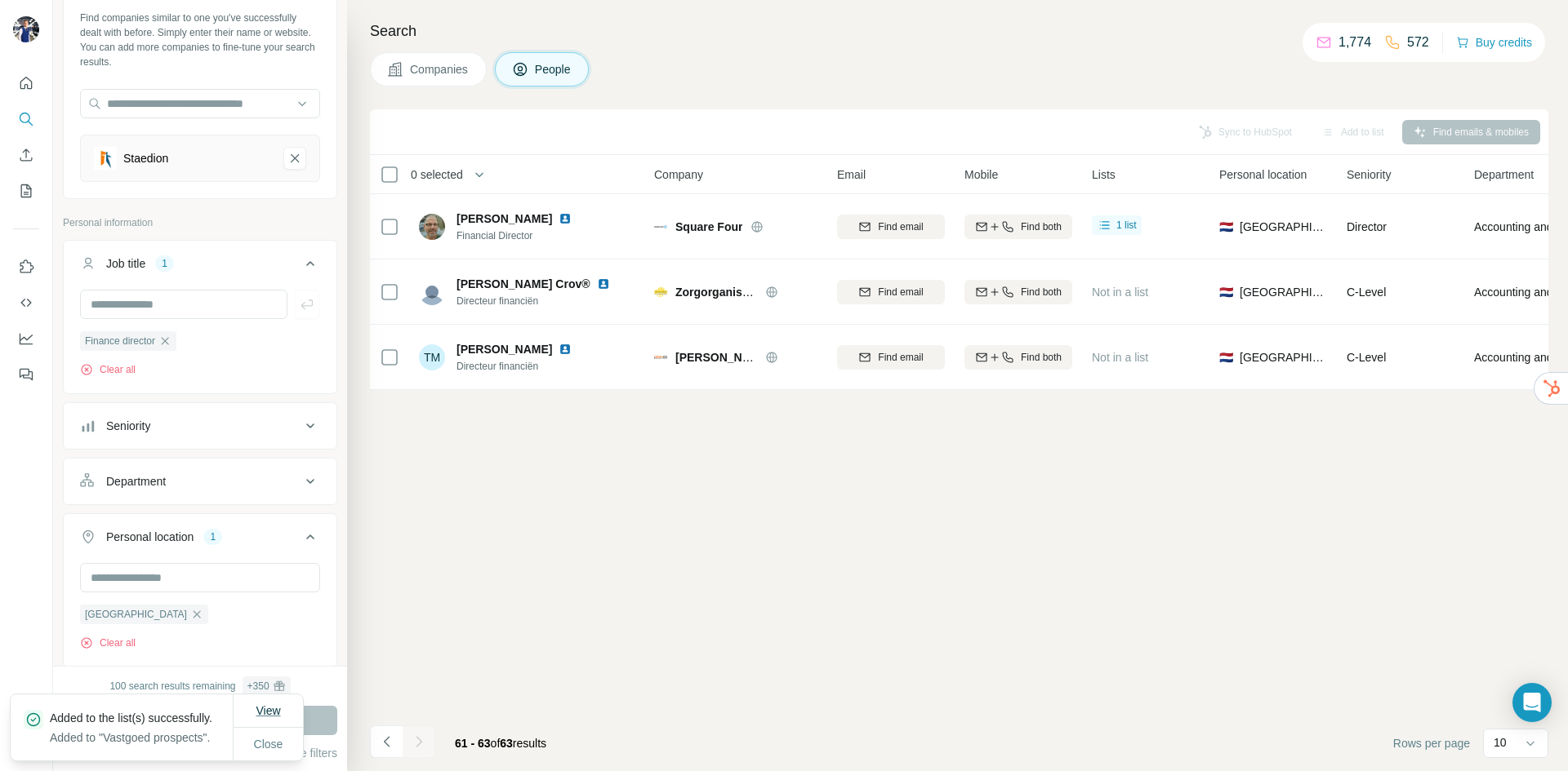
click at [278, 704] on span "View" at bounding box center [267, 710] width 24 height 13
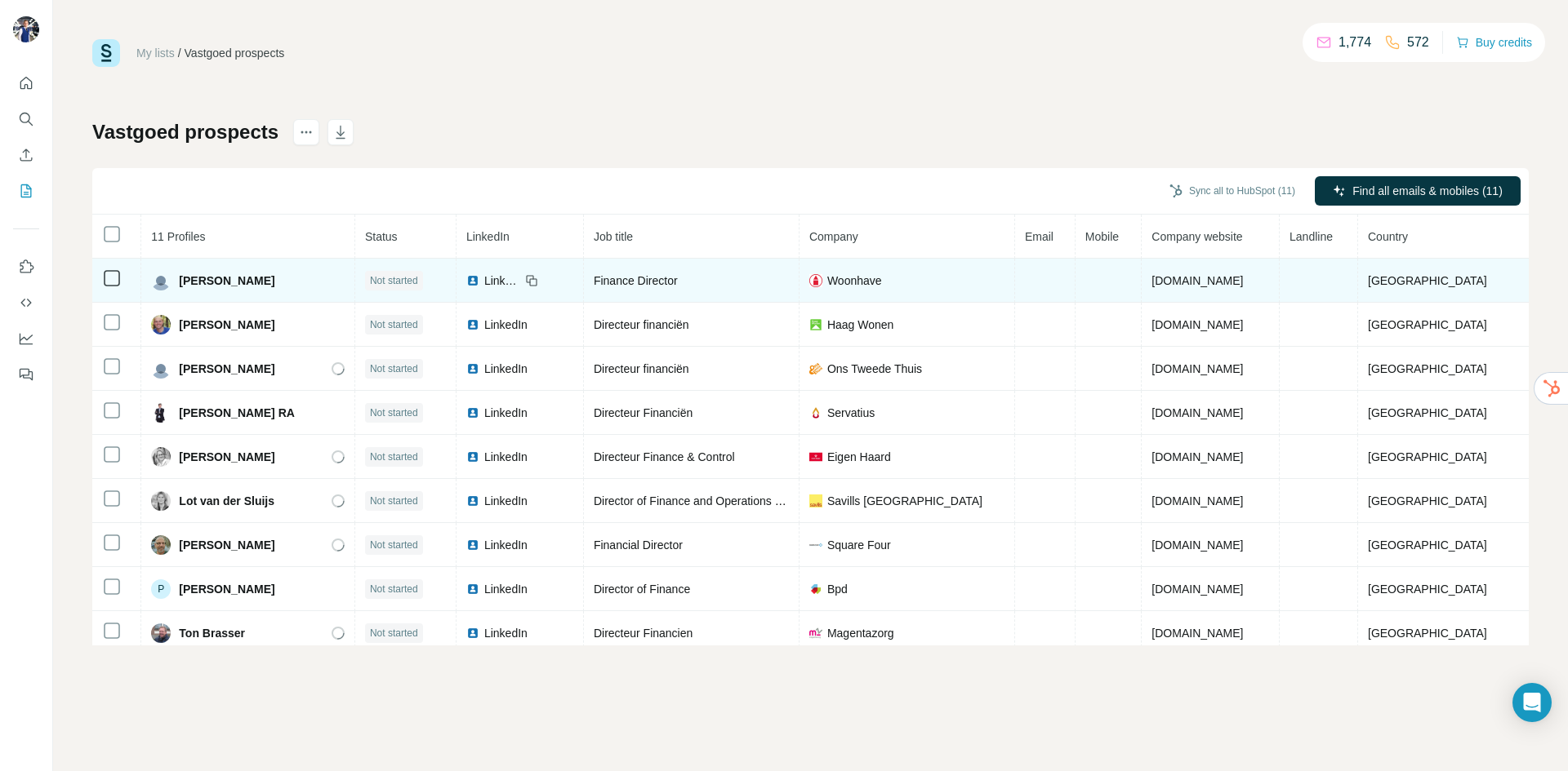
click at [418, 281] on span "Not started" at bounding box center [394, 281] width 48 height 14
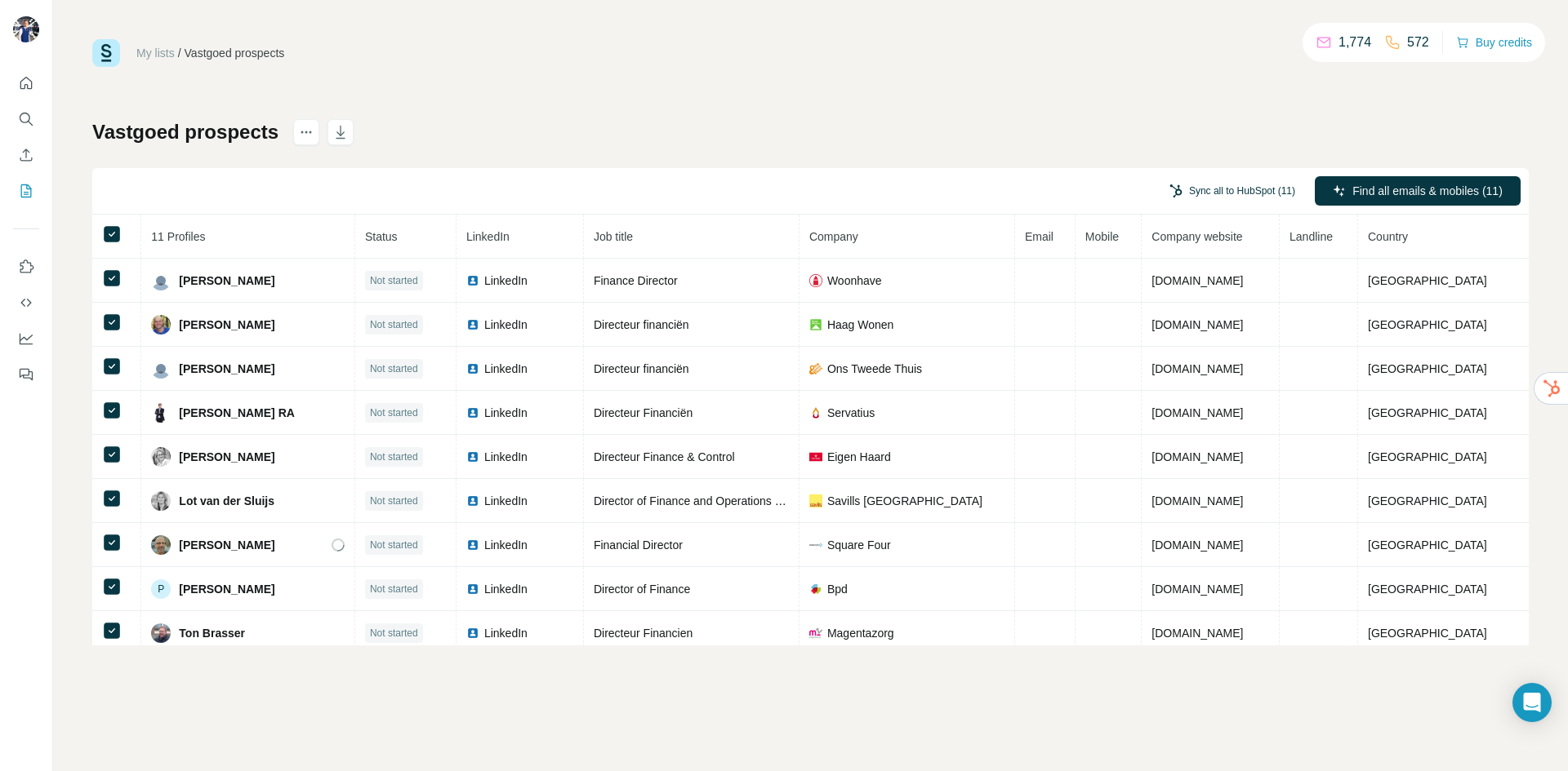
click at [1249, 194] on button "Sync all to HubSpot (11)" at bounding box center [1232, 190] width 148 height 24
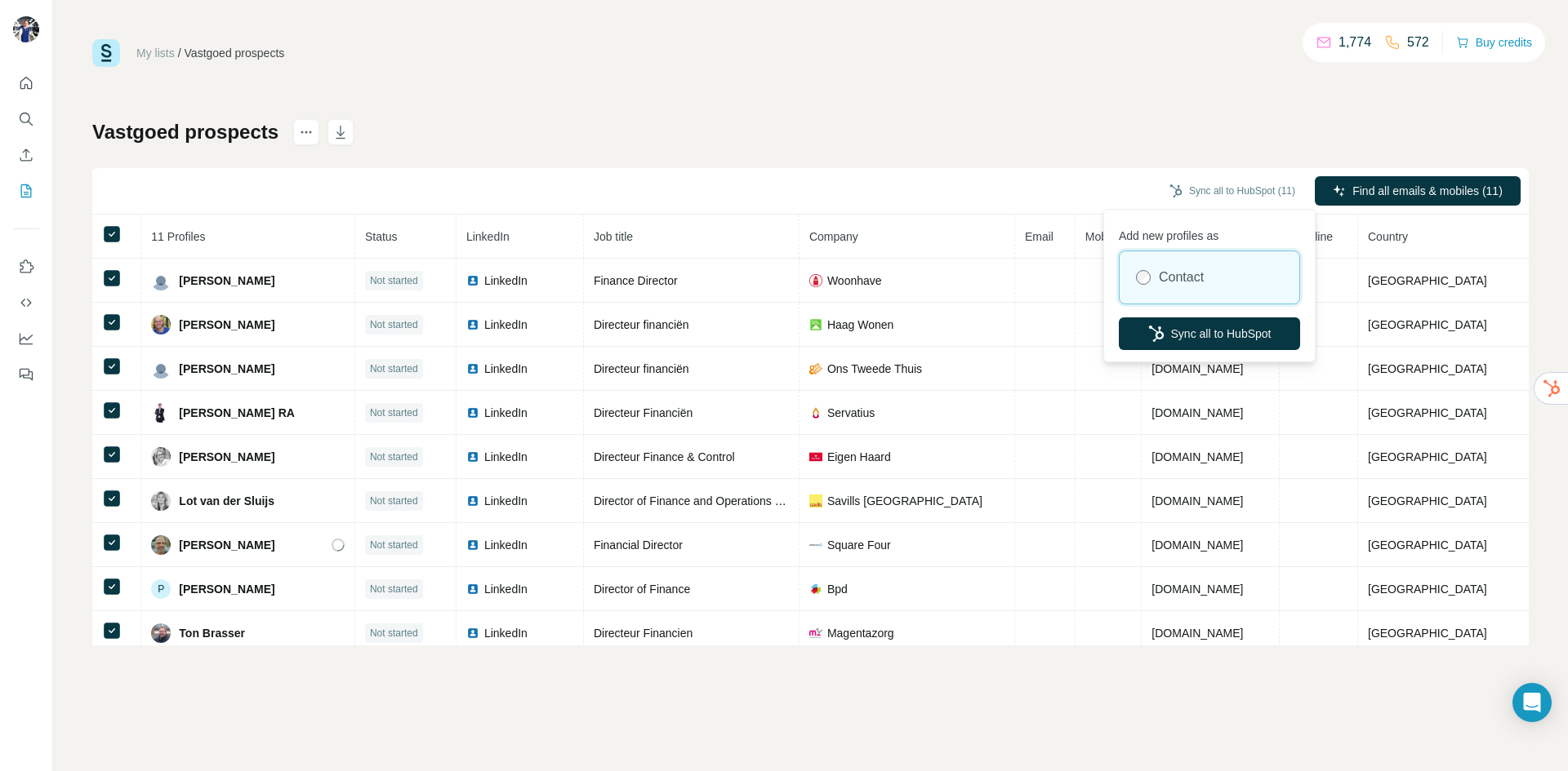
click at [1217, 286] on div "Contact" at bounding box center [1209, 277] width 180 height 52
click at [1216, 337] on button "Sync all to HubSpot" at bounding box center [1210, 333] width 181 height 33
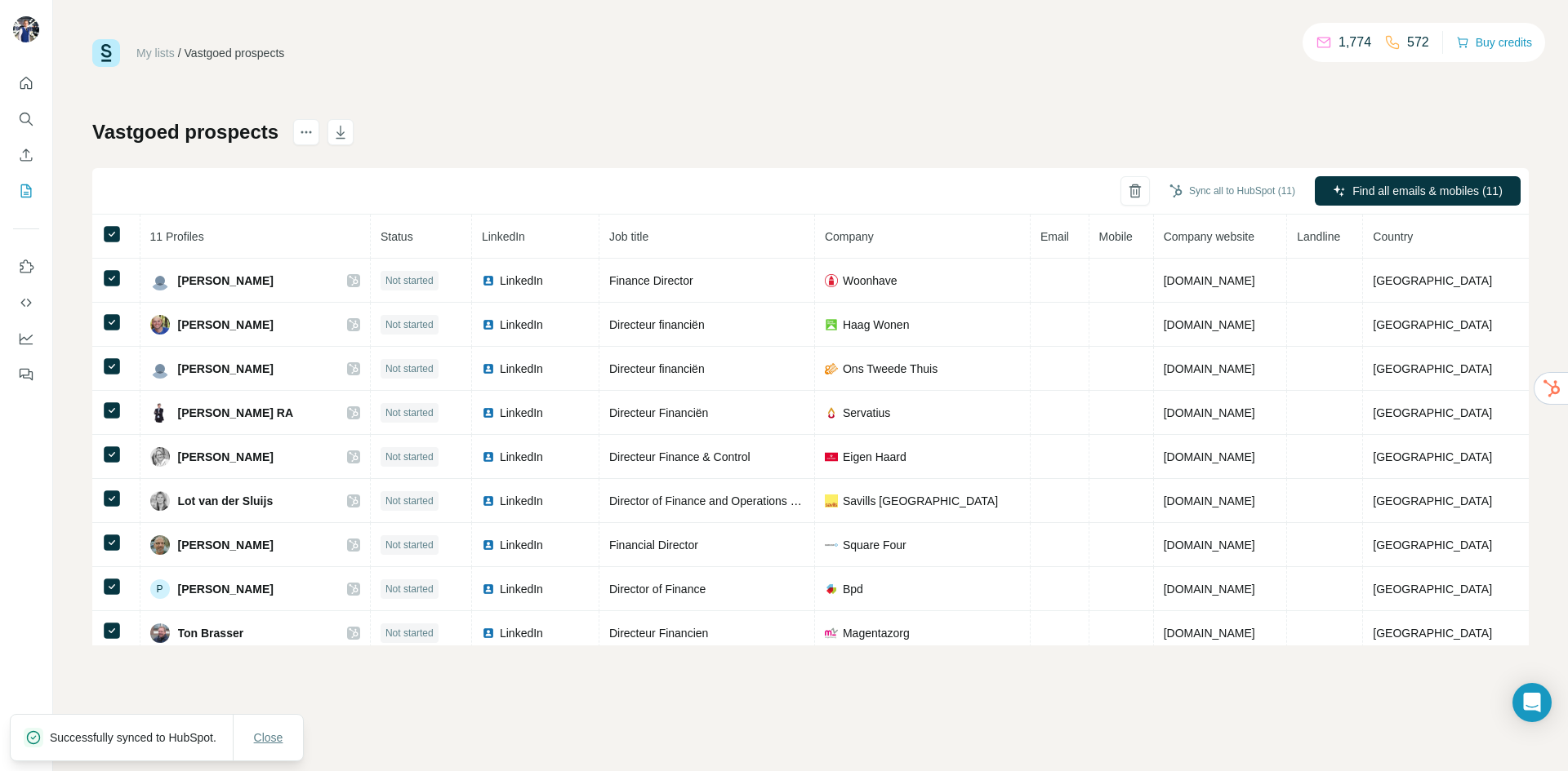
click at [278, 734] on span "Close" at bounding box center [268, 738] width 30 height 16
click at [1294, 136] on div "Vastgoed prospects Sync all to HubSpot (11) Find all emails & mobiles (11) 11 P…" at bounding box center [810, 381] width 1437 height 526
click at [1516, 39] on button "Buy credits" at bounding box center [1494, 43] width 76 height 23
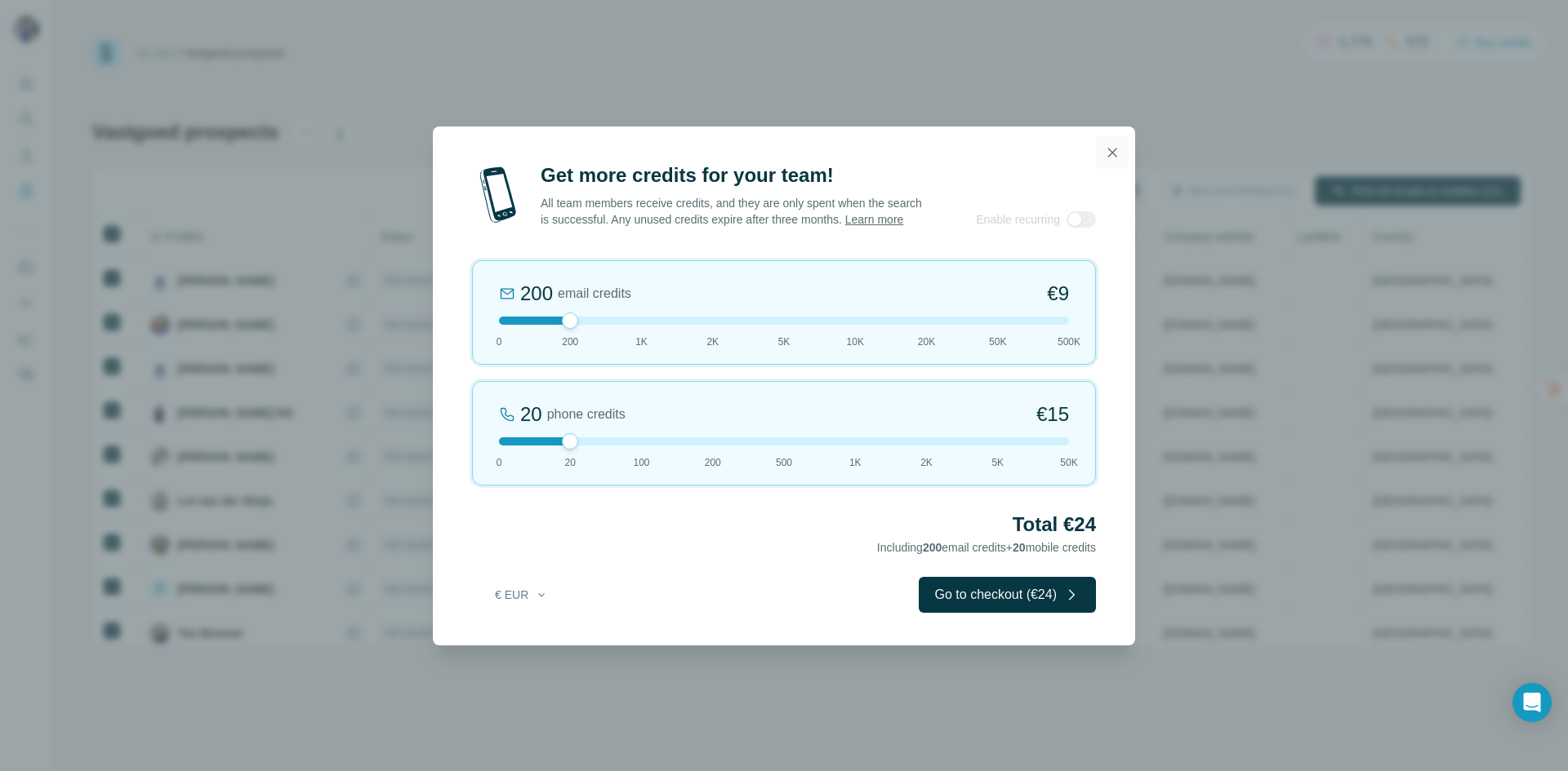
click at [1109, 145] on icon "button" at bounding box center [1112, 153] width 16 height 16
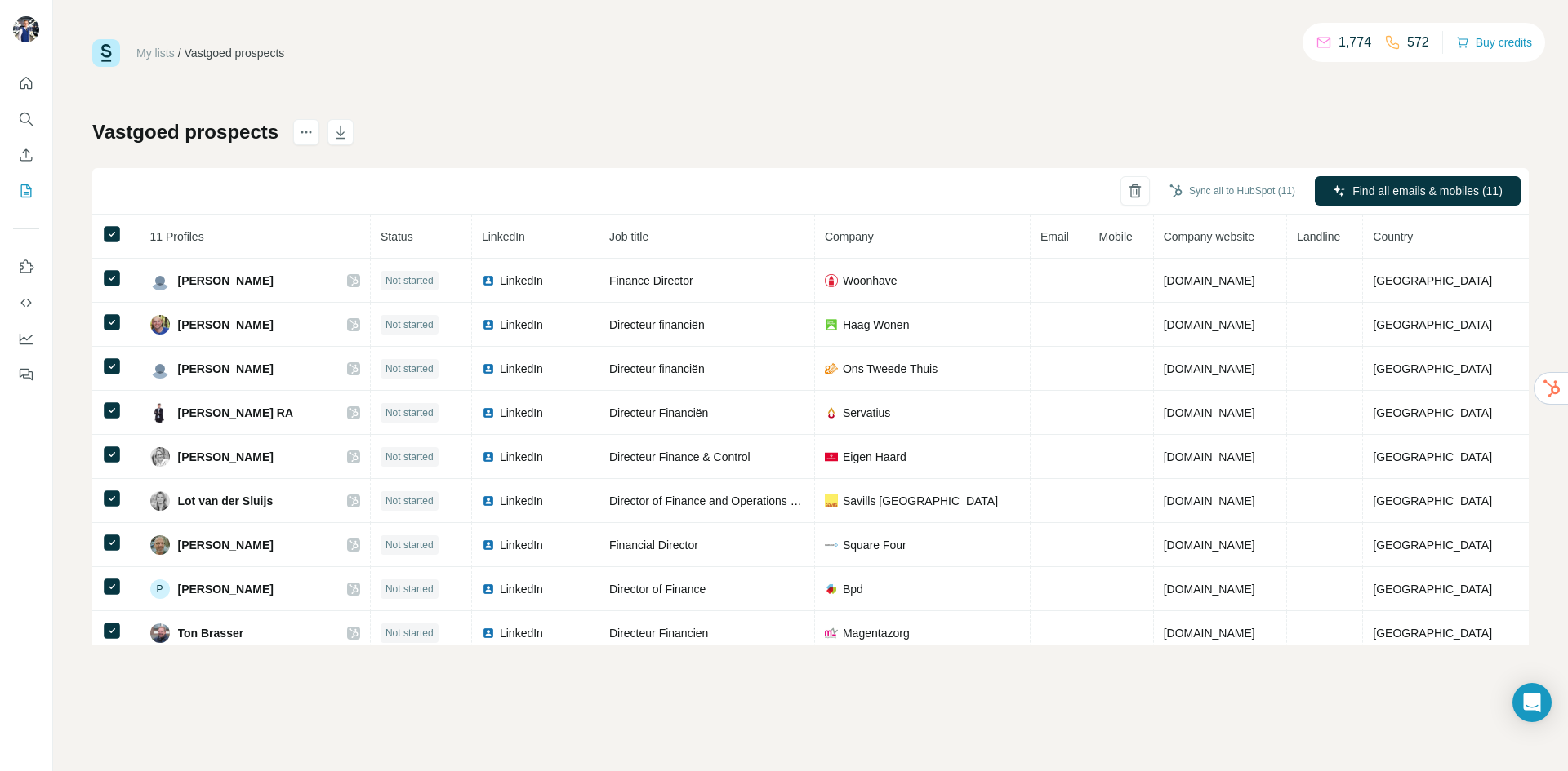
click at [1346, 46] on p "1,774" at bounding box center [1354, 43] width 33 height 20
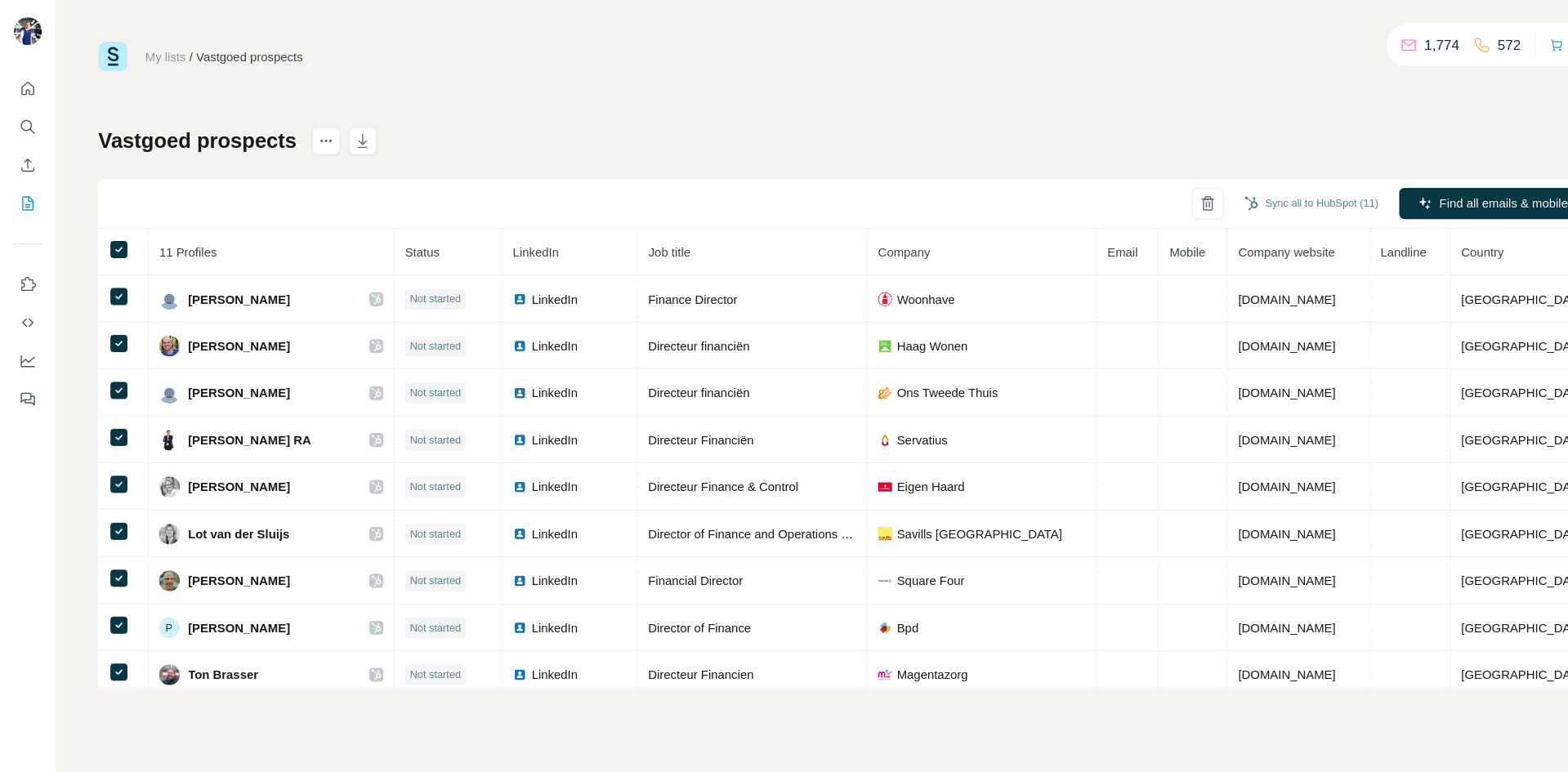
click at [1544, 393] on html "My lists / Vastgoed prospects 1,774 572 Buy credits Vastgoed prospects Sync all…" at bounding box center [784, 386] width 1568 height 772
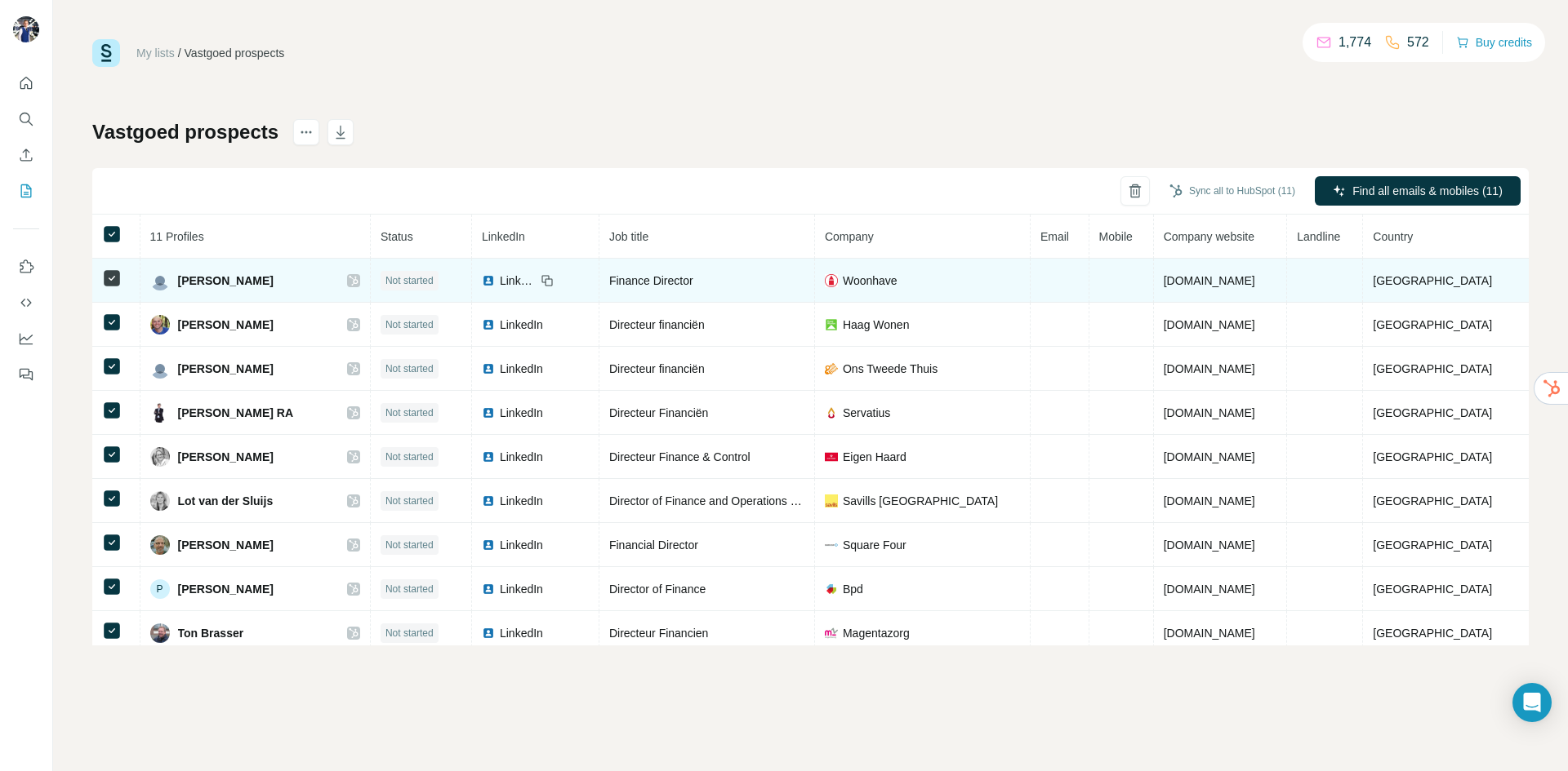
click at [525, 278] on span "LinkedIn" at bounding box center [518, 281] width 36 height 16
